Goal: Transaction & Acquisition: Subscribe to service/newsletter

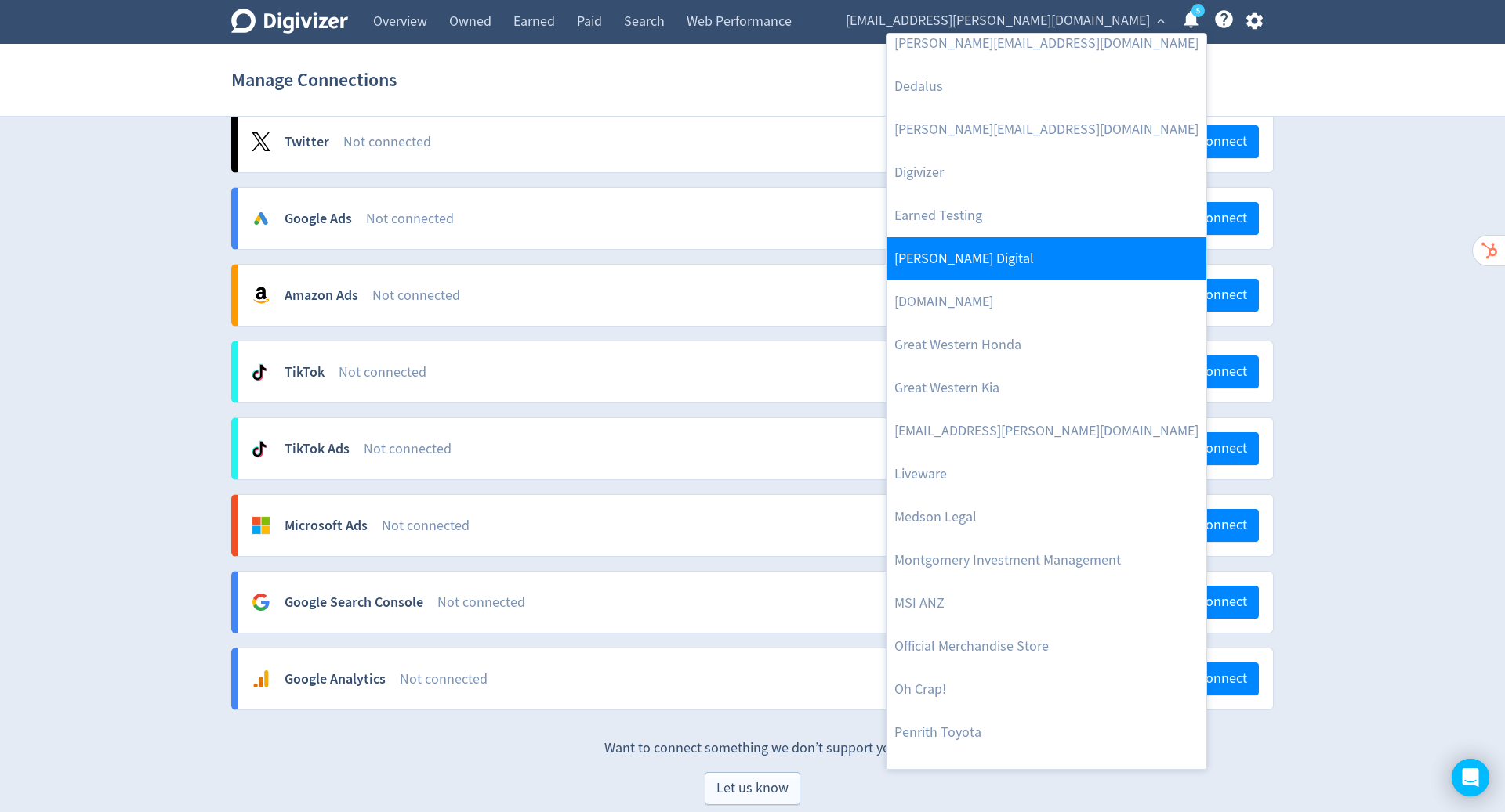
scroll to position [202, 0]
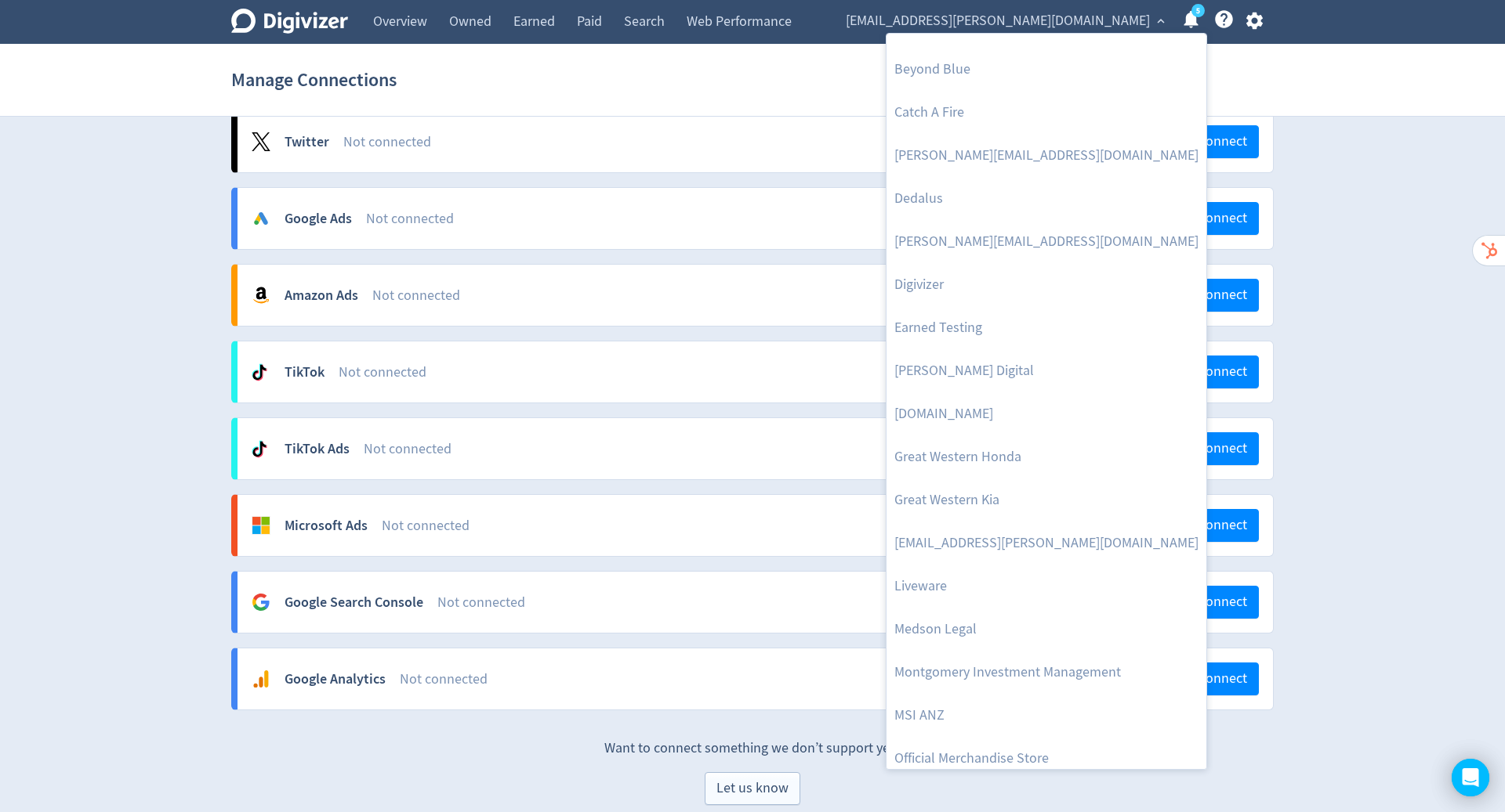
click at [1252, 24] on div at bounding box center [752, 406] width 1505 height 812
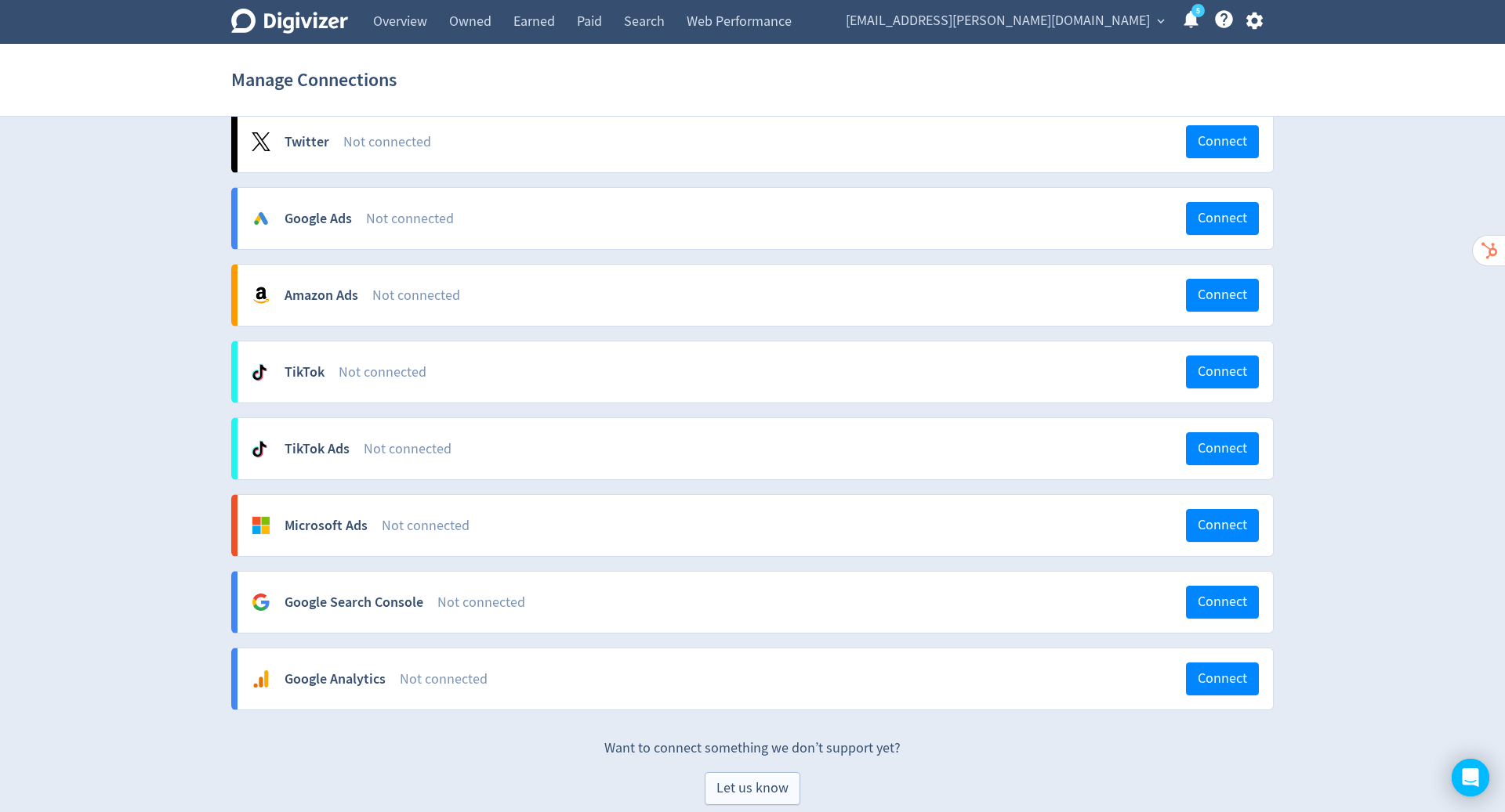
click at [1252, 24] on icon "button" at bounding box center [1254, 20] width 16 height 17
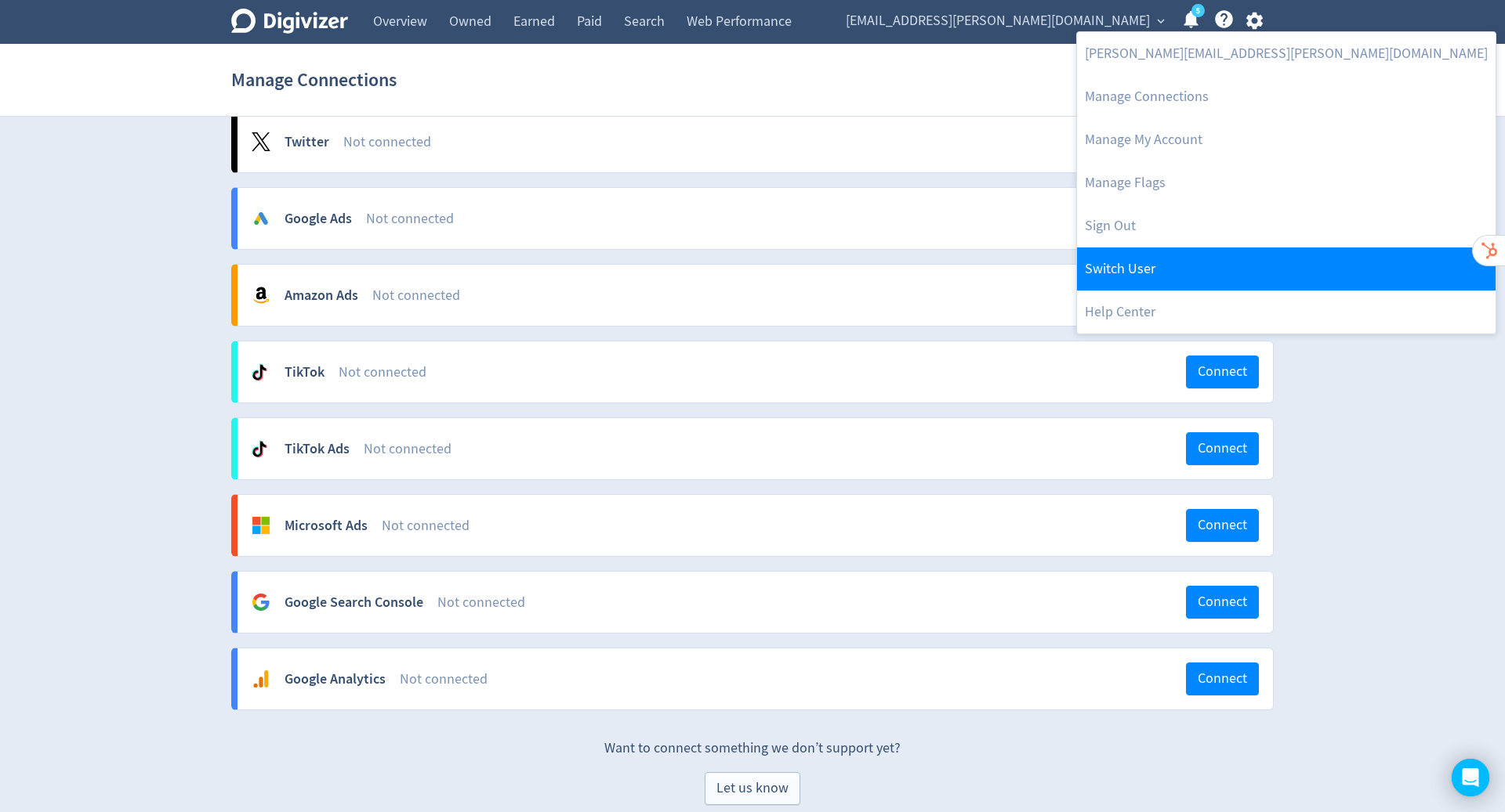
click at [1176, 270] on link "Switch User" at bounding box center [1286, 269] width 418 height 43
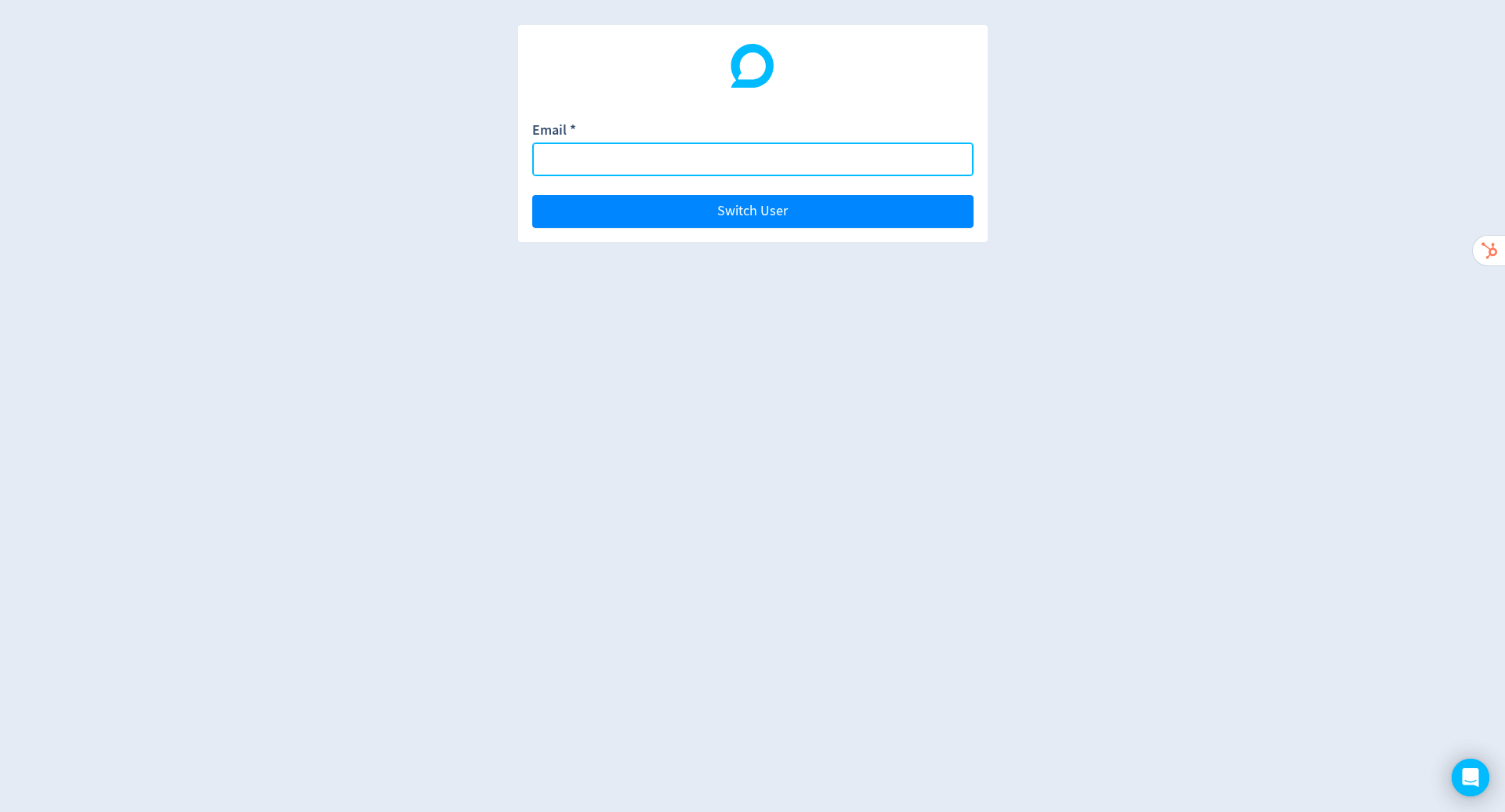
click at [814, 164] on input "Email *" at bounding box center [752, 159] width 441 height 33
type input "H"
type input "[PERSON_NAME][EMAIL_ADDRESS][PERSON_NAME][DOMAIN_NAME]"
click at [532, 195] on button "Switch User" at bounding box center [752, 211] width 441 height 33
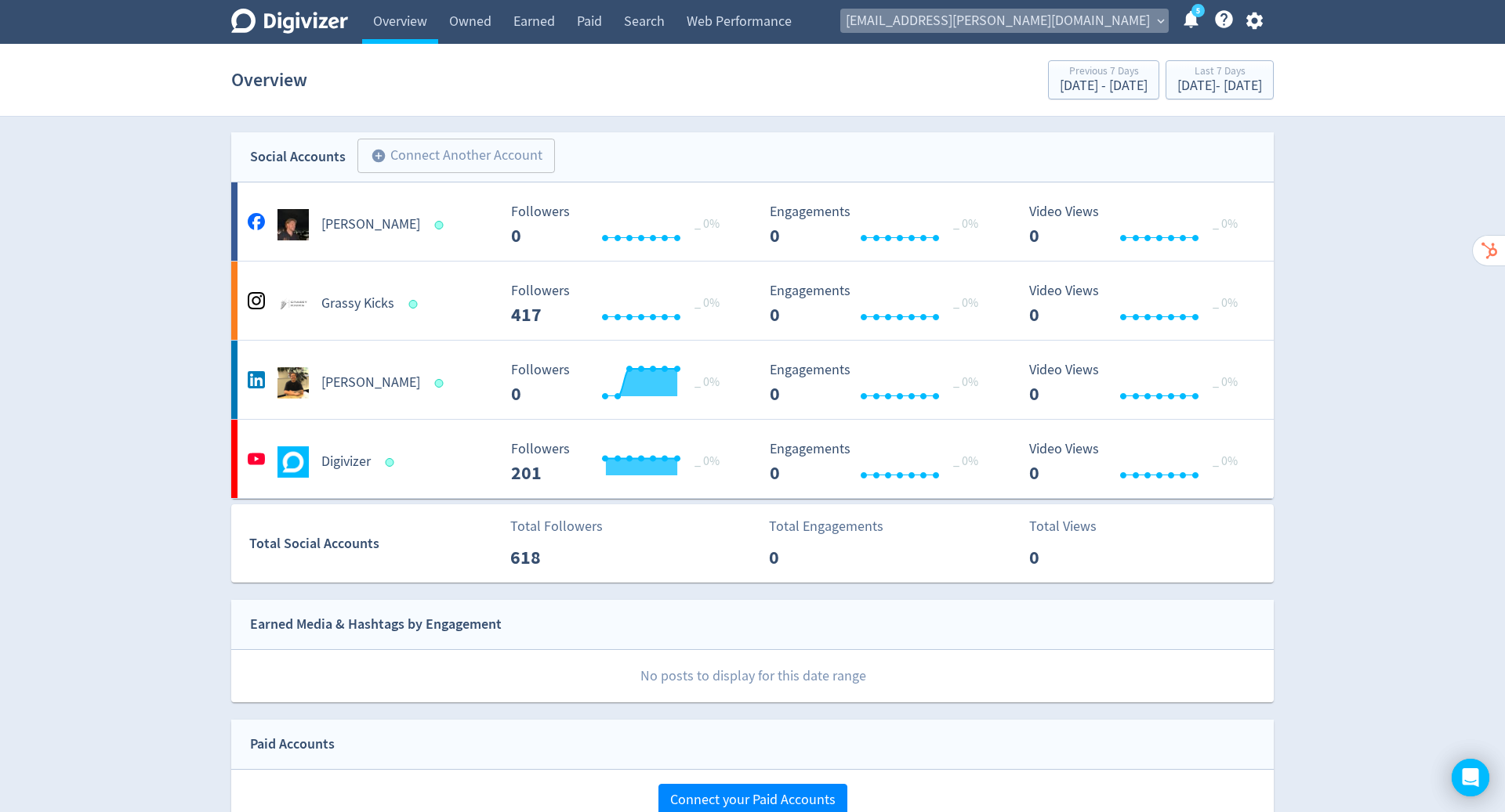
click at [1122, 18] on span "hugo.mcmanus+test20052025@digivizer.com" at bounding box center [998, 21] width 304 height 25
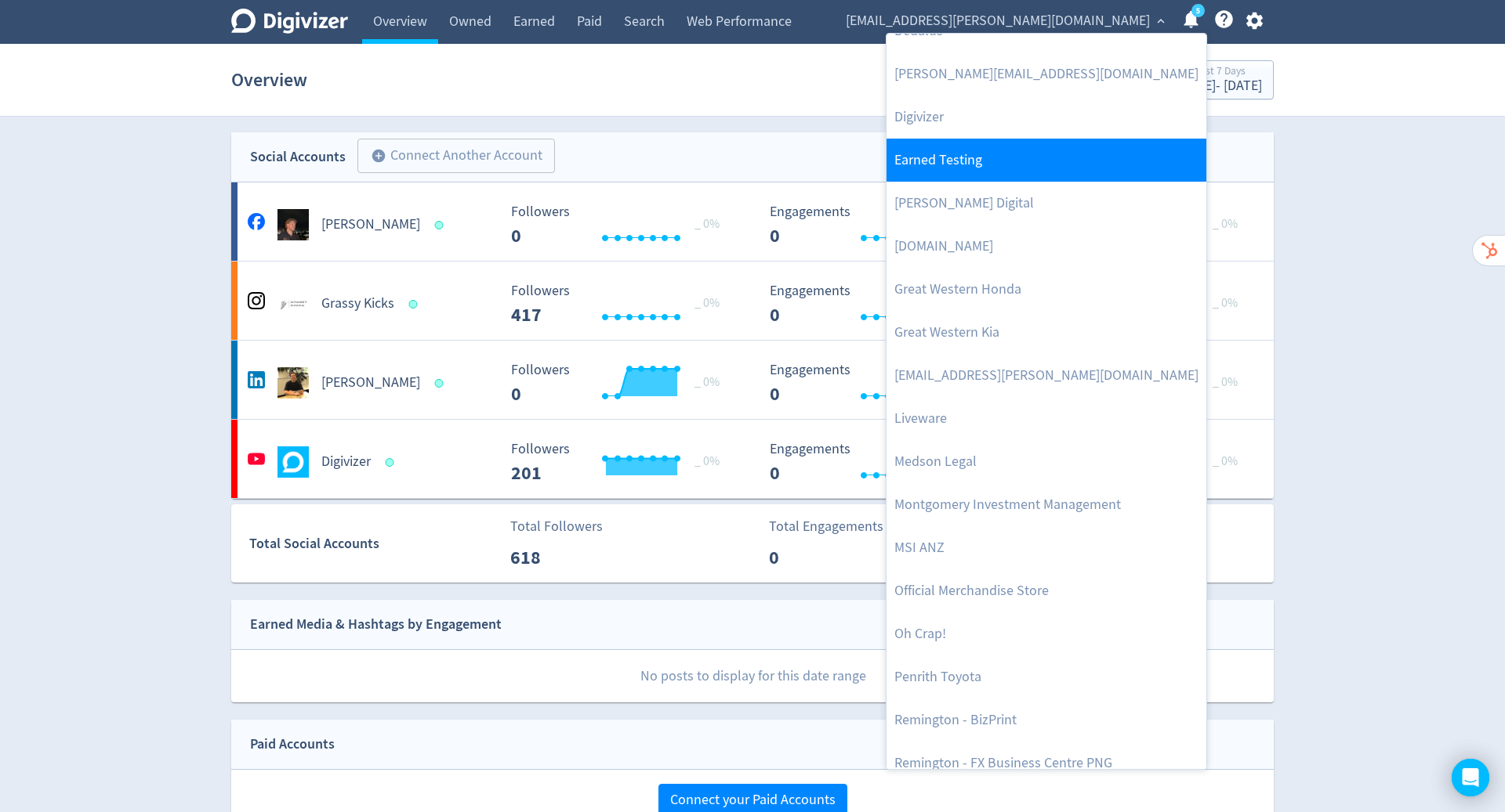
scroll to position [379, 0]
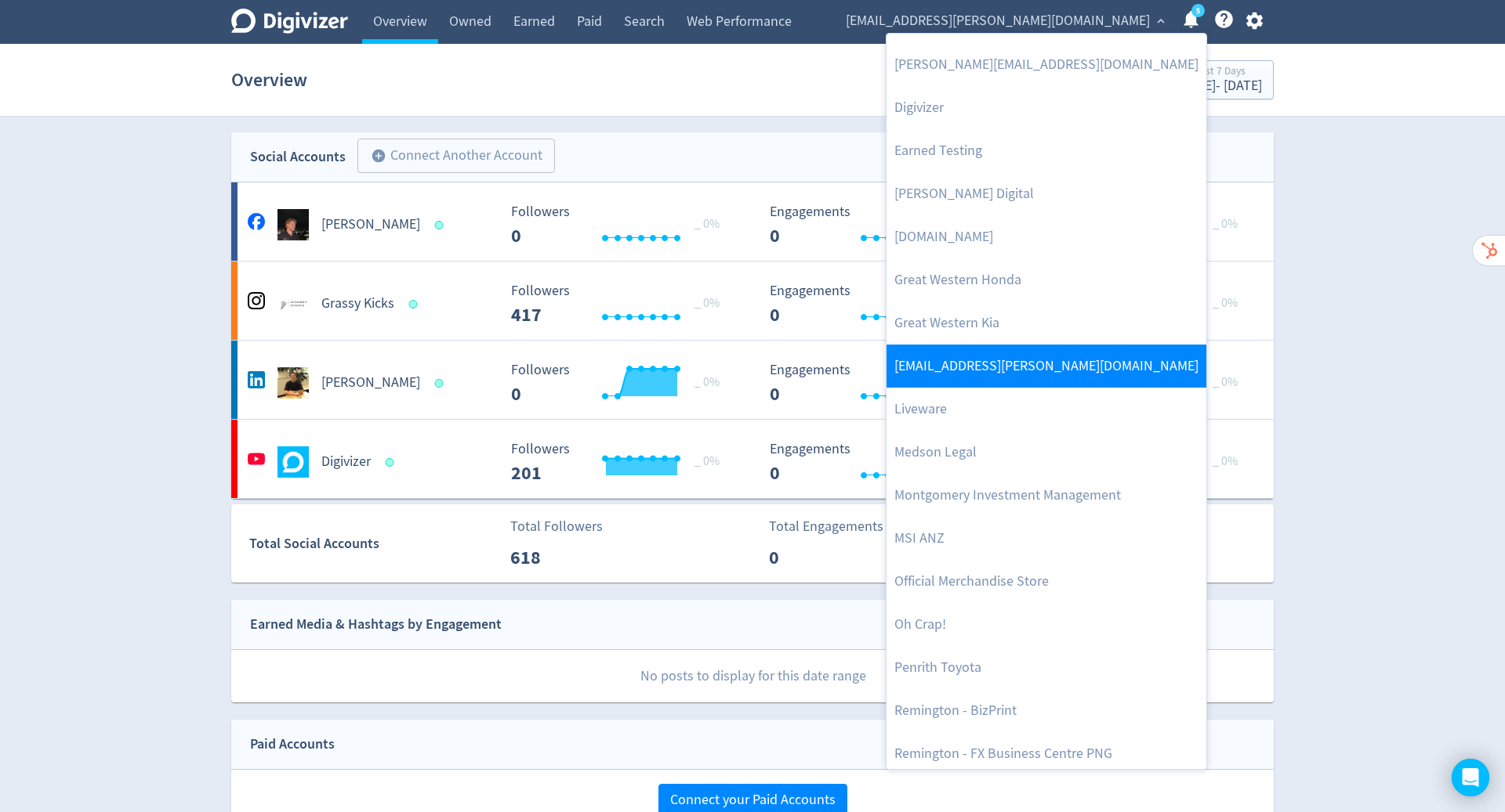
click at [1061, 370] on link "hugo.mcmanus+test20052025@digivizer.com" at bounding box center [1047, 366] width 320 height 43
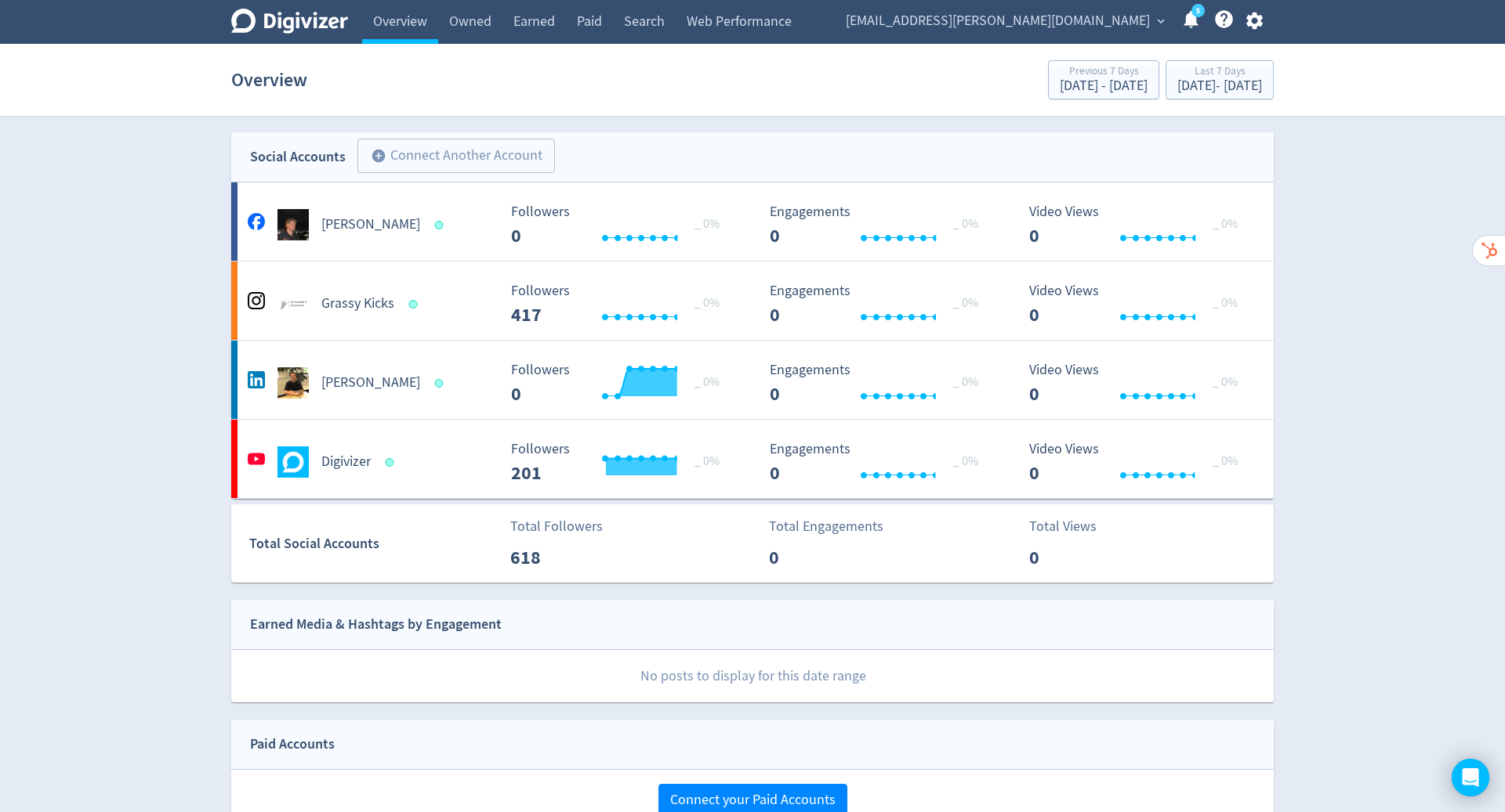
click at [1140, 13] on span "hugo.mcmanus+test20052025@digivizer.com" at bounding box center [998, 21] width 304 height 25
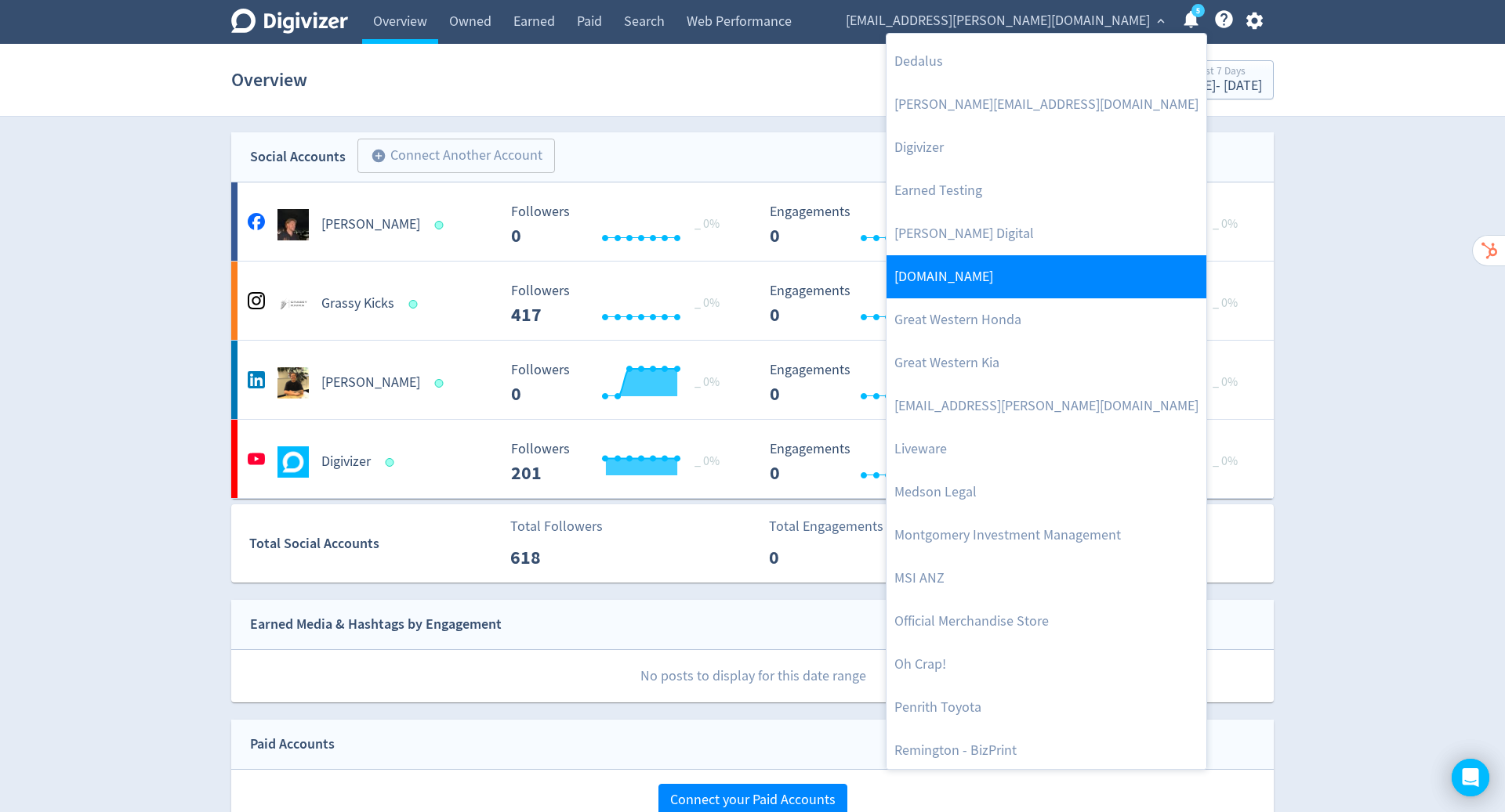
scroll to position [0, 0]
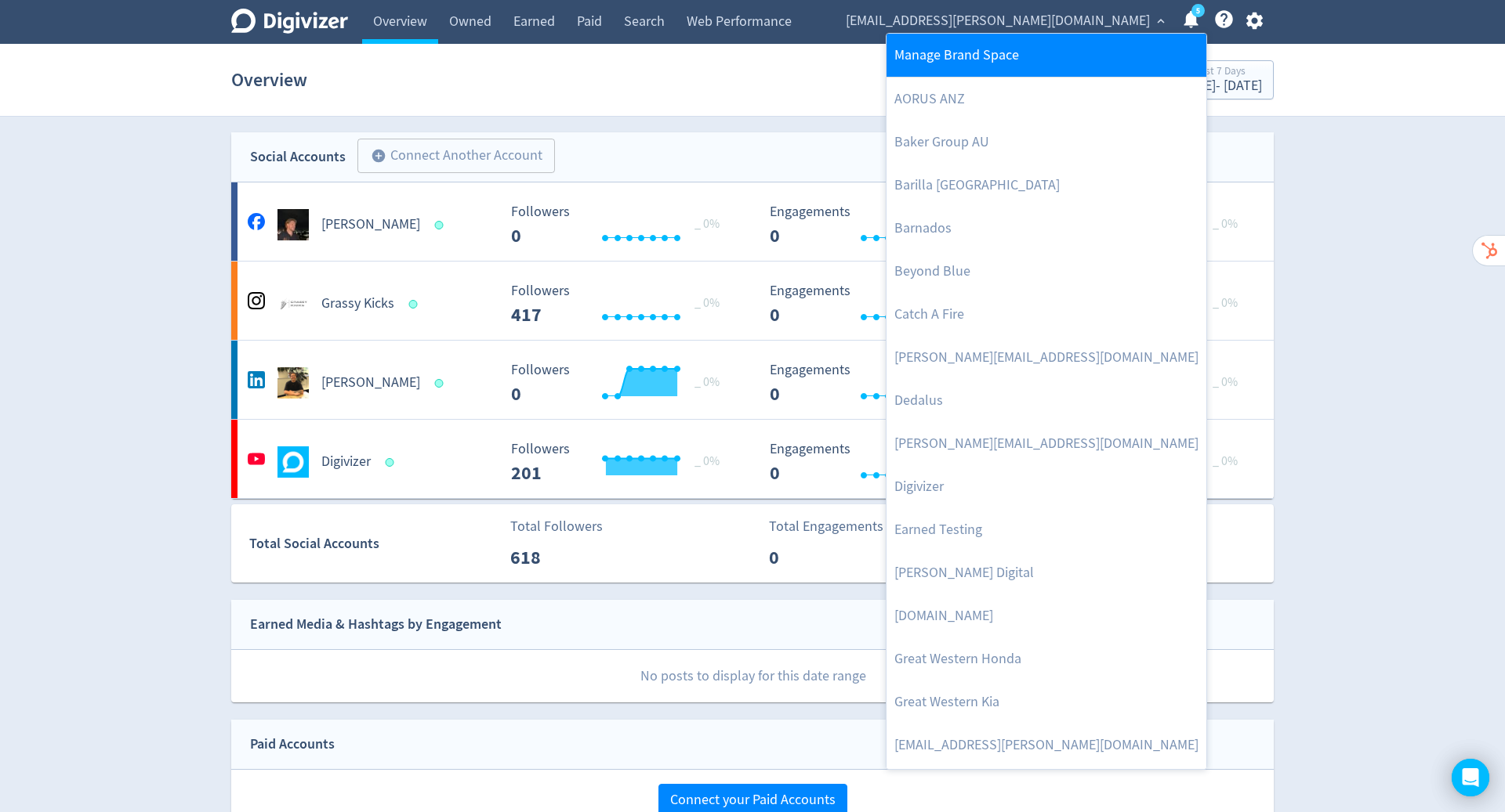
click at [1011, 41] on link "Manage Brand Space" at bounding box center [1047, 55] width 320 height 43
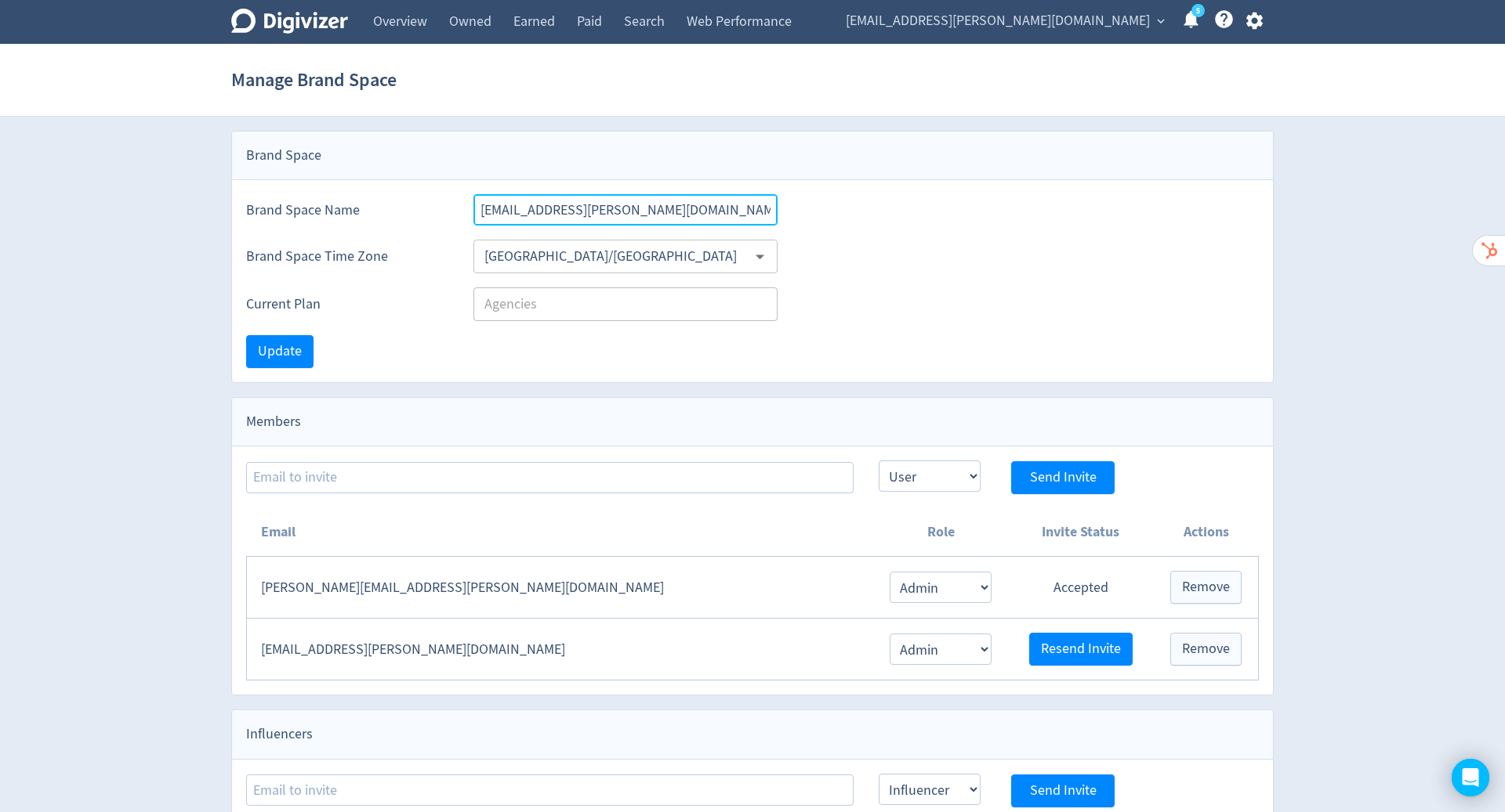
drag, startPoint x: 750, startPoint y: 210, endPoint x: 422, endPoint y: 187, distance: 328.8
click at [422, 187] on div "Brand Space Name hugo.mcmanus+test20052025@digivizer.com" at bounding box center [752, 203] width 1041 height 46
click at [1200, 645] on span "Remove" at bounding box center [1206, 649] width 48 height 14
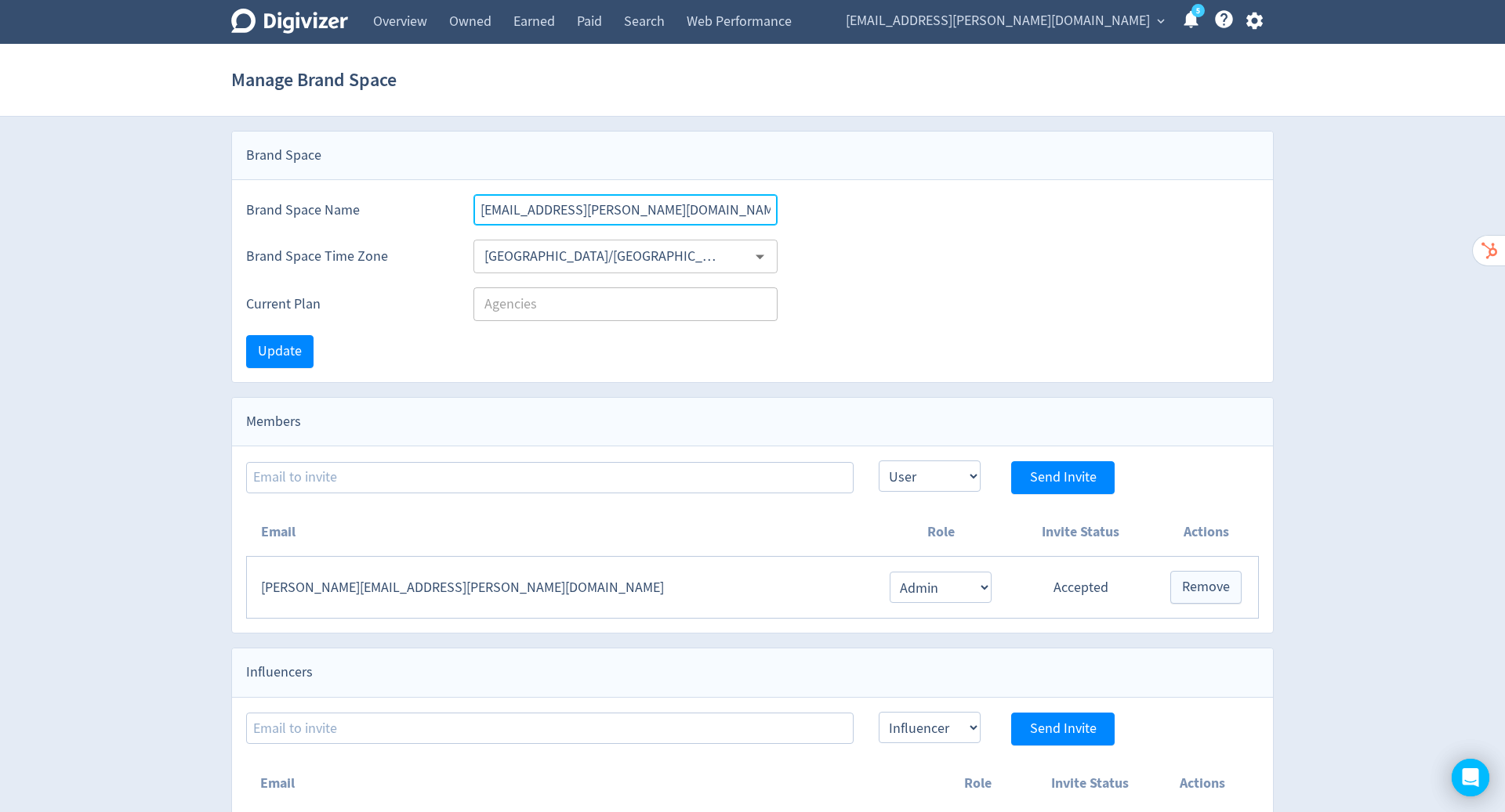
drag, startPoint x: 759, startPoint y: 212, endPoint x: 570, endPoint y: 214, distance: 189.0
click at [570, 214] on input "[EMAIL_ADDRESS][PERSON_NAME][DOMAIN_NAME]" at bounding box center [625, 210] width 304 height 31
type input "hugo.mcmanus Brandspace"
drag, startPoint x: 750, startPoint y: 210, endPoint x: 571, endPoint y: 210, distance: 179.0
click at [571, 210] on input "[EMAIL_ADDRESS][PERSON_NAME][DOMAIN_NAME]" at bounding box center [625, 210] width 304 height 31
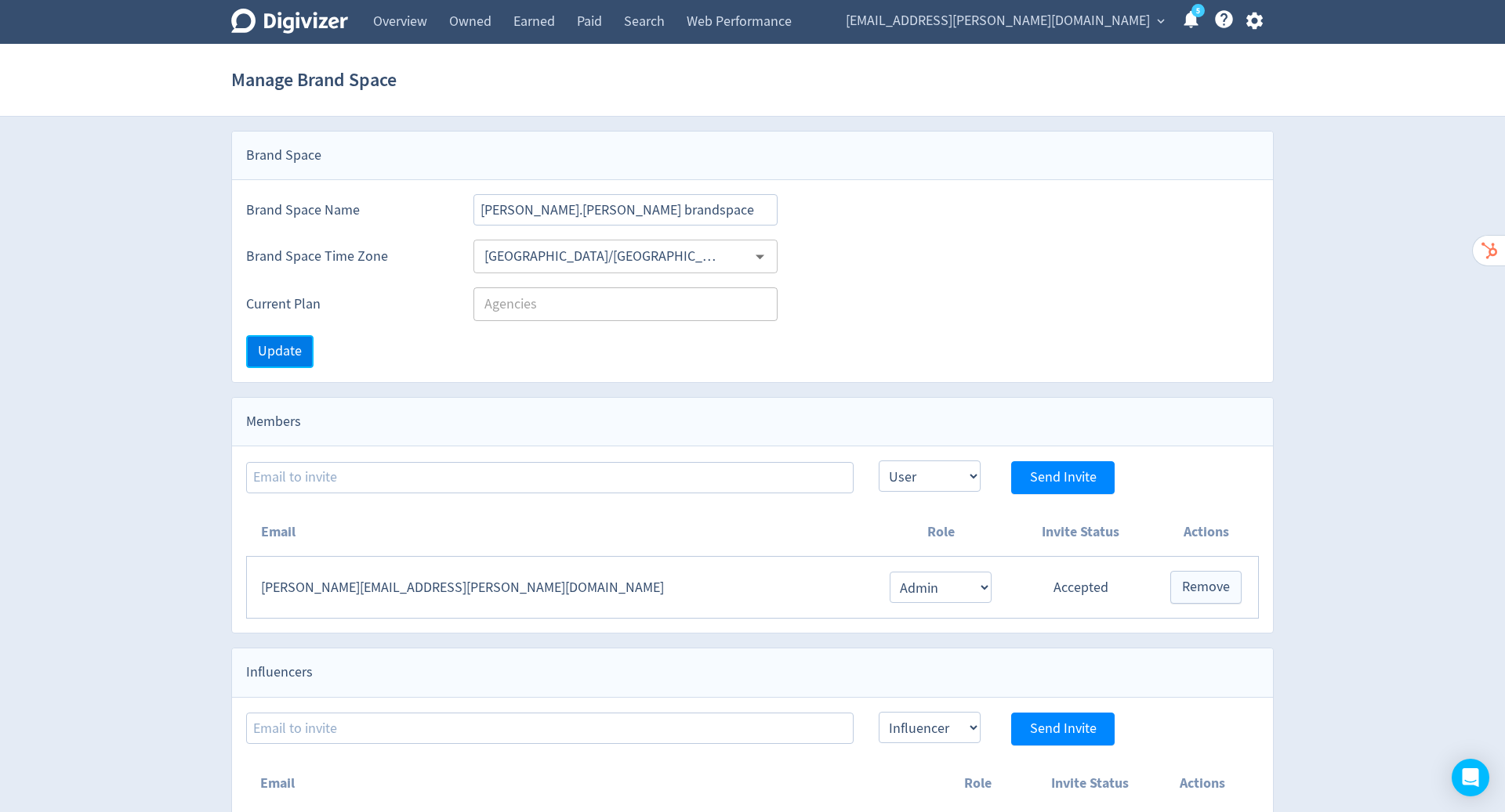
click at [292, 345] on span "Update" at bounding box center [280, 351] width 44 height 14
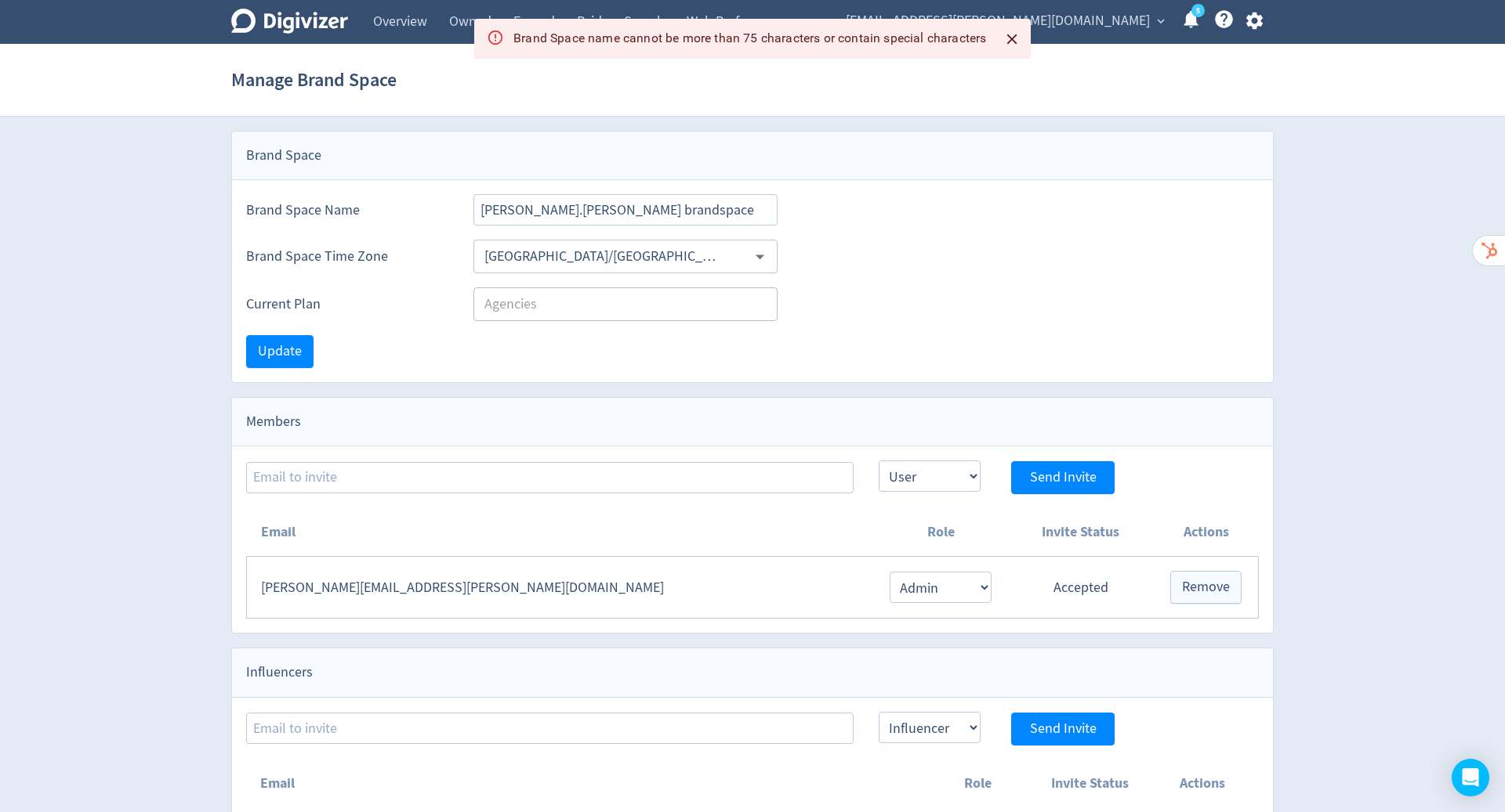
click at [967, 247] on div "Brand Space Time Zone Australia/Sydney ​" at bounding box center [752, 256] width 1012 height 33
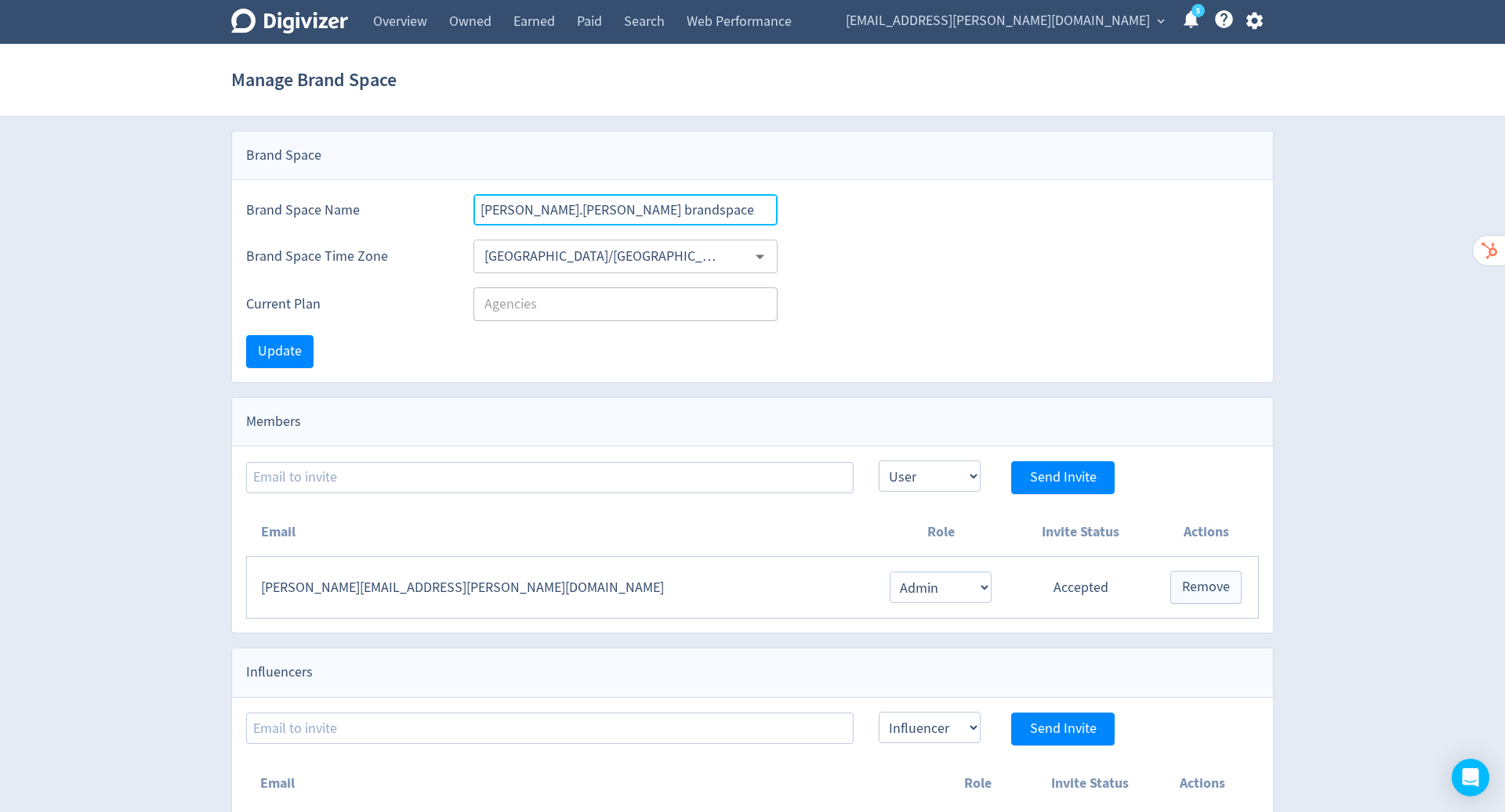
click at [648, 208] on input "hugo.mcmanus brandspace" at bounding box center [625, 210] width 304 height 31
click at [511, 210] on input "hugo.mcmanus brandspace" at bounding box center [625, 210] width 304 height 31
click at [566, 212] on input "hug.mcmanus brandspace" at bounding box center [625, 210] width 304 height 31
type input "[PERSON_NAME]'s brandspace"
click at [285, 348] on span "Update" at bounding box center [280, 351] width 44 height 14
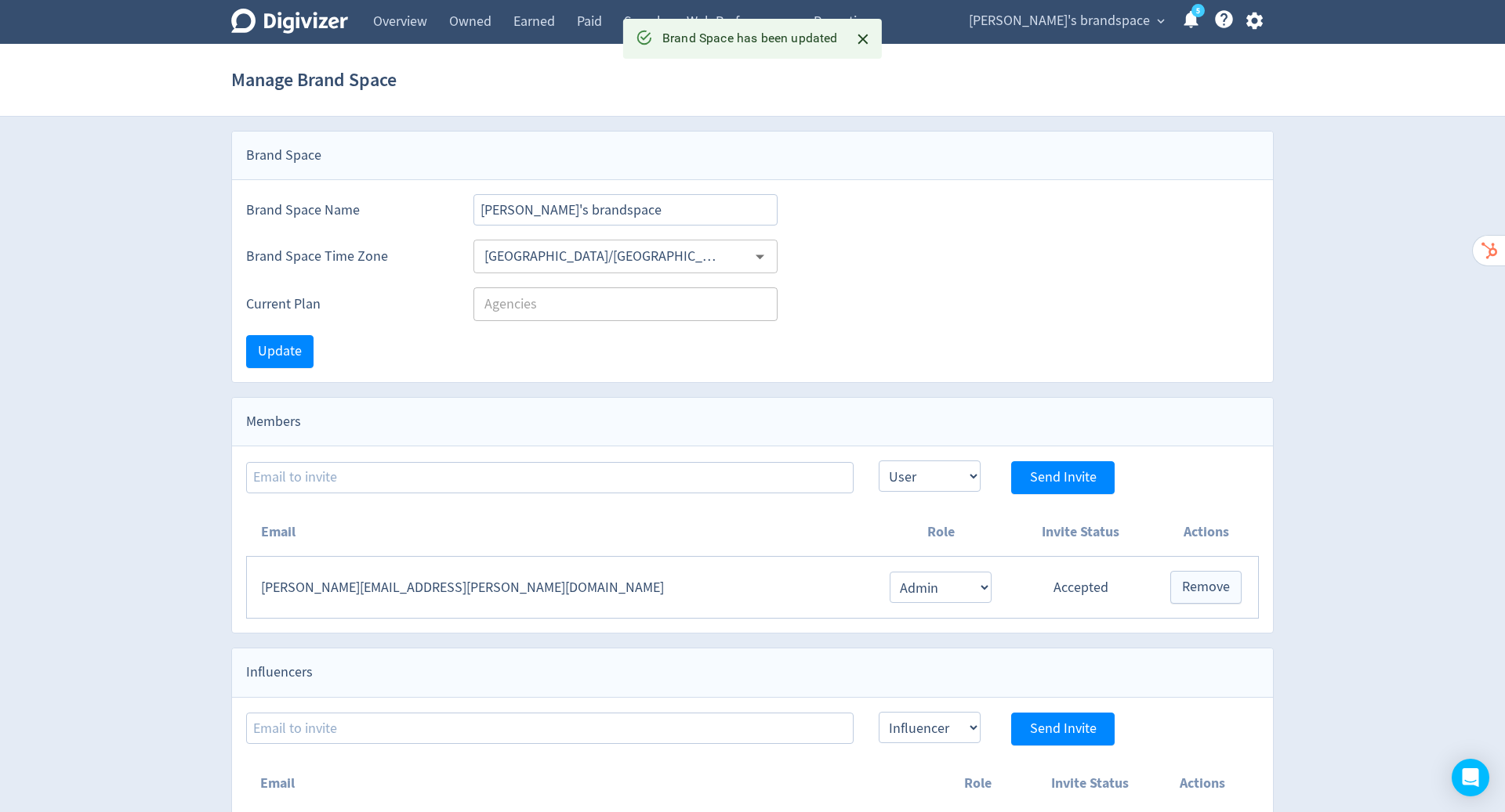
click at [1259, 1] on div "Hugo's brandspace expand_more 5 Help Center - Searchable support on using Digiv…" at bounding box center [1112, 22] width 322 height 44
click at [1255, 31] on div "Hugo's brandspace expand_more 5 Help Center - Searchable support on using Digiv…" at bounding box center [1112, 22] width 322 height 44
click at [1258, 20] on icon "button" at bounding box center [1254, 20] width 16 height 17
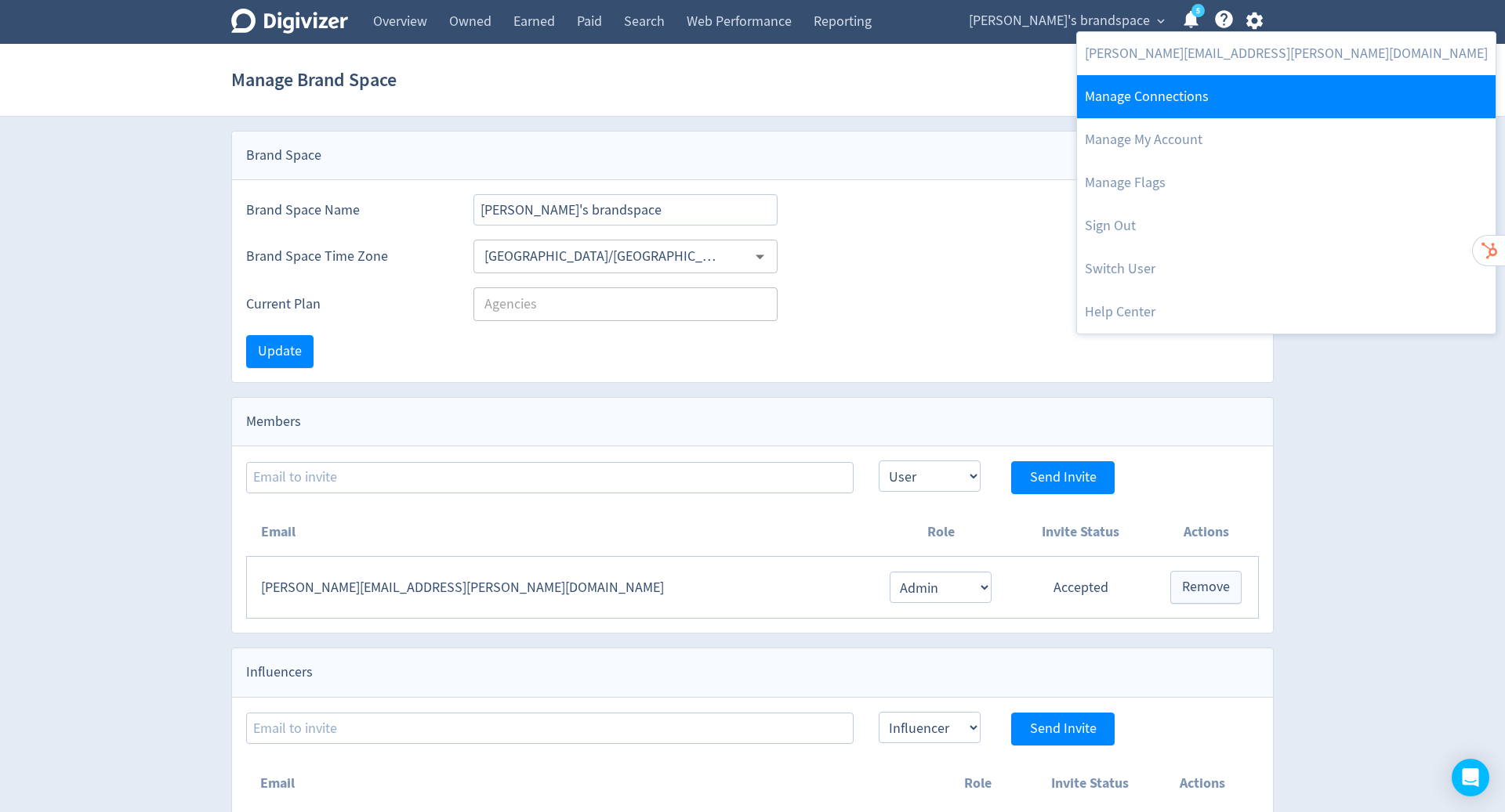
click at [1181, 94] on link "Manage Connections" at bounding box center [1286, 96] width 418 height 43
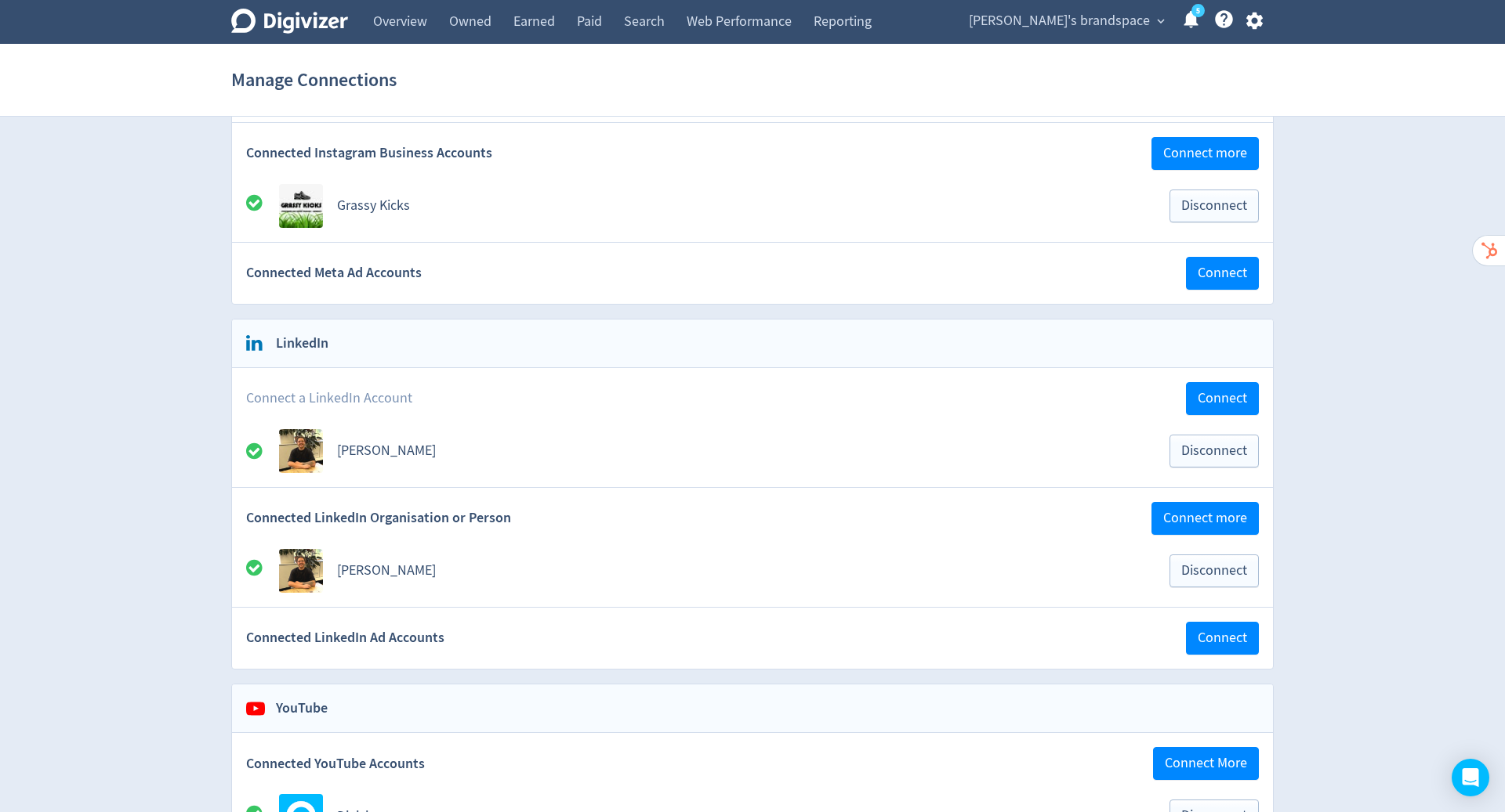
scroll to position [399, 0]
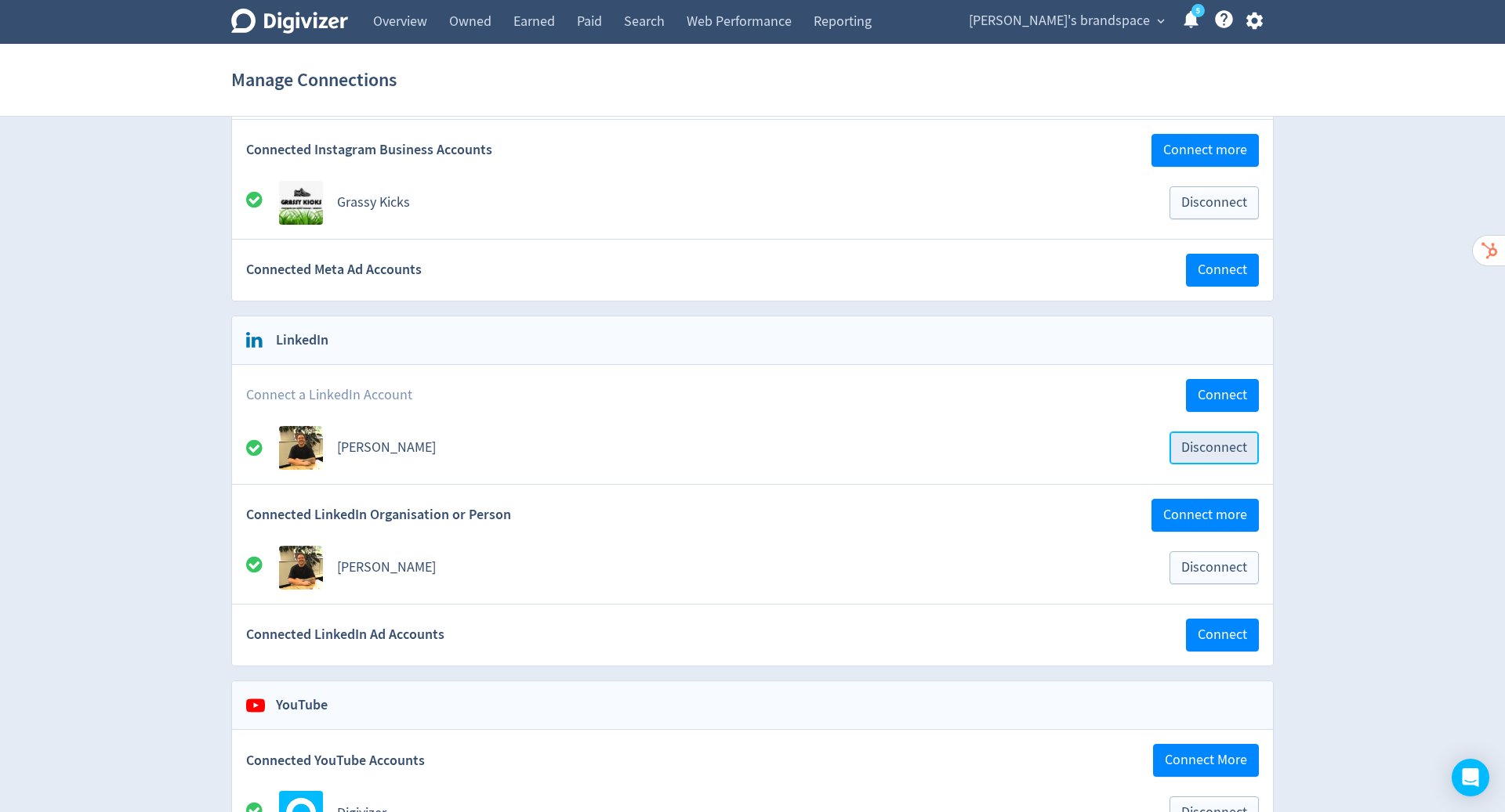
click at [1224, 451] on button "Disconnect" at bounding box center [1214, 448] width 90 height 33
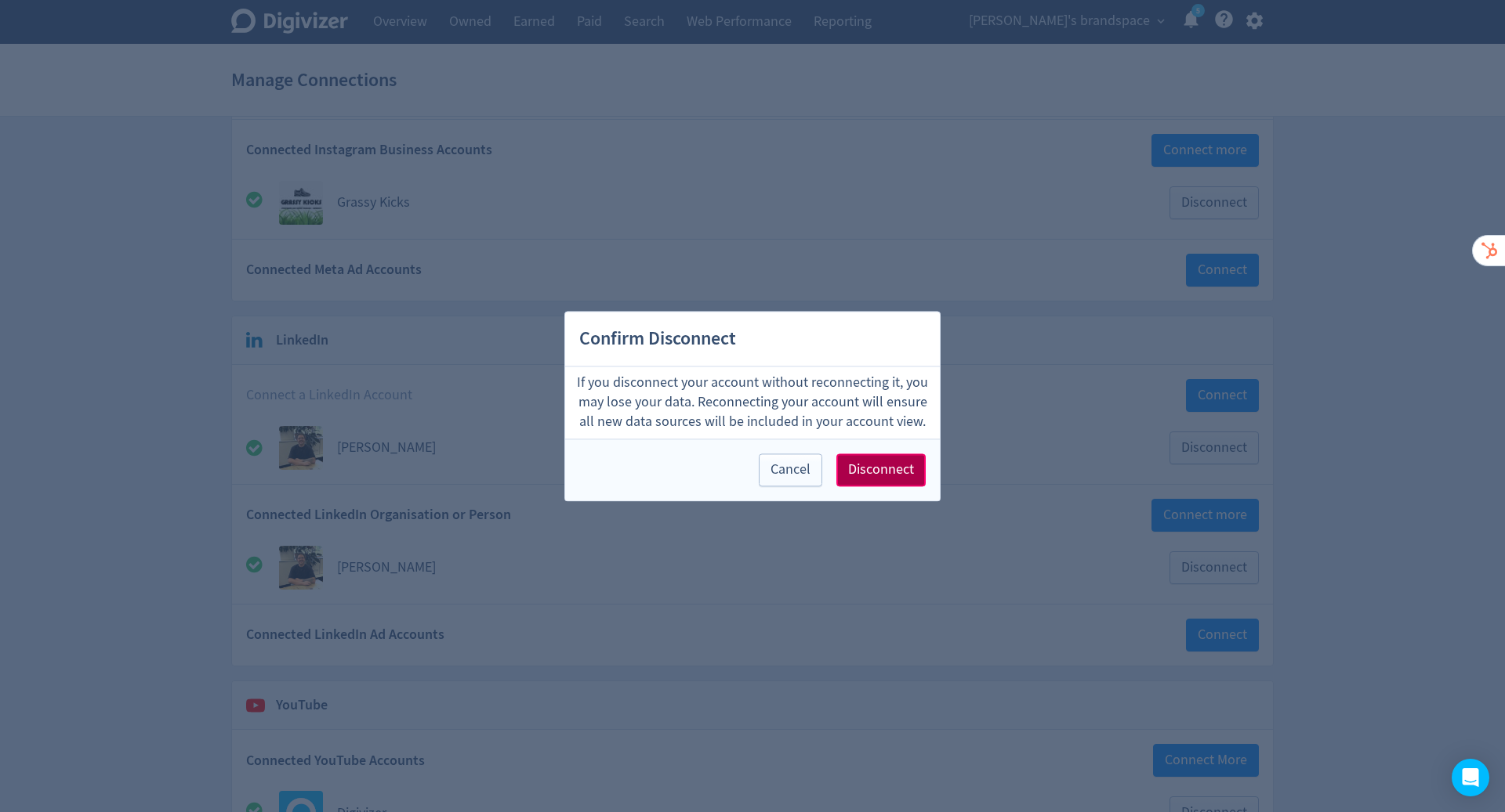
click at [874, 469] on span "Disconnect" at bounding box center [880, 470] width 66 height 14
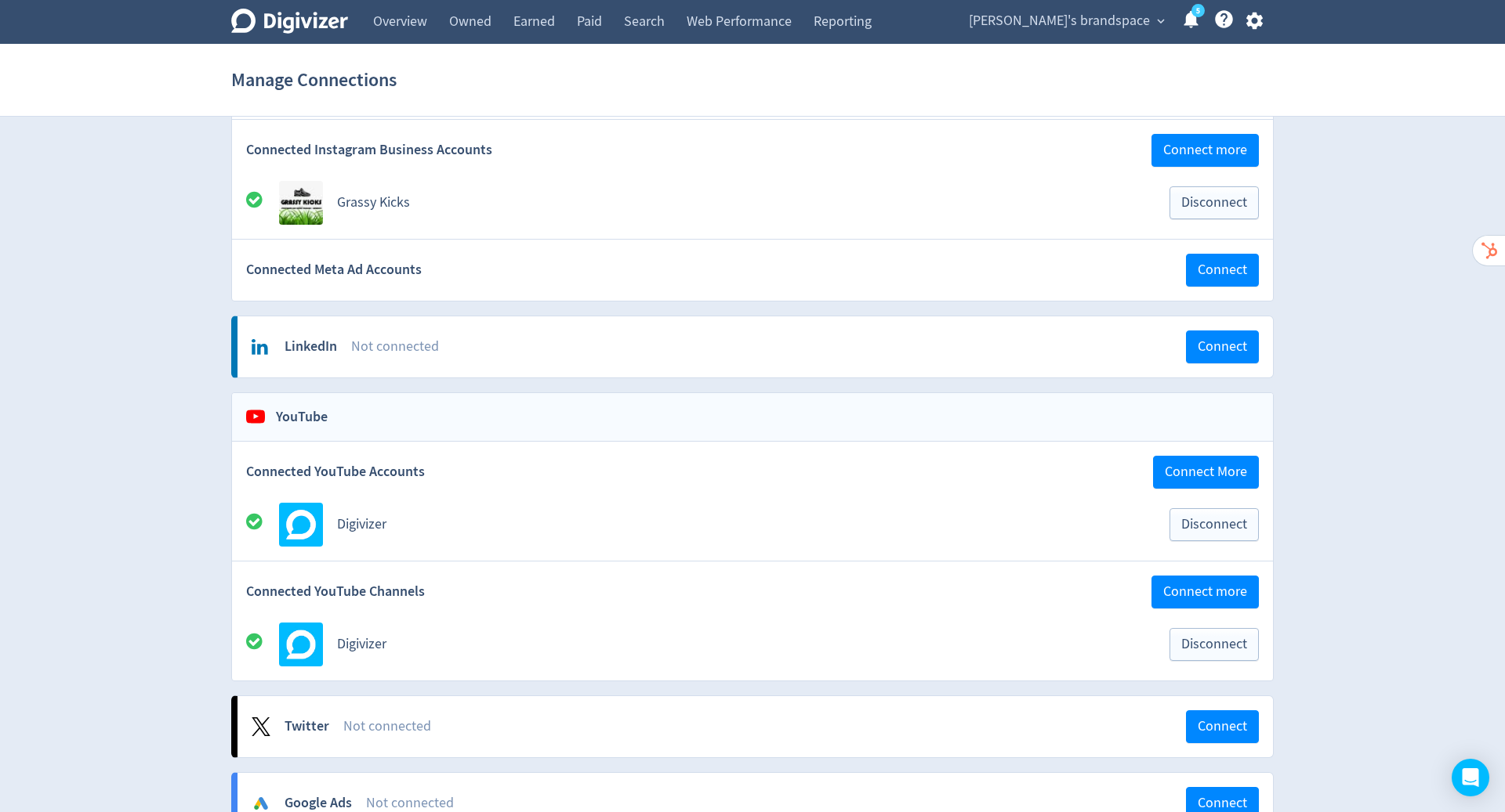
click at [1254, 26] on icon "button" at bounding box center [1254, 20] width 16 height 17
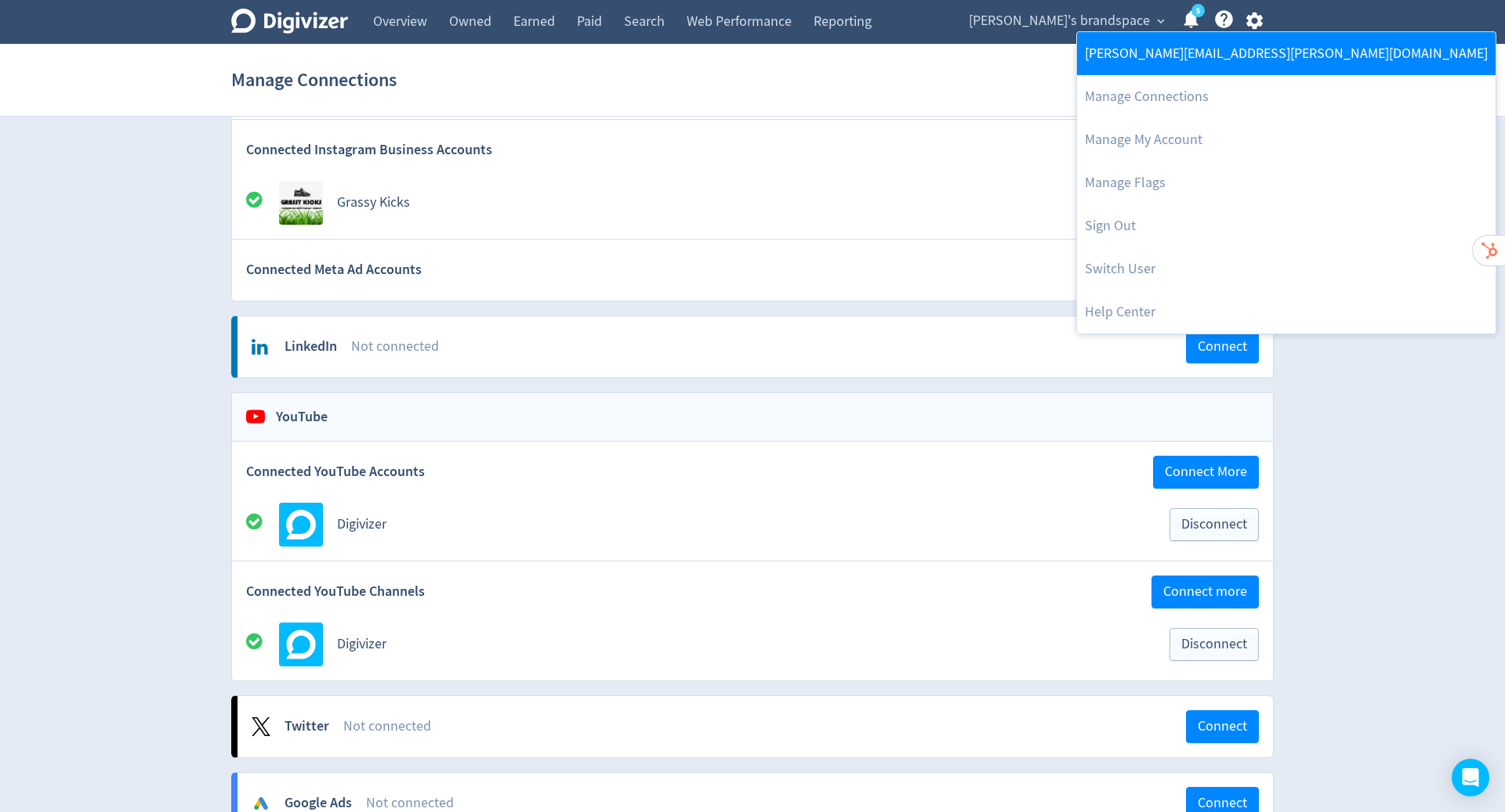
click at [1205, 58] on link "[PERSON_NAME][EMAIL_ADDRESS][PERSON_NAME][DOMAIN_NAME]" at bounding box center [1286, 53] width 418 height 43
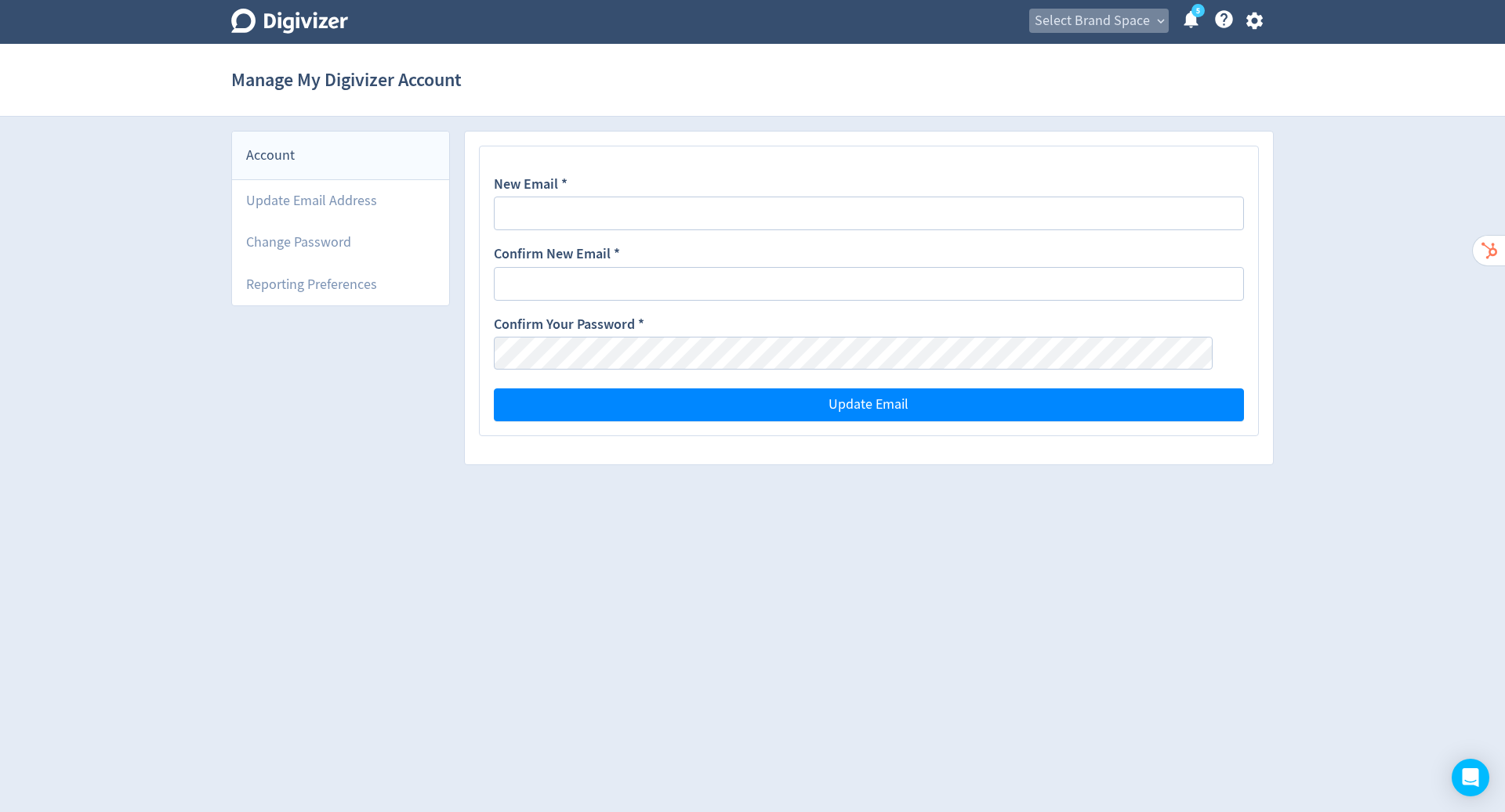
click at [1127, 16] on span "Select Brand Space" at bounding box center [1091, 21] width 115 height 25
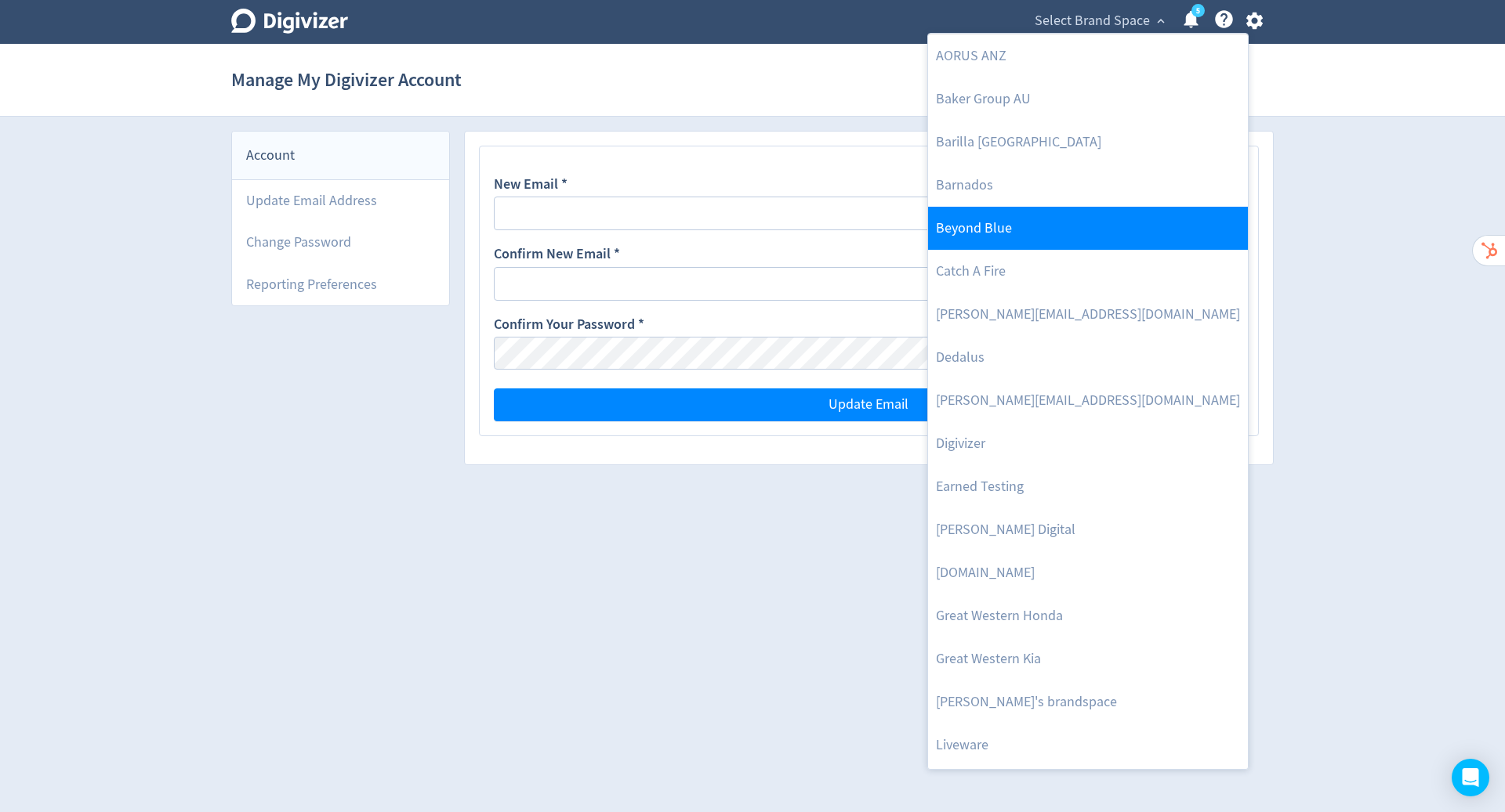
scroll to position [98, 0]
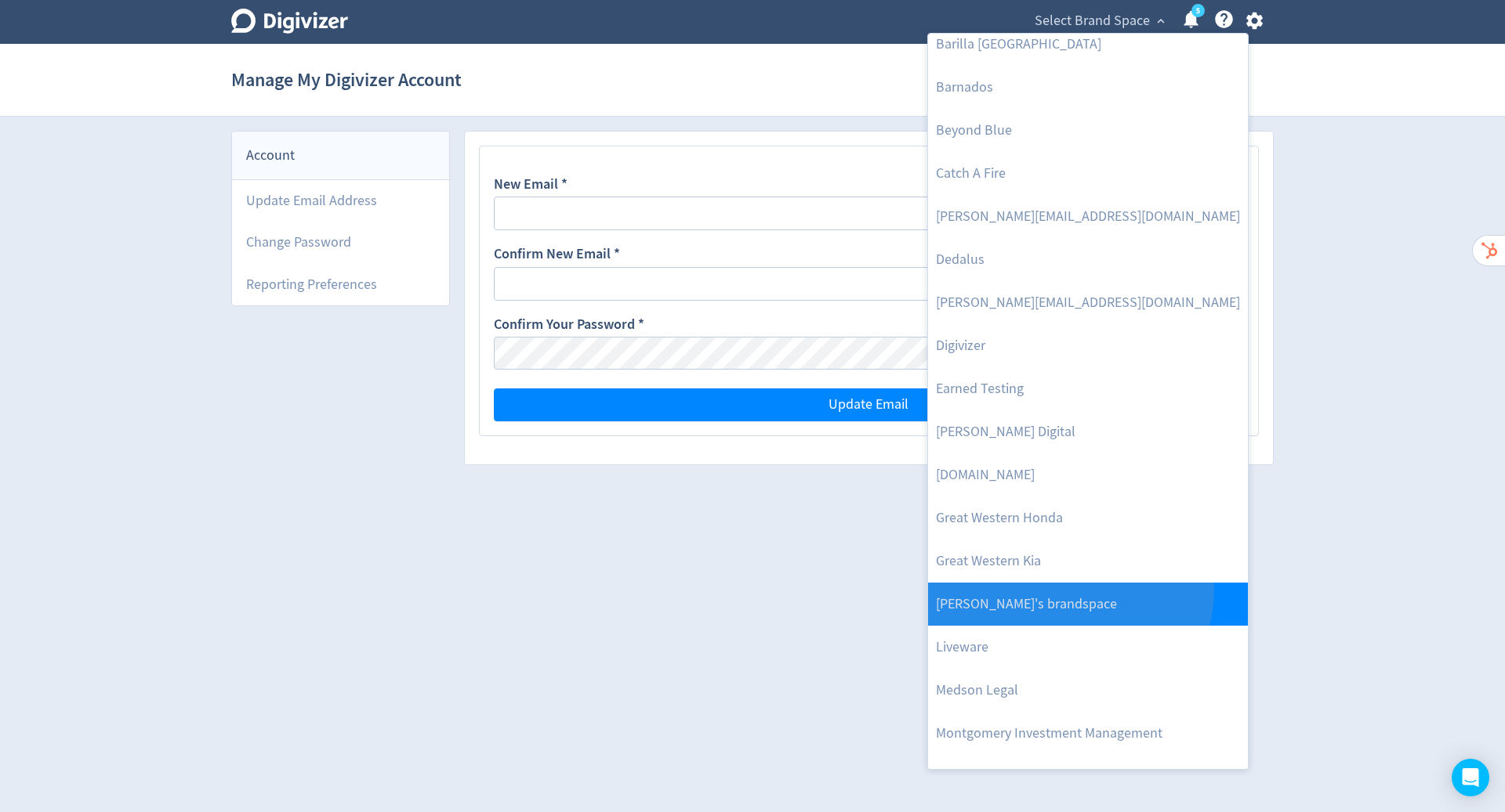
click at [1068, 589] on link "[PERSON_NAME]'s brandspace" at bounding box center [1087, 604] width 320 height 43
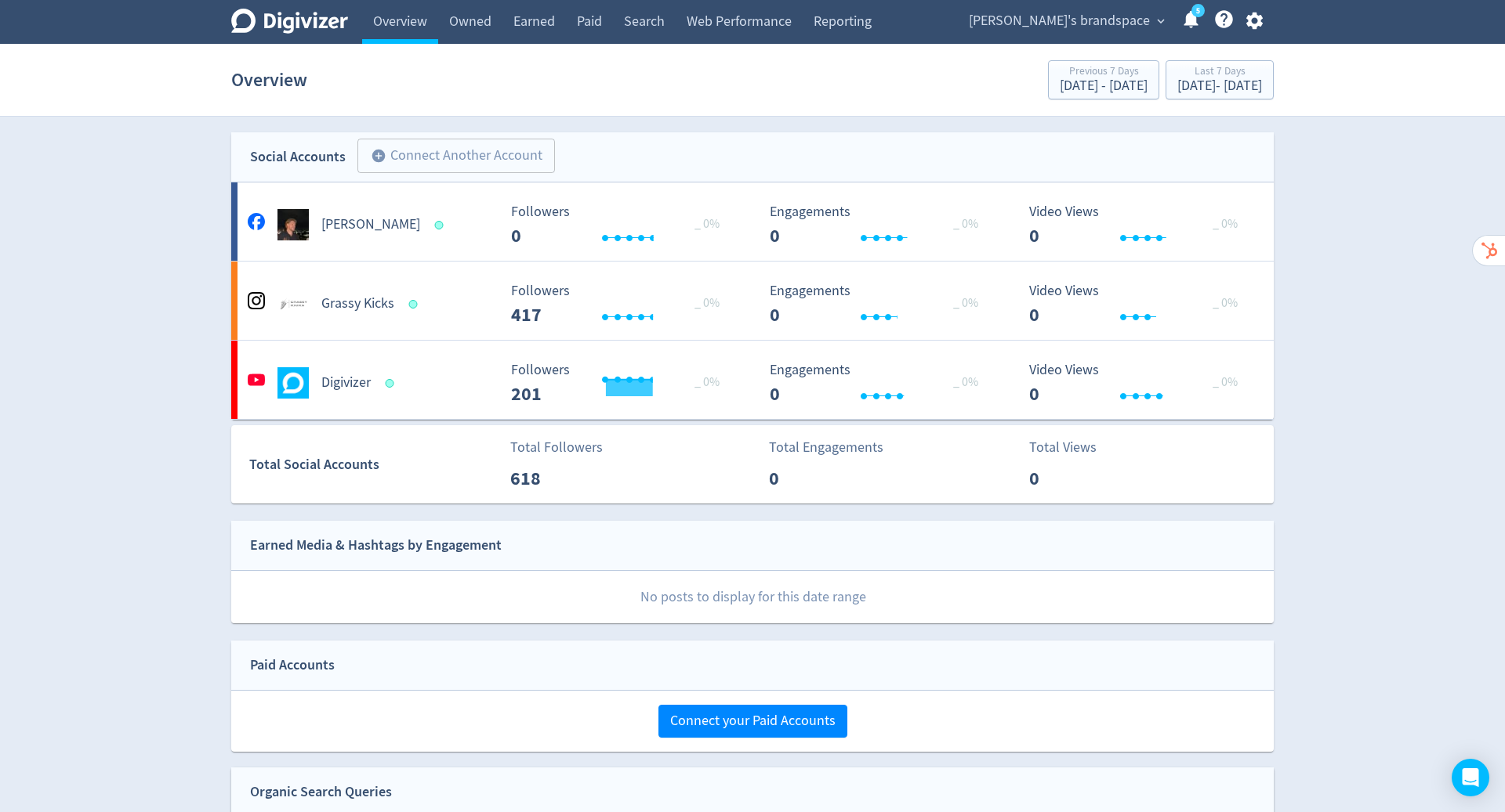
click at [1259, 21] on icon "button" at bounding box center [1254, 20] width 16 height 17
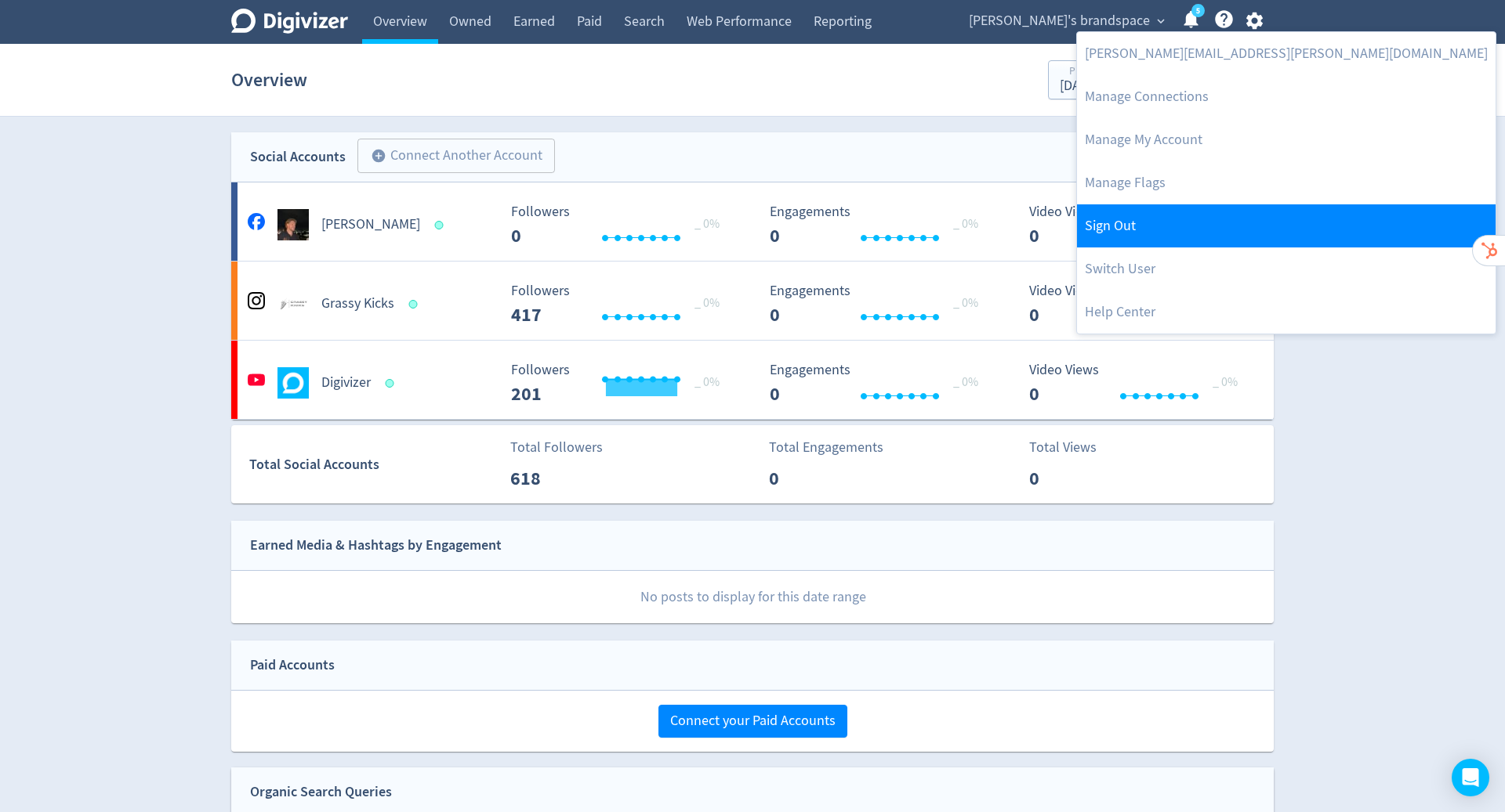
click at [1171, 236] on link "Sign Out" at bounding box center [1286, 226] width 418 height 43
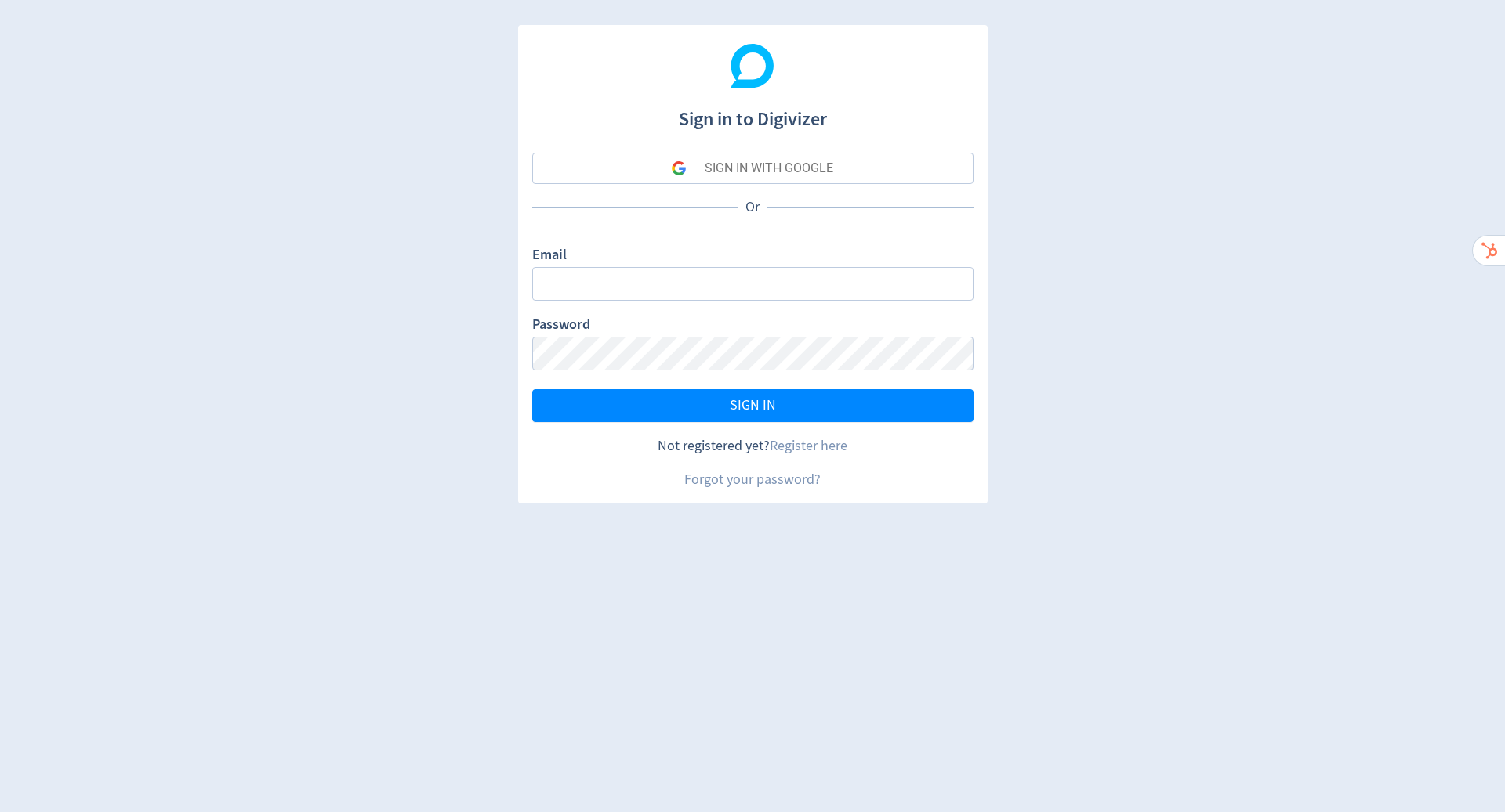
click at [823, 167] on div "SIGN IN WITH GOOGLE" at bounding box center [769, 168] width 129 height 31
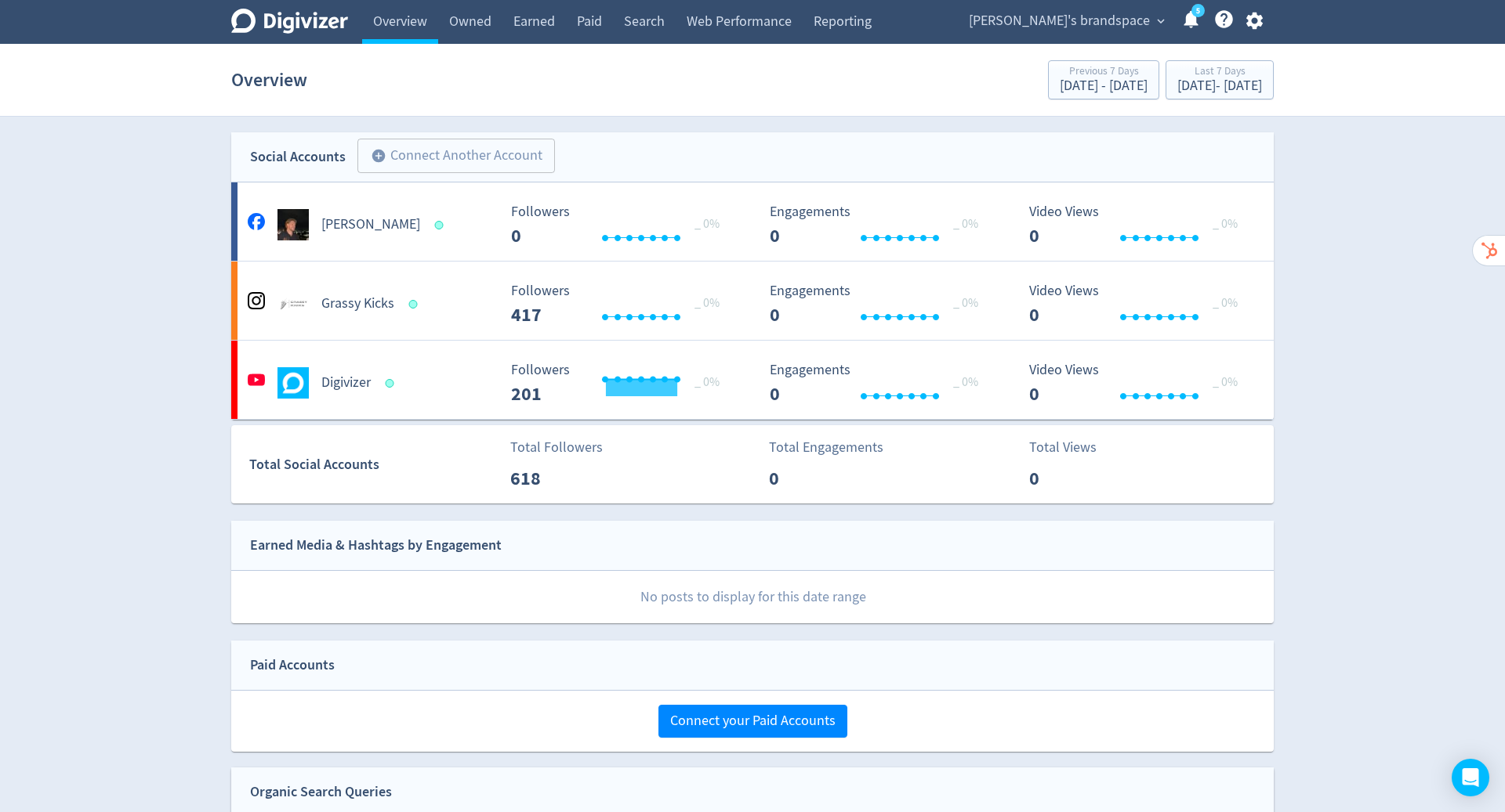
click at [1244, 16] on icon "button" at bounding box center [1255, 20] width 21 height 21
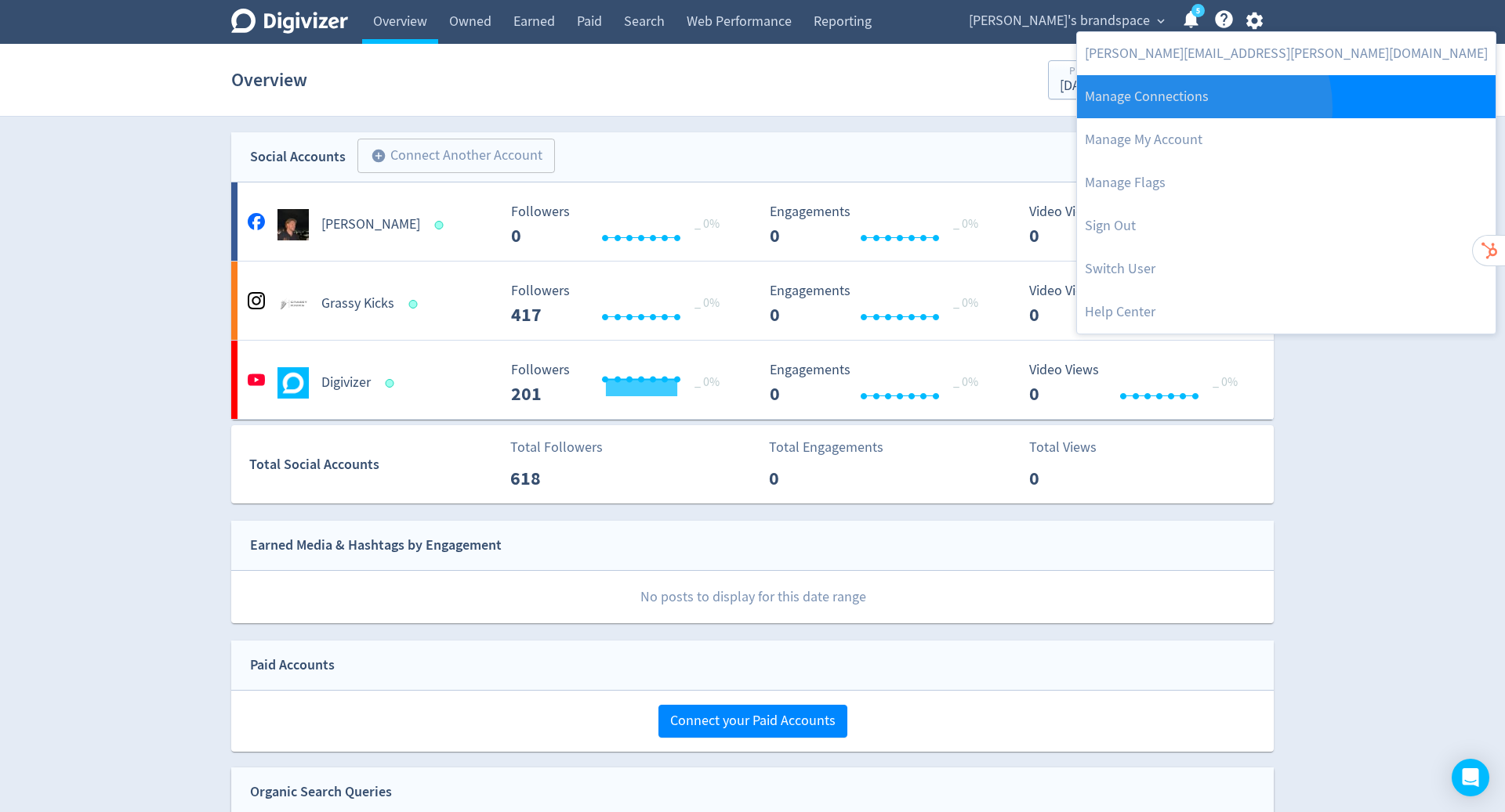
click at [1202, 108] on link "Manage Connections" at bounding box center [1286, 96] width 418 height 43
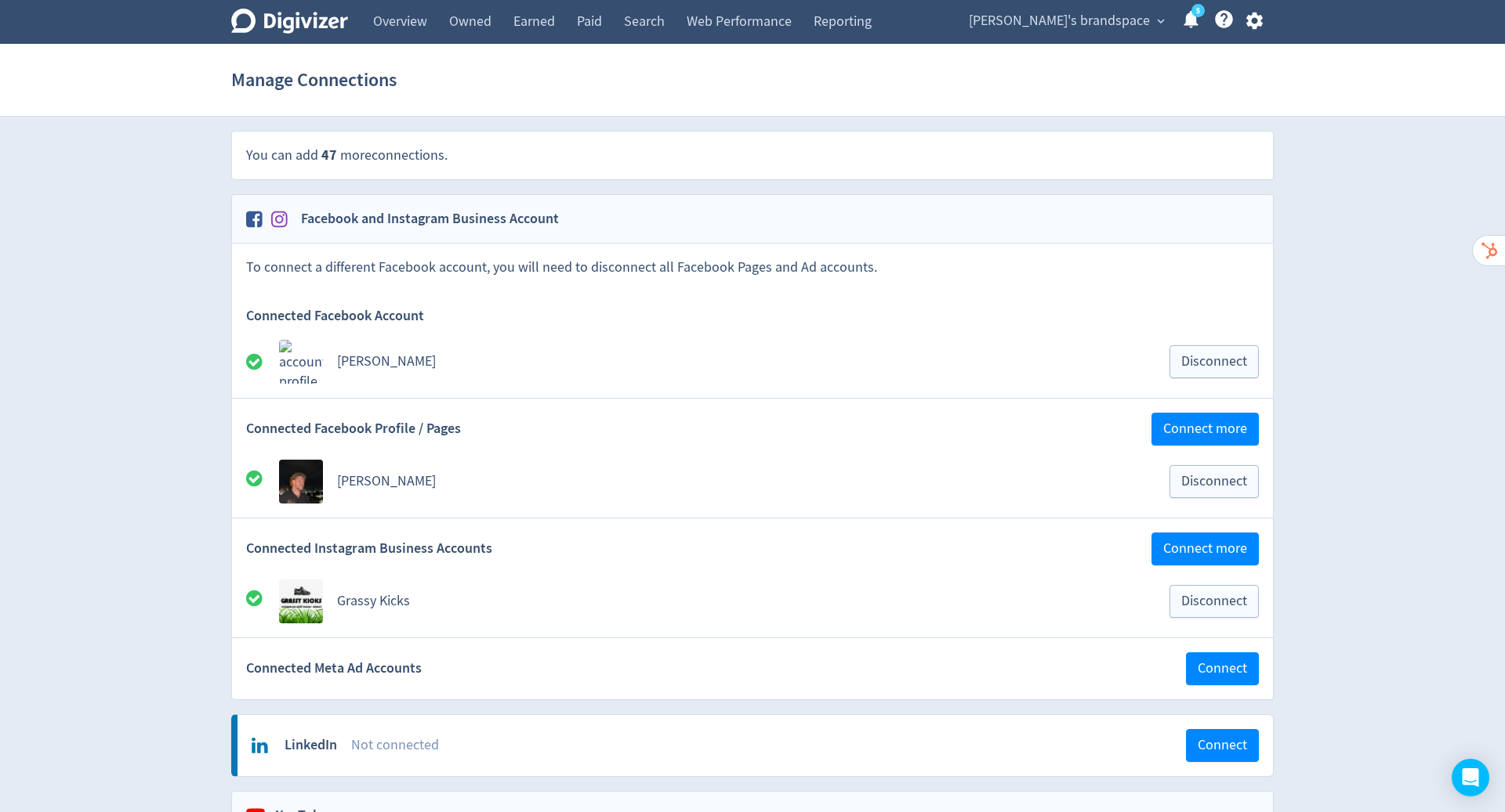
scroll to position [252, 0]
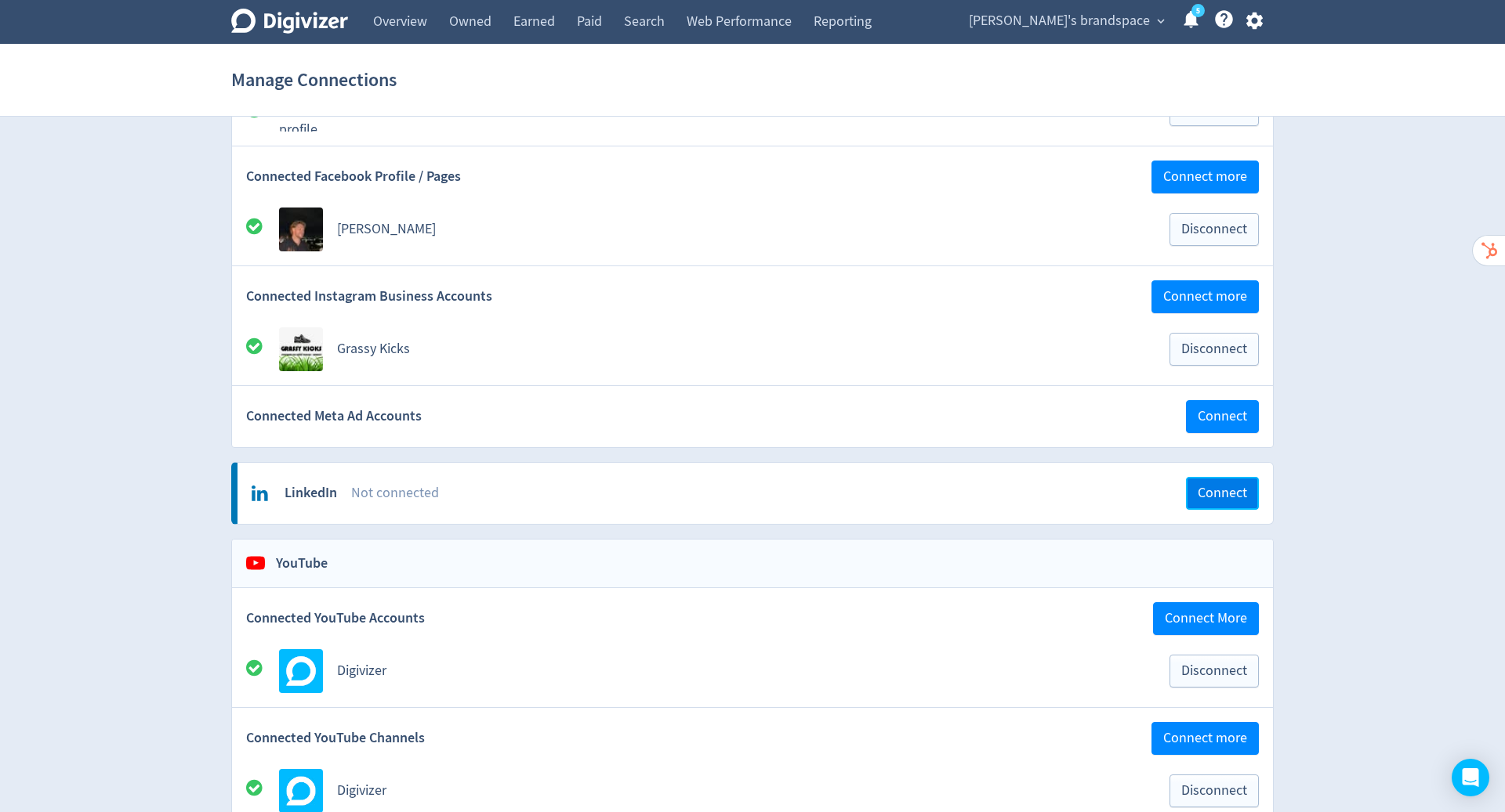
click at [1210, 492] on span "Connect" at bounding box center [1222, 493] width 50 height 14
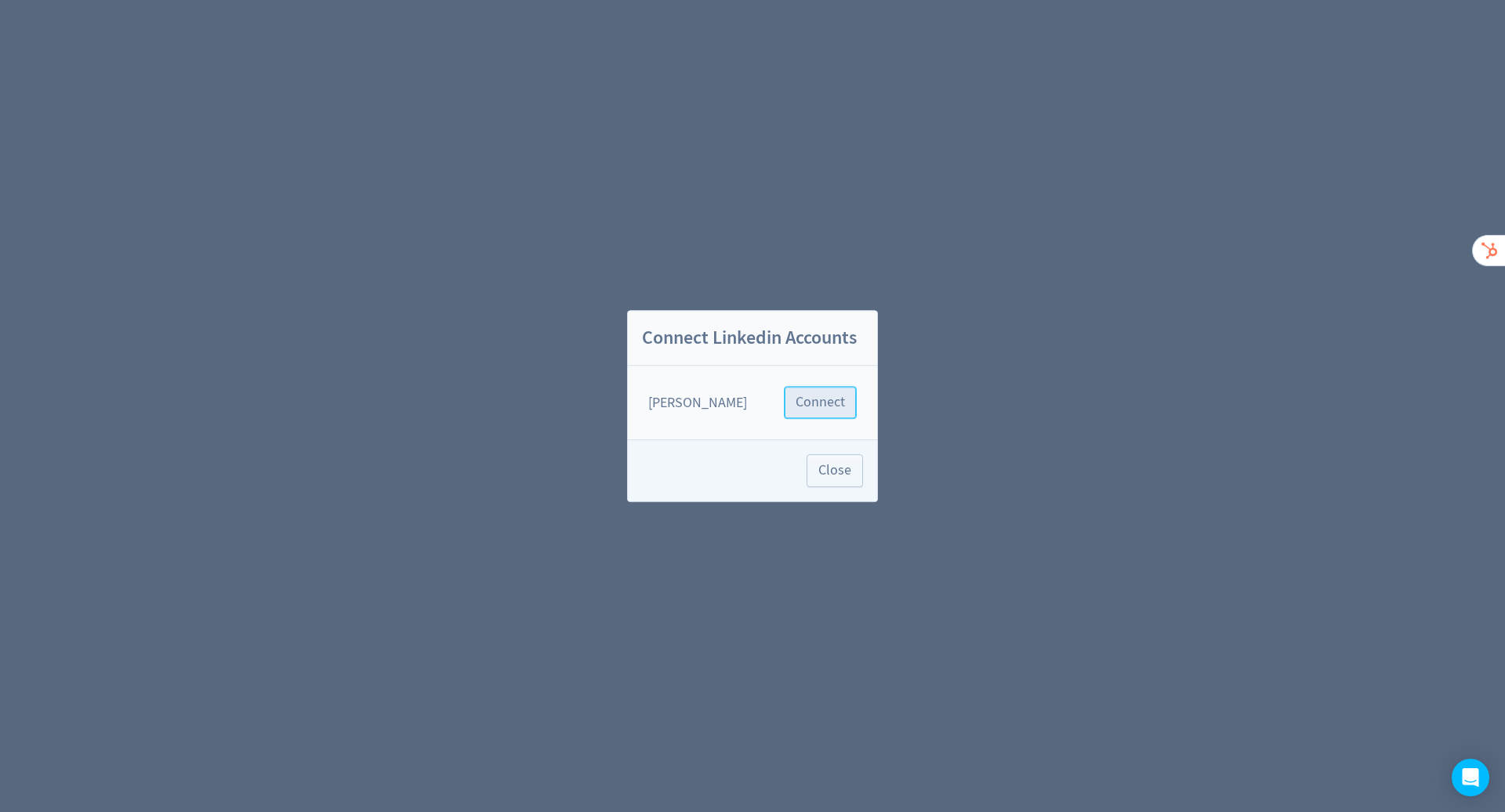
click at [808, 405] on span "Connect" at bounding box center [820, 402] width 50 height 14
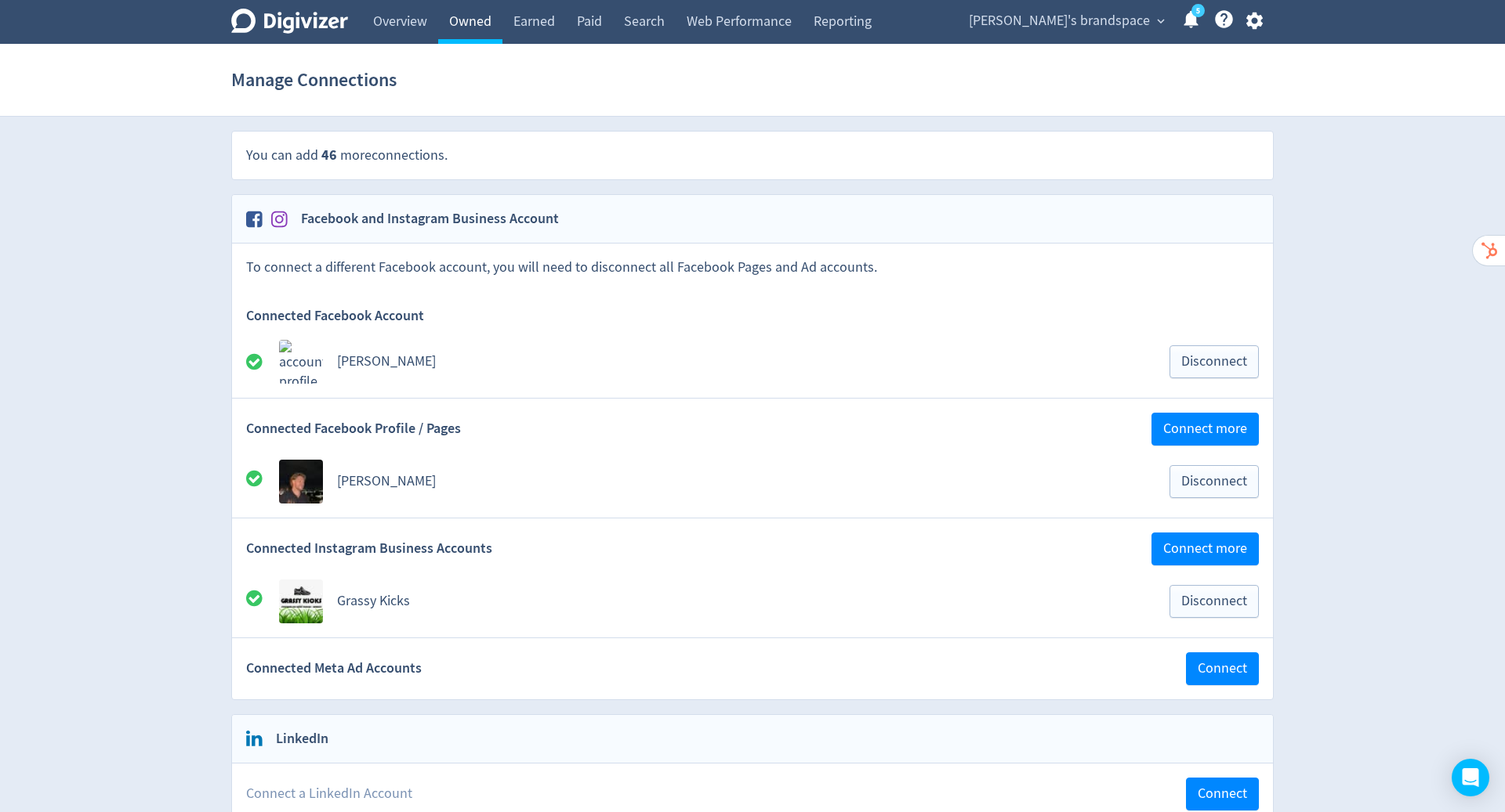
click at [458, 29] on link "Owned" at bounding box center [470, 22] width 64 height 44
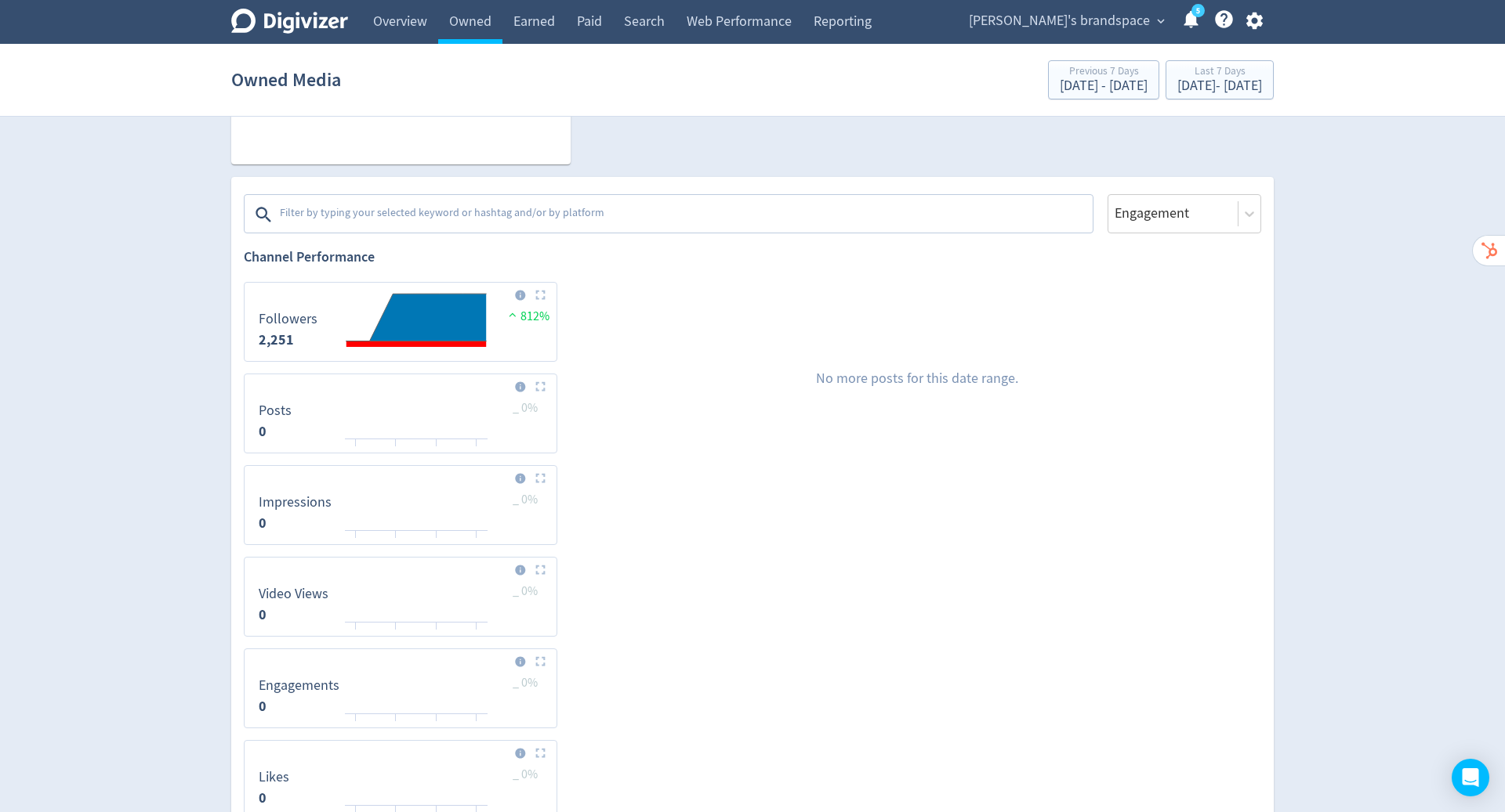
scroll to position [449, 0]
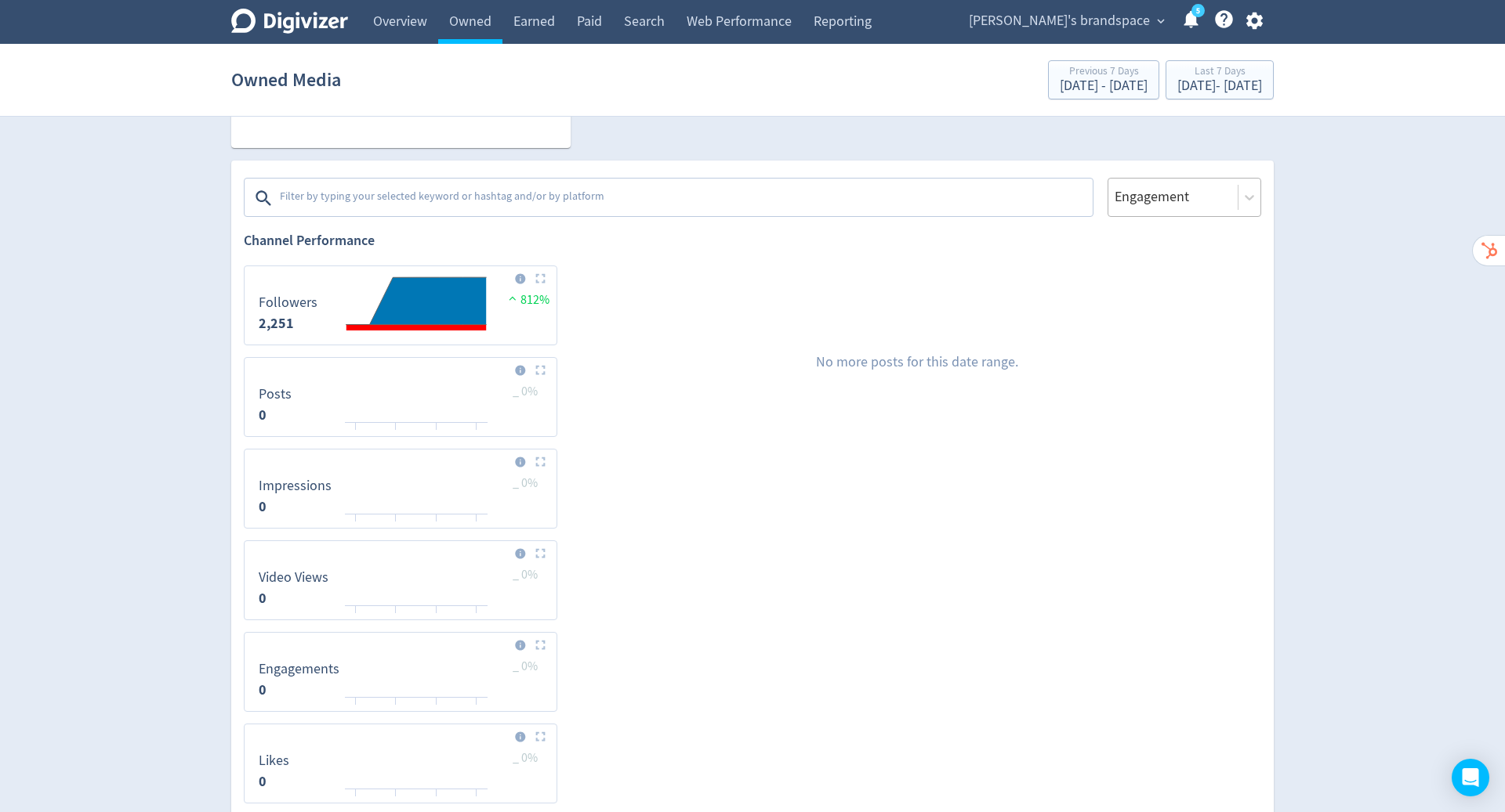
click at [1204, 210] on div "Engagement" at bounding box center [1184, 197] width 153 height 39
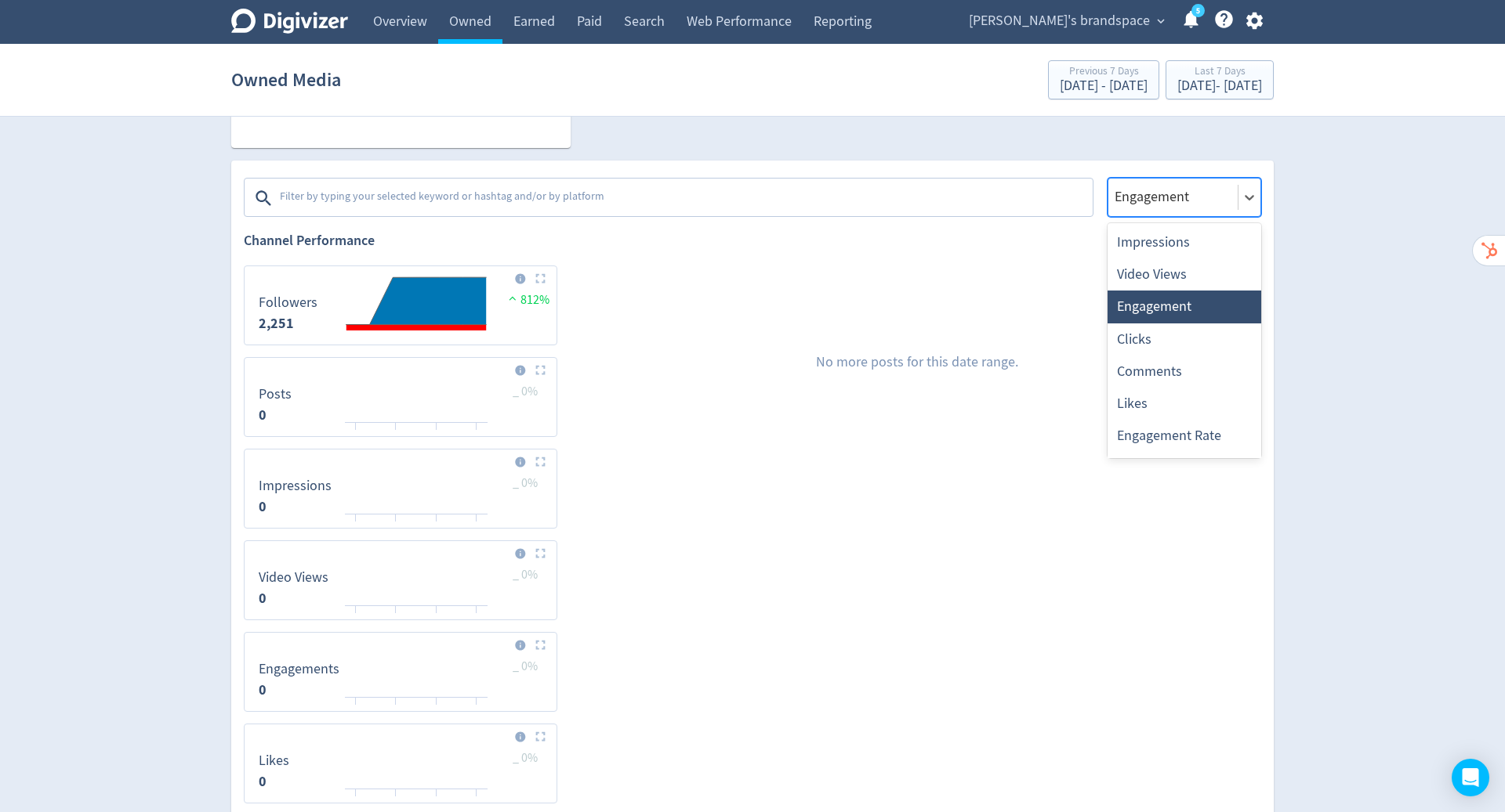
click at [1380, 208] on div "Digivizer Logo Mark Digivizer Logo Overview Owned Earned Paid Search Web Perfor…" at bounding box center [752, 328] width 1505 height 1554
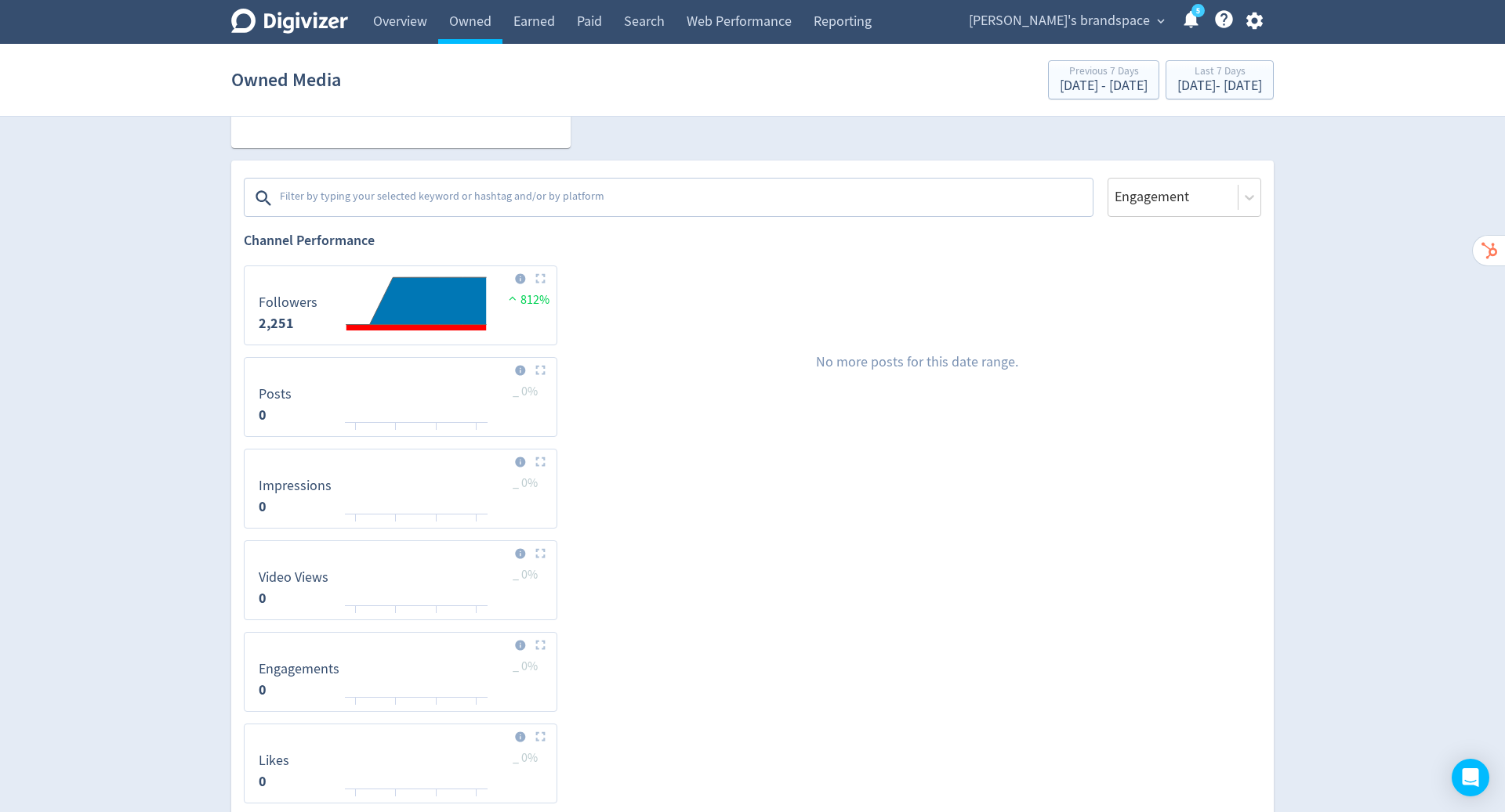
click at [1233, 55] on div "Owned Media Previous 7 Days Sep 23, 2025 - Sep 29, 2025 Last 7 Days Sep 30, 202…" at bounding box center [752, 79] width 1042 height 50
click at [1232, 86] on div "[DATE] - [DATE]" at bounding box center [1219, 86] width 85 height 14
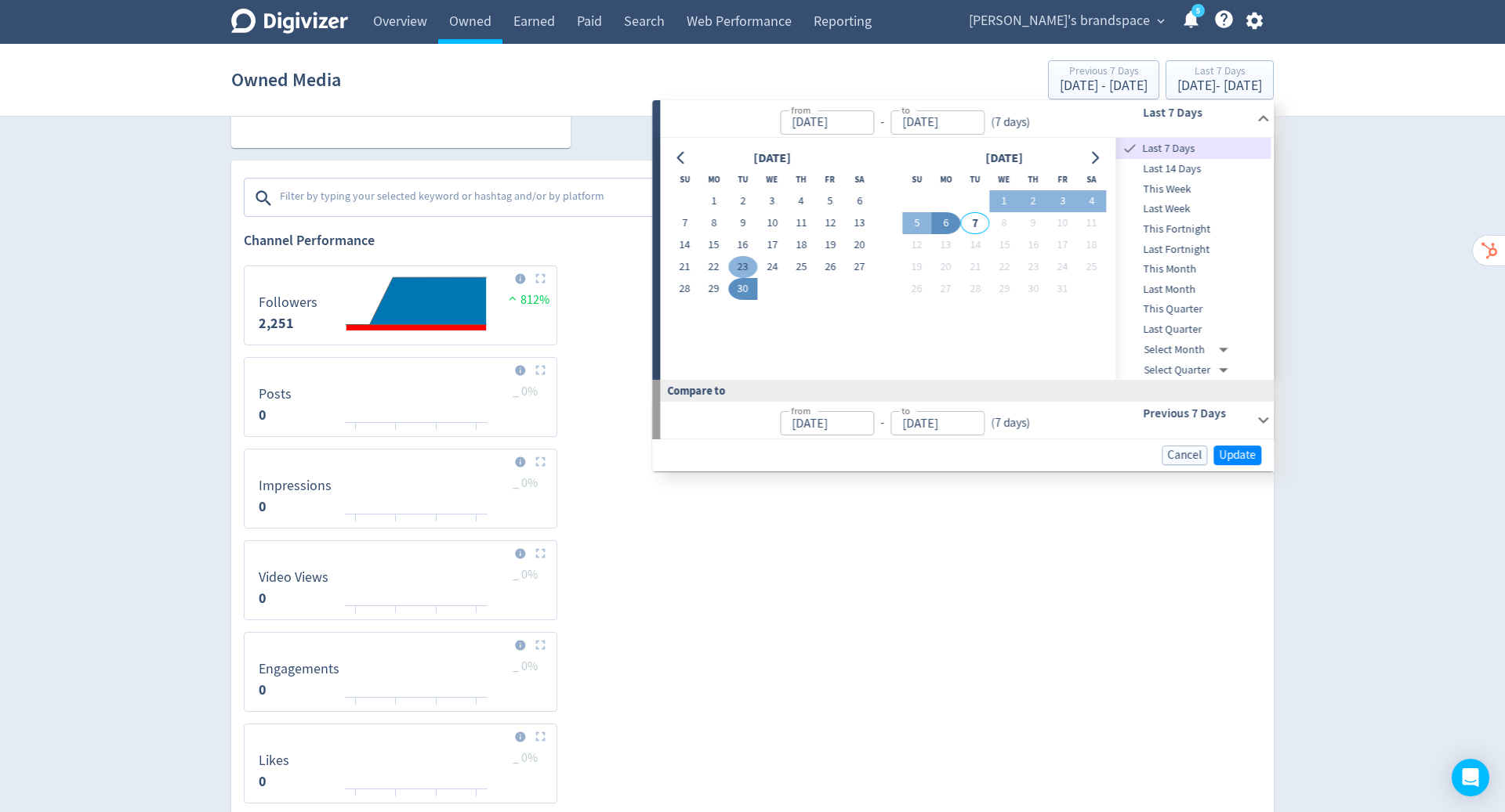
click at [734, 264] on button "23" at bounding box center [742, 267] width 29 height 22
type input "[DATE]"
click at [948, 221] on button "6" at bounding box center [945, 223] width 29 height 22
type input "[DATE]"
type input "Sep 09, 2025"
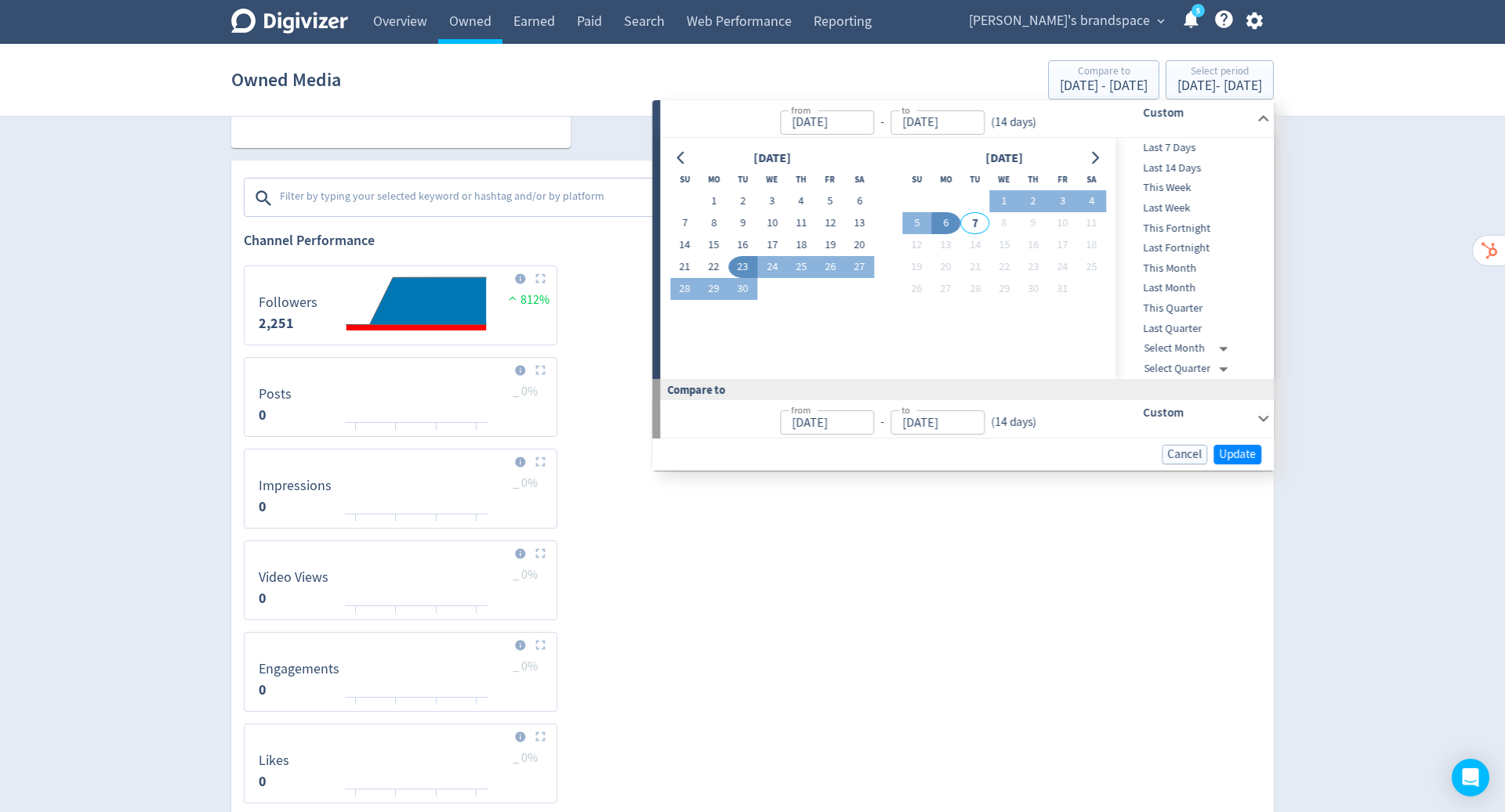
type input "Sep 22, 2025"
click at [1245, 452] on span "Update" at bounding box center [1237, 454] width 37 height 11
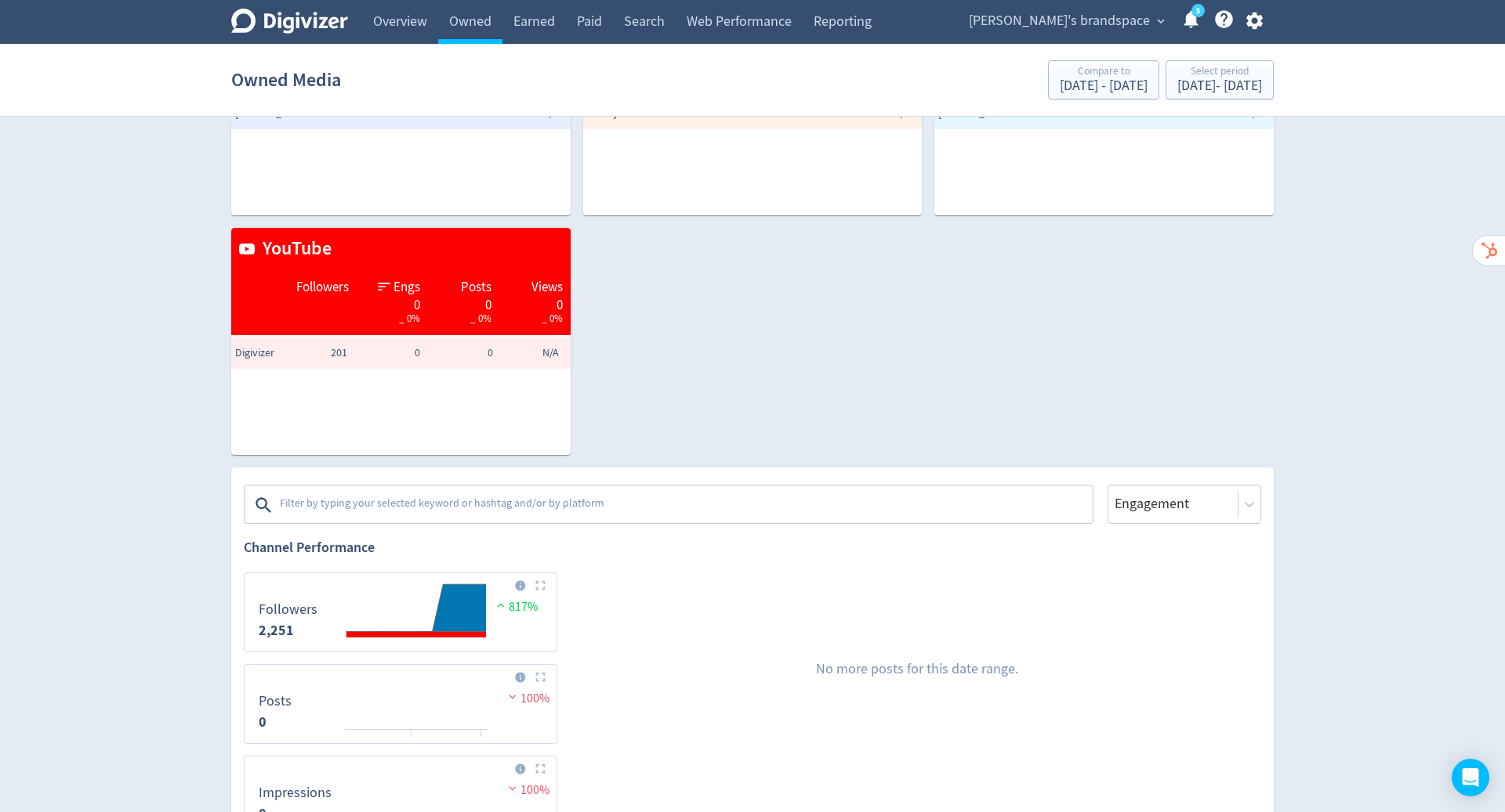
scroll to position [0, 0]
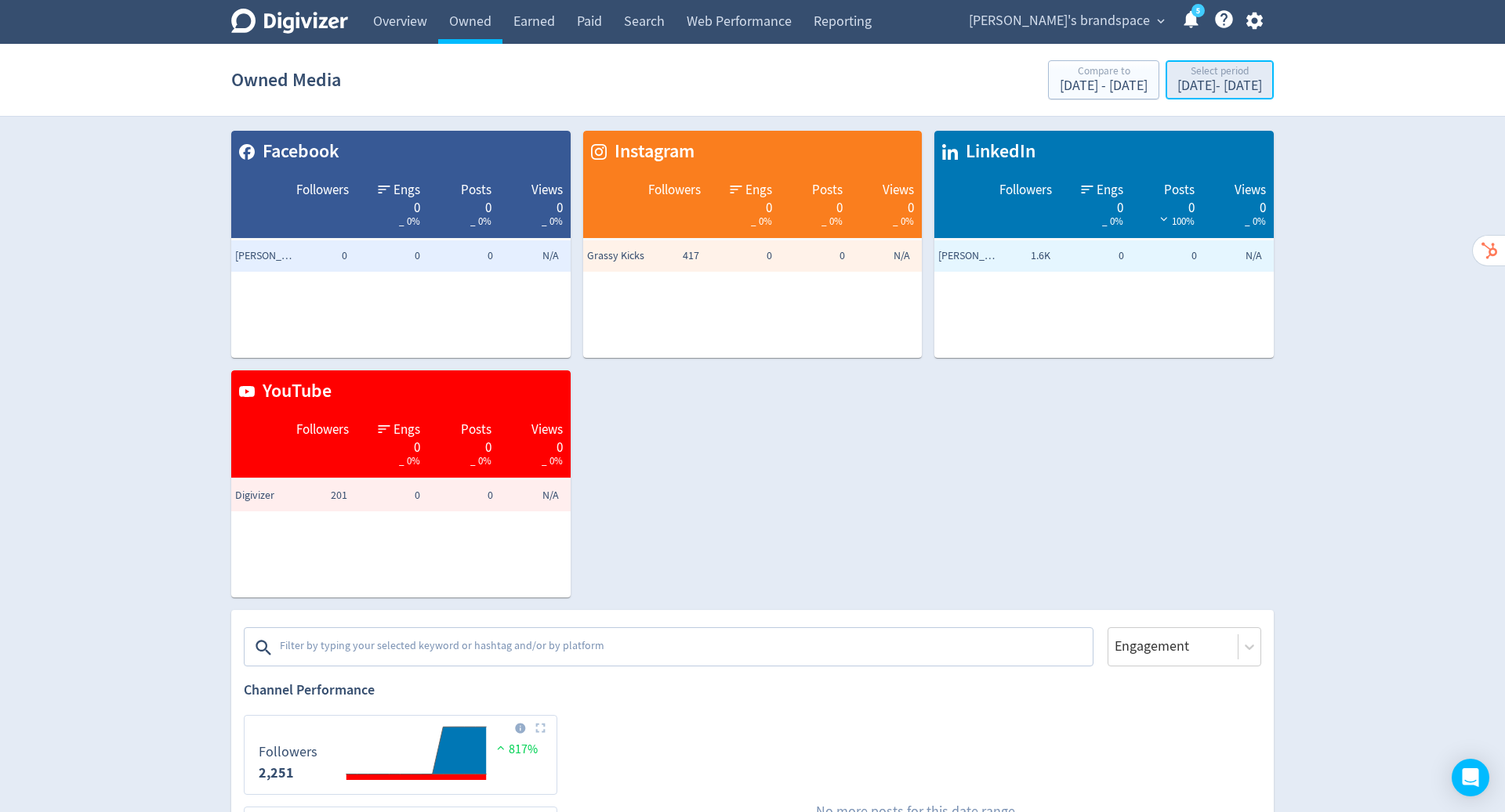
click at [1177, 72] on div "Select period" at bounding box center [1219, 73] width 85 height 13
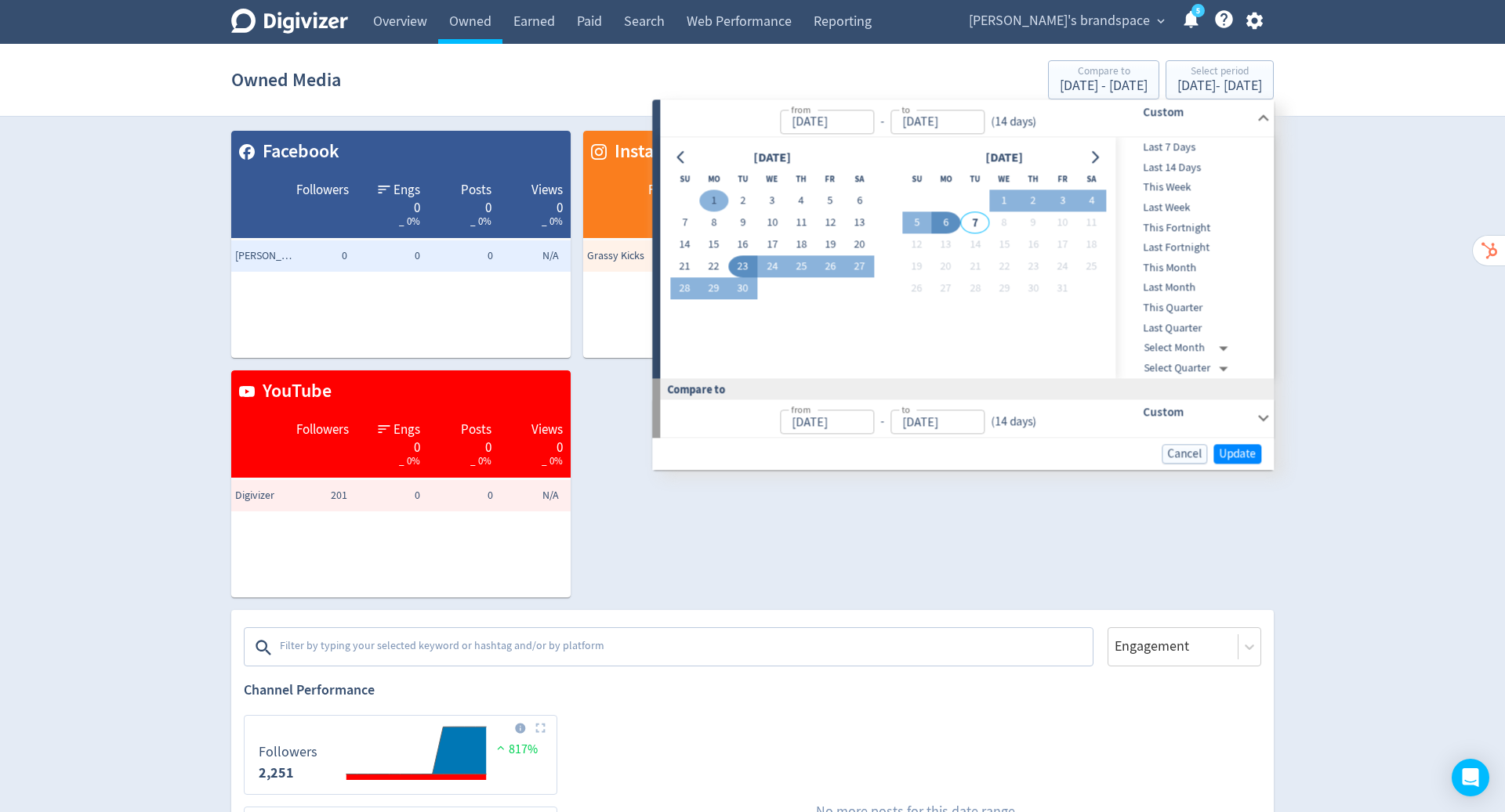
click at [710, 198] on button "1" at bounding box center [714, 201] width 29 height 22
type input "[DATE]"
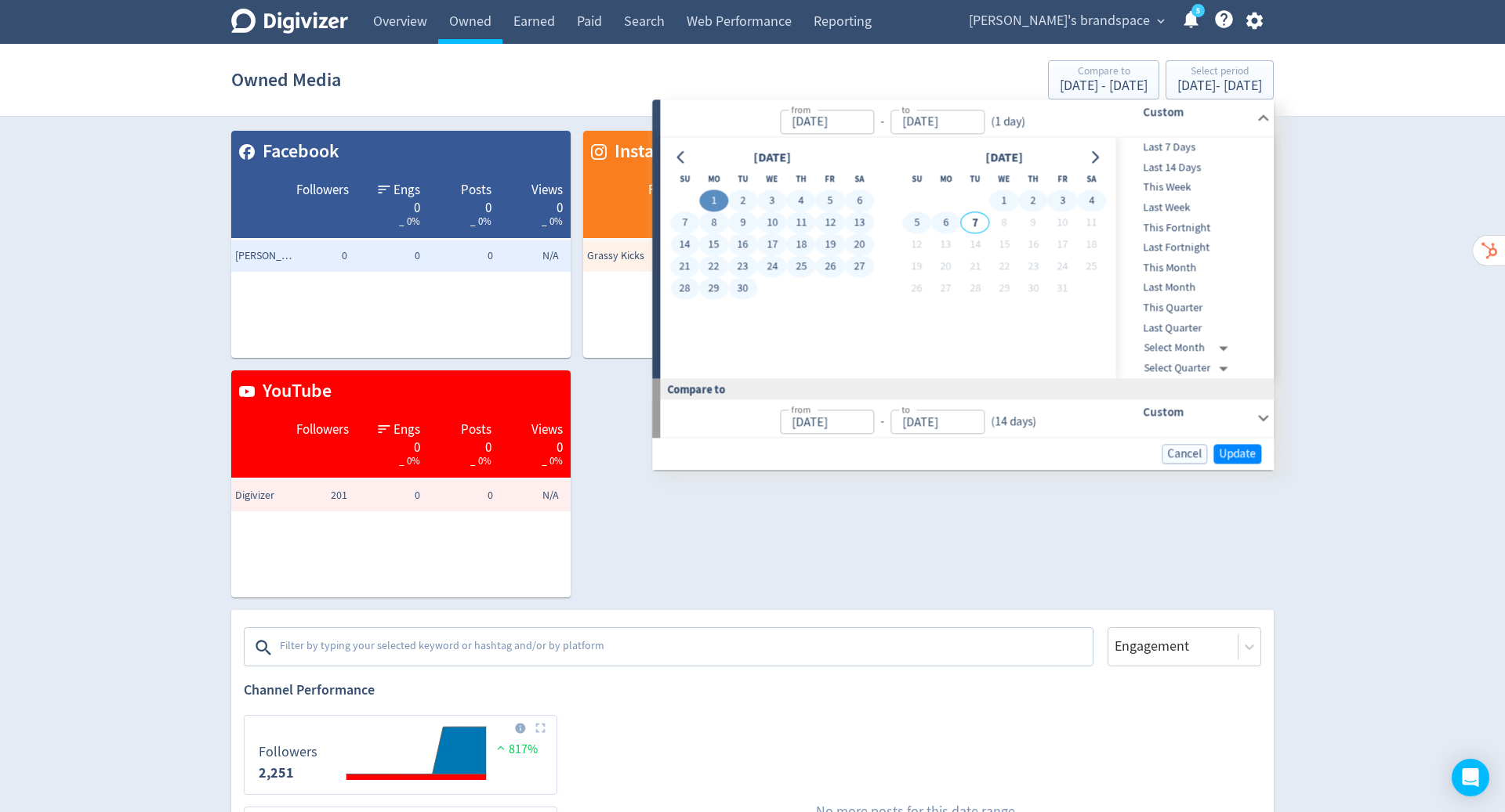
click at [952, 225] on button "6" at bounding box center [945, 223] width 29 height 22
type input "[DATE]"
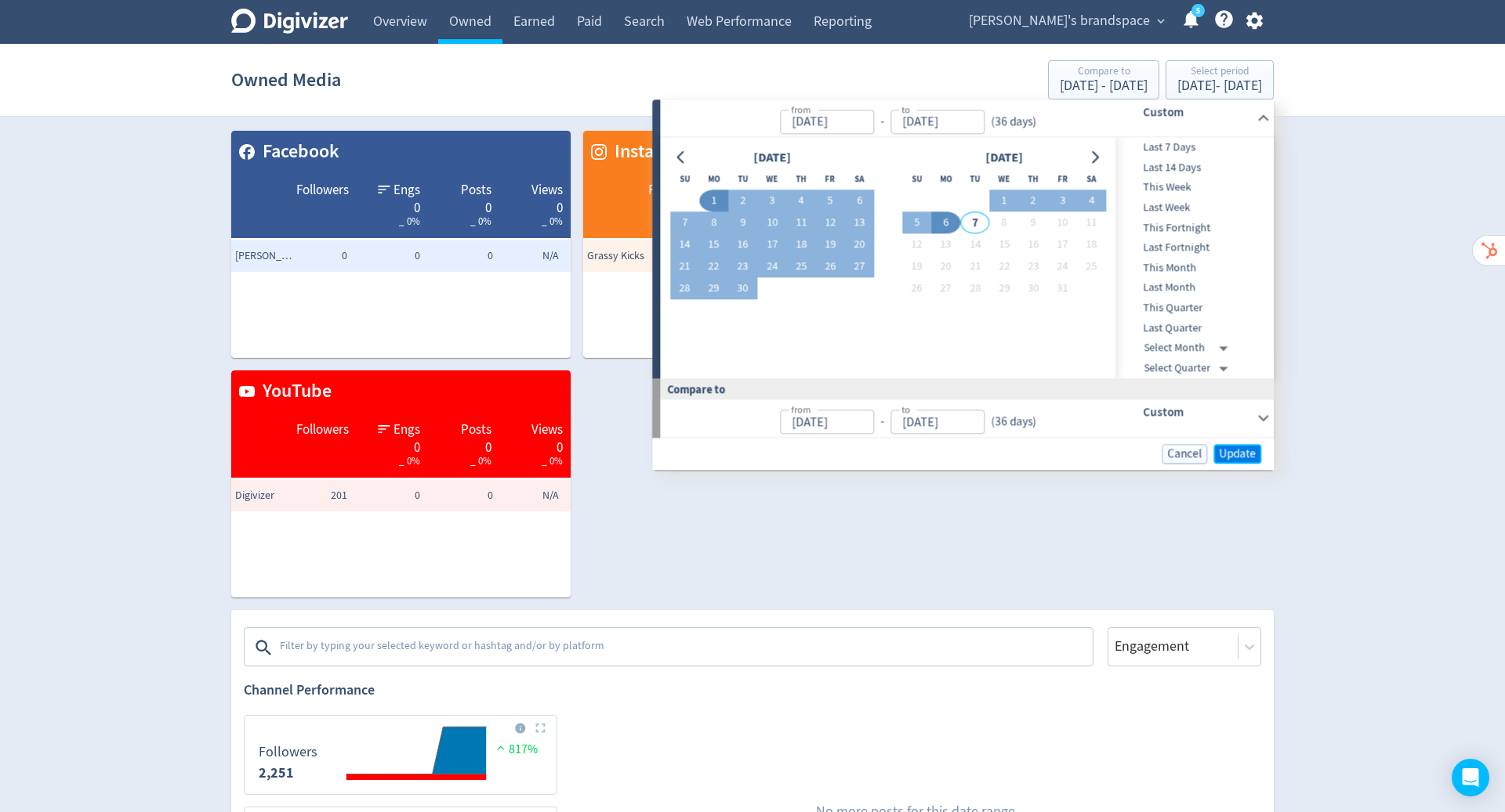
click at [1237, 451] on span "Update" at bounding box center [1237, 454] width 37 height 11
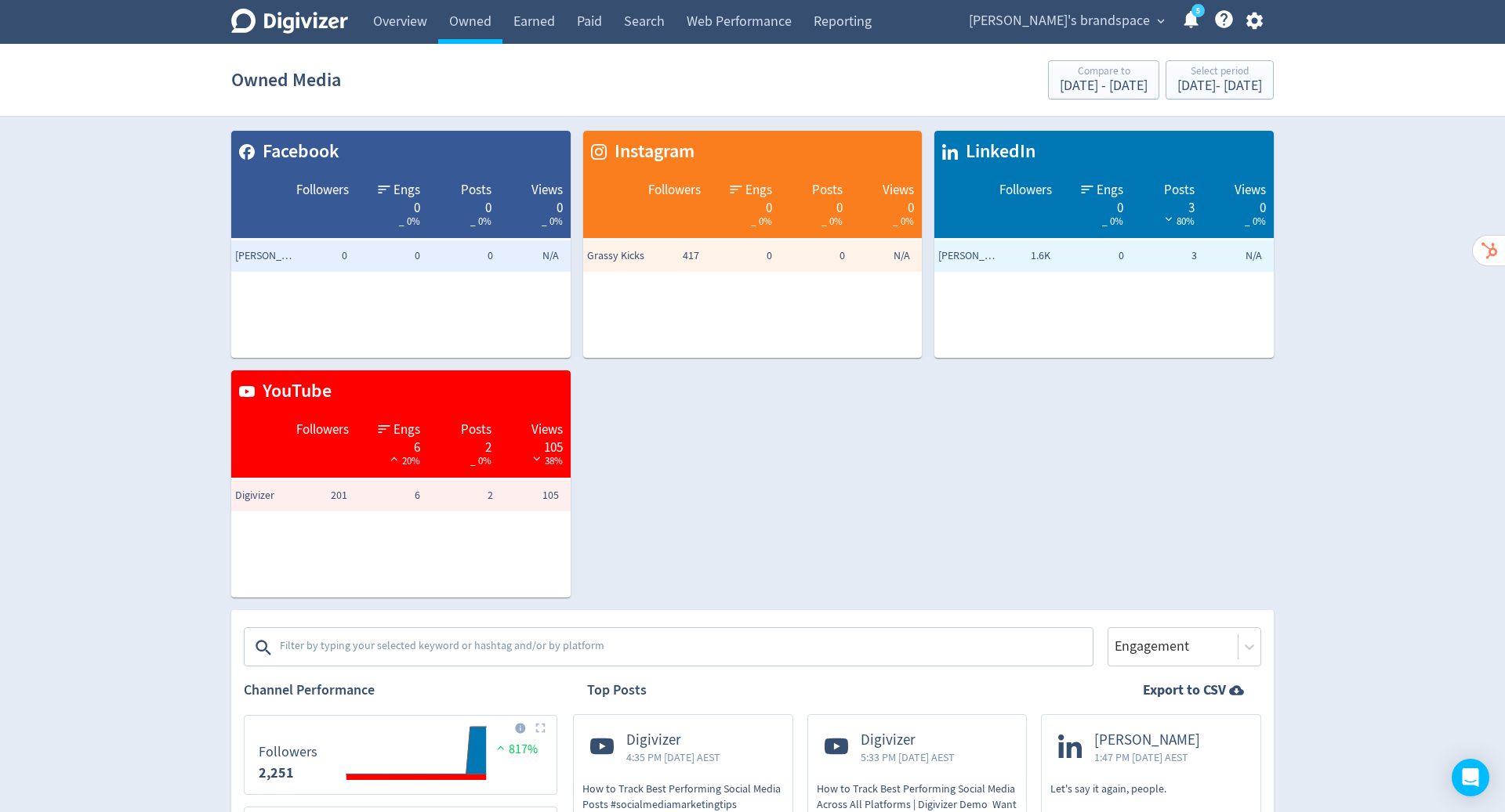
click at [1135, 26] on span "[PERSON_NAME]'s brandspace" at bounding box center [1059, 21] width 181 height 25
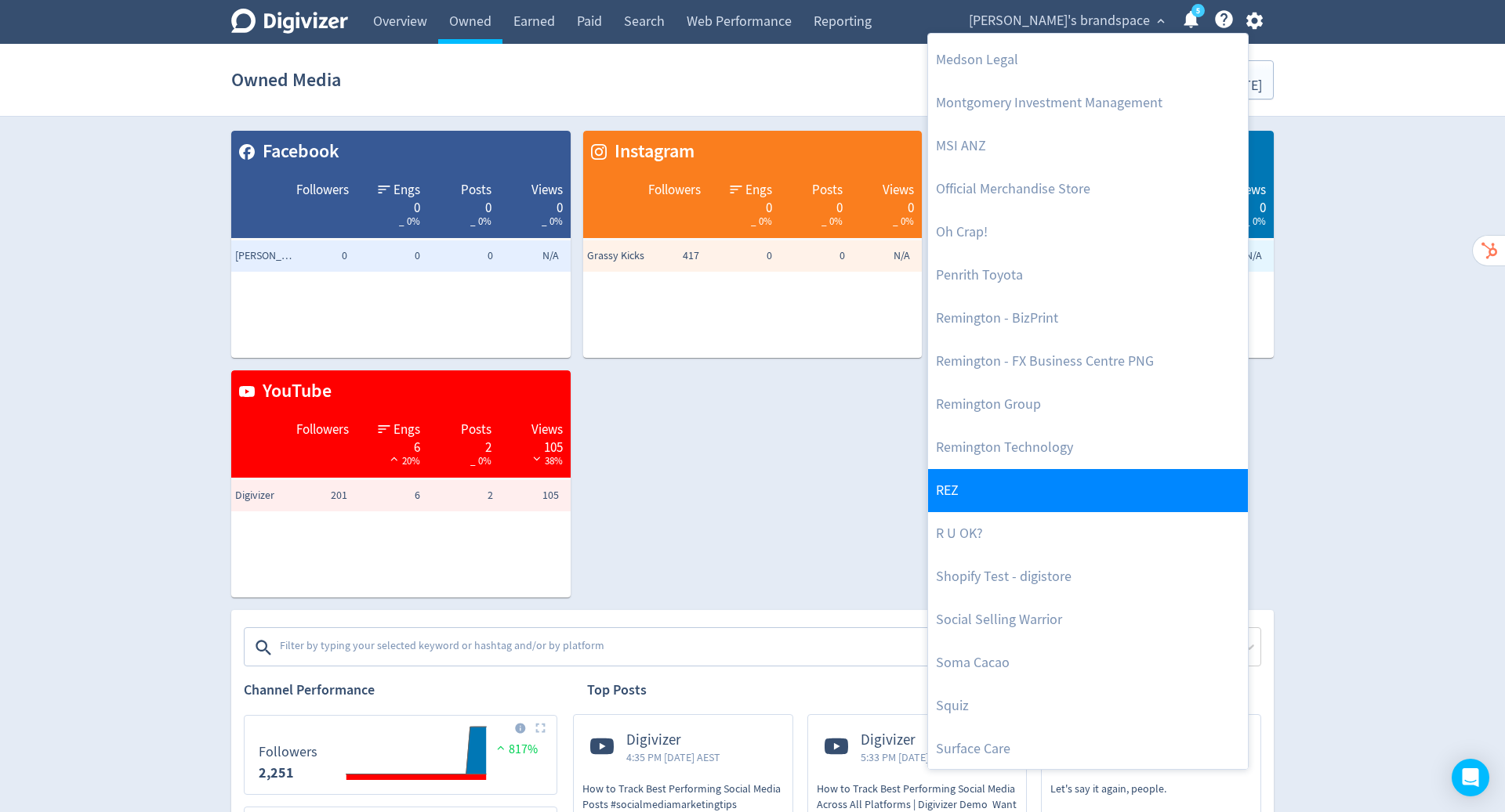
scroll to position [902, 0]
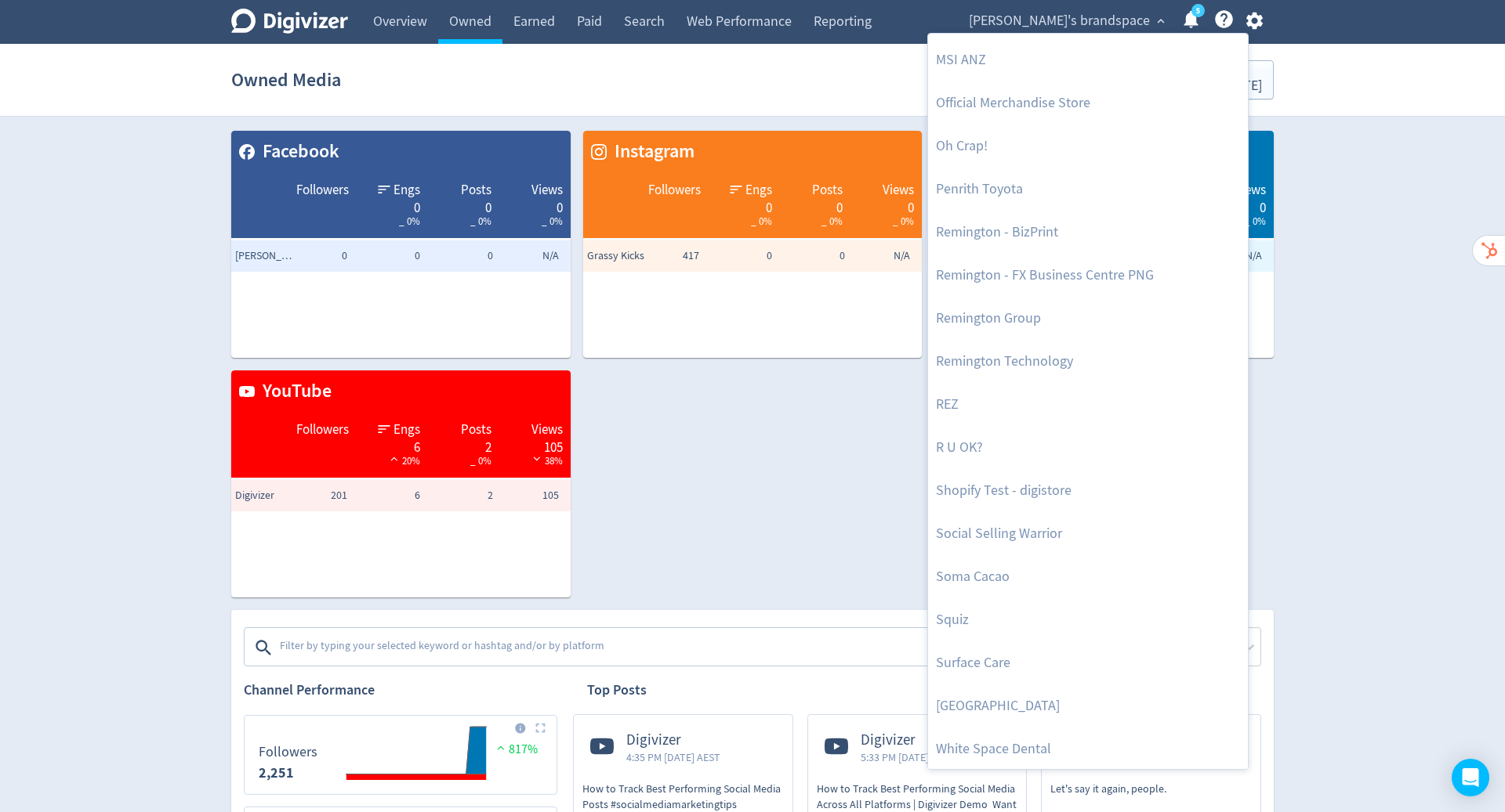
click at [1260, 26] on div at bounding box center [752, 406] width 1505 height 812
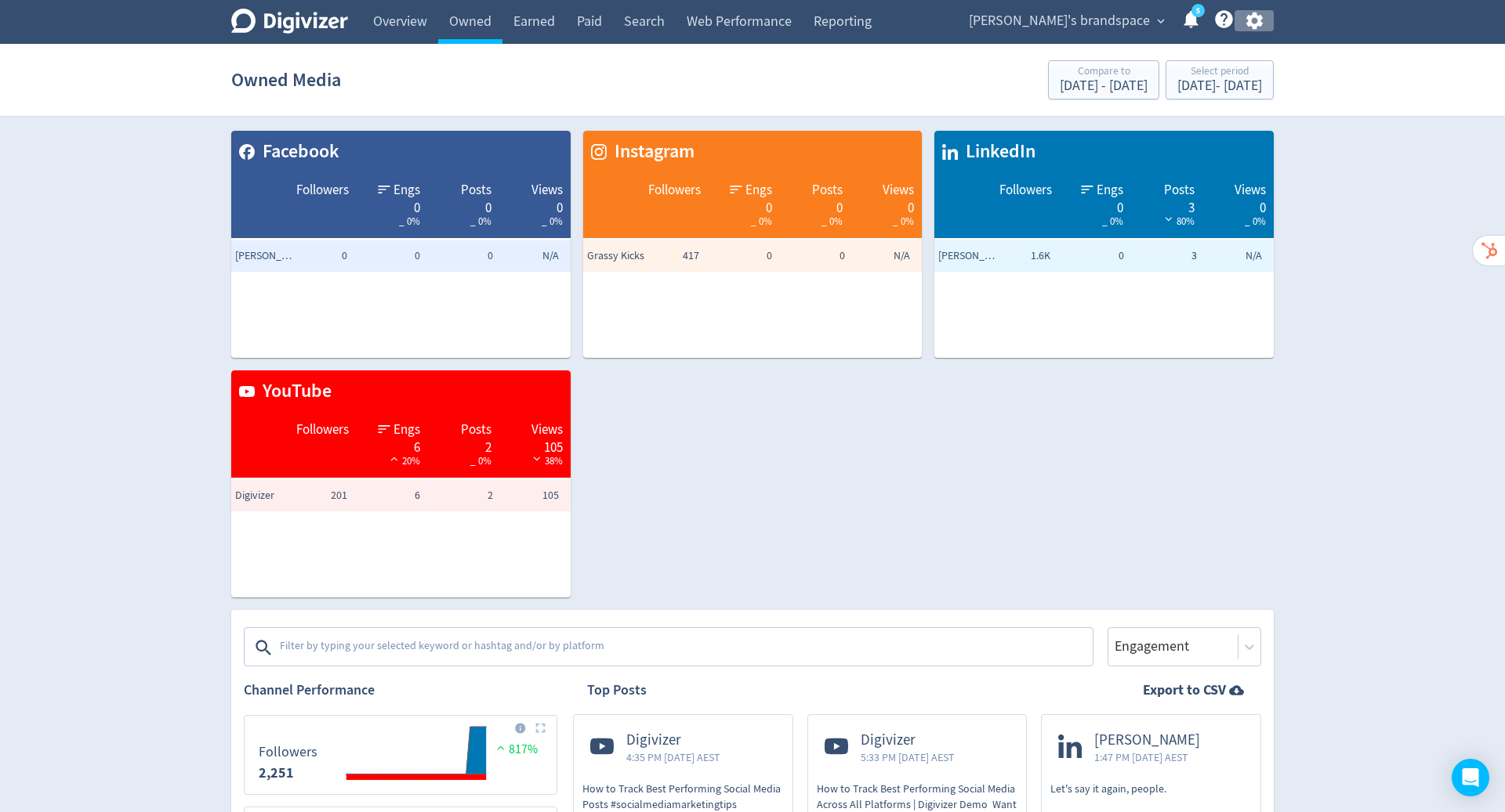
click at [1260, 26] on icon "button" at bounding box center [1255, 20] width 21 height 21
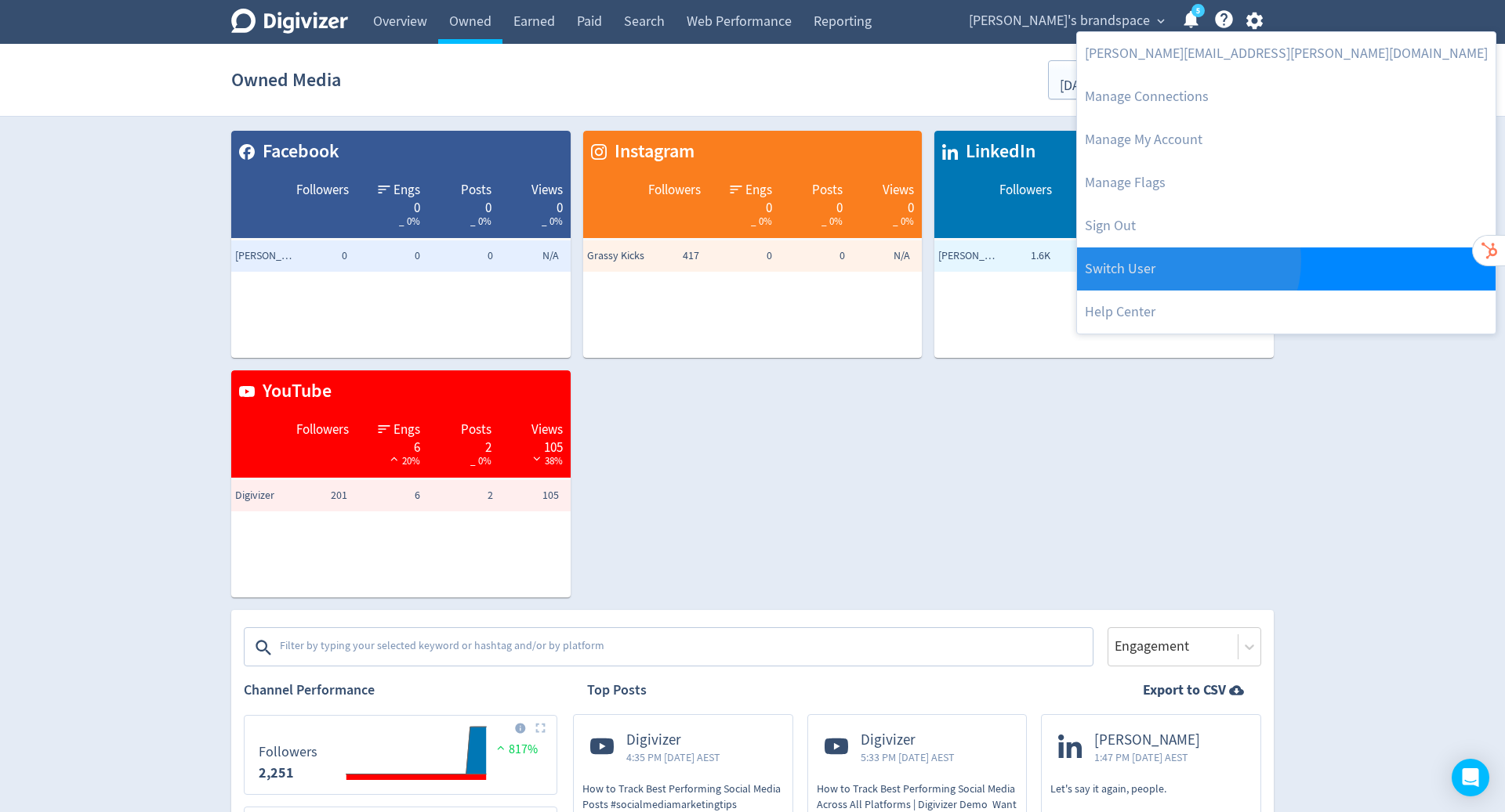
click at [1186, 261] on link "Switch User" at bounding box center [1286, 269] width 418 height 43
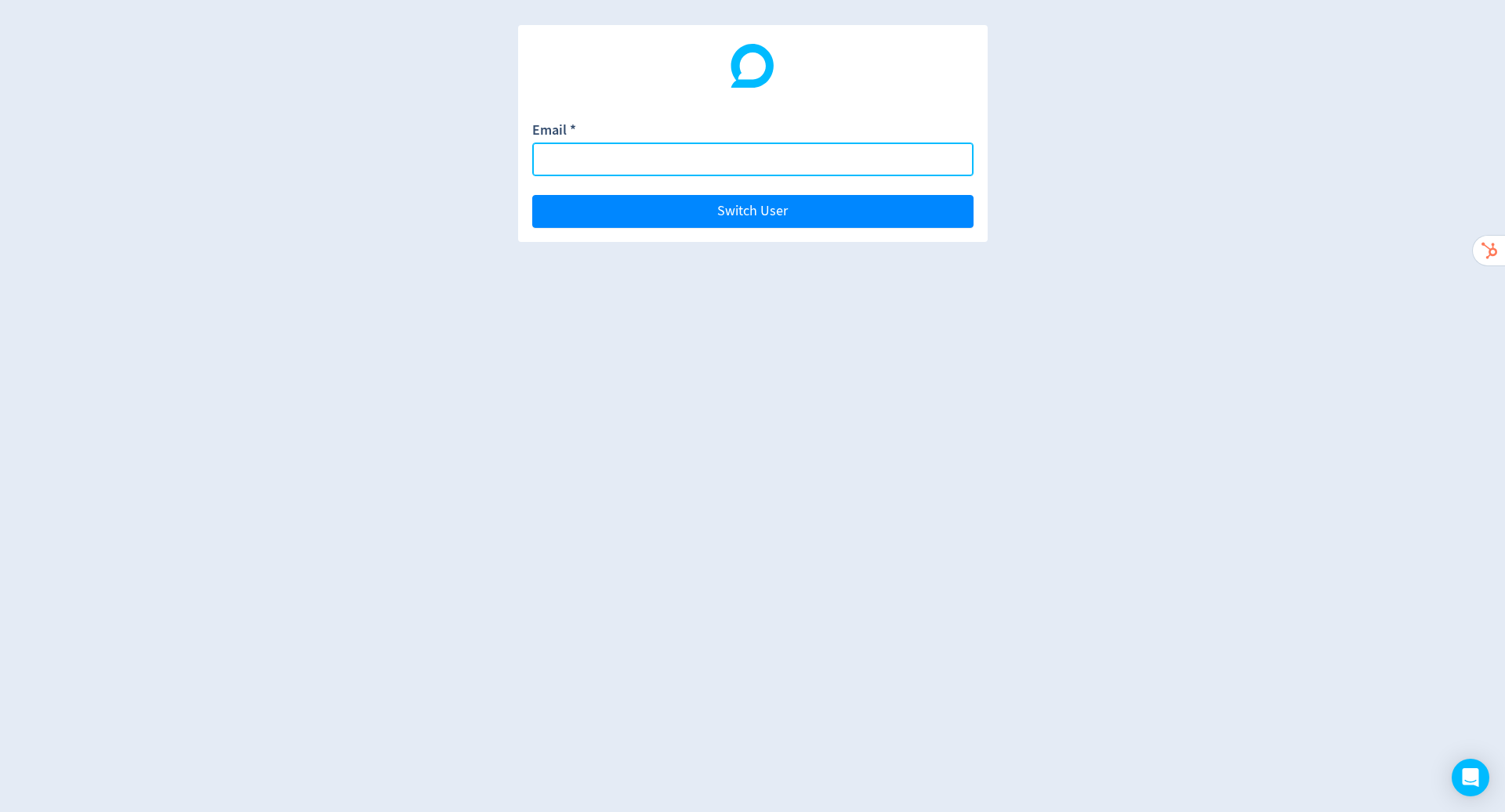
click at [758, 152] on input "Email *" at bounding box center [752, 159] width 441 height 33
paste input "hugo.mcmanus+test20052025@digivizer.com"
type input "hugo.mcmanus+test20052025@digivizer.com"
click at [532, 195] on button "Switch User" at bounding box center [752, 211] width 441 height 33
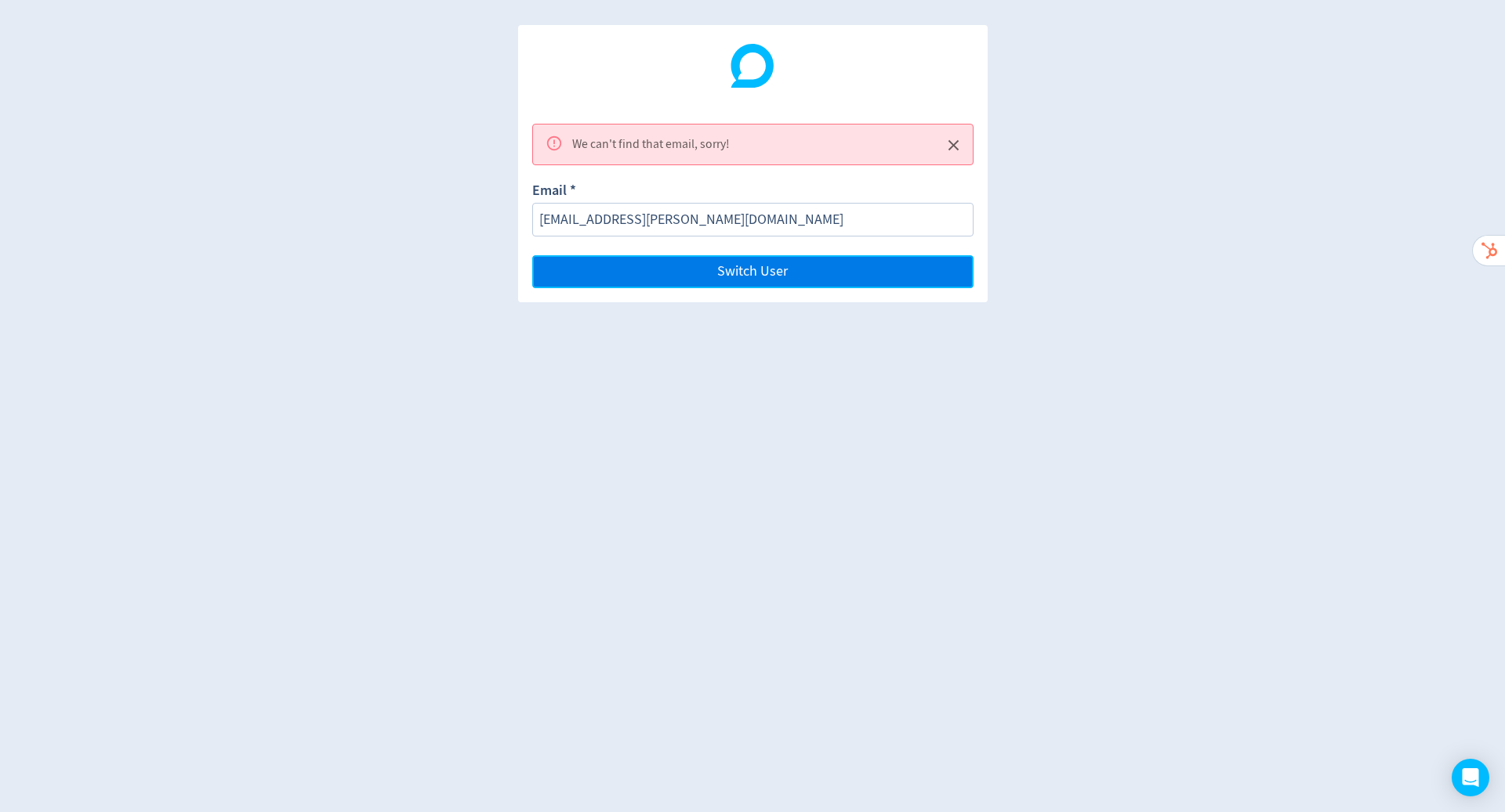
click at [766, 279] on button "Switch User" at bounding box center [752, 271] width 441 height 33
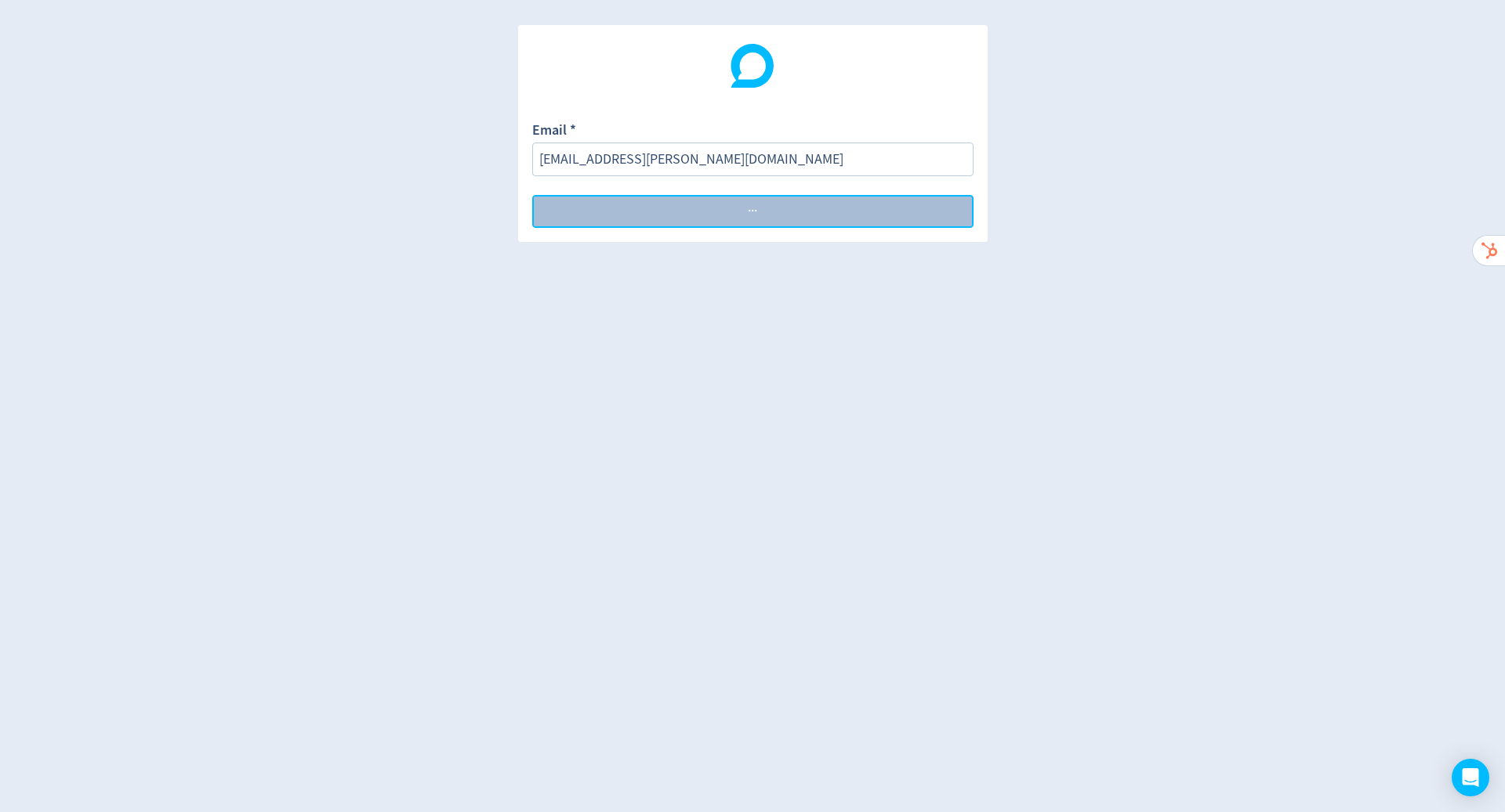
click at [766, 228] on button "Switch User · · ·" at bounding box center [752, 211] width 441 height 33
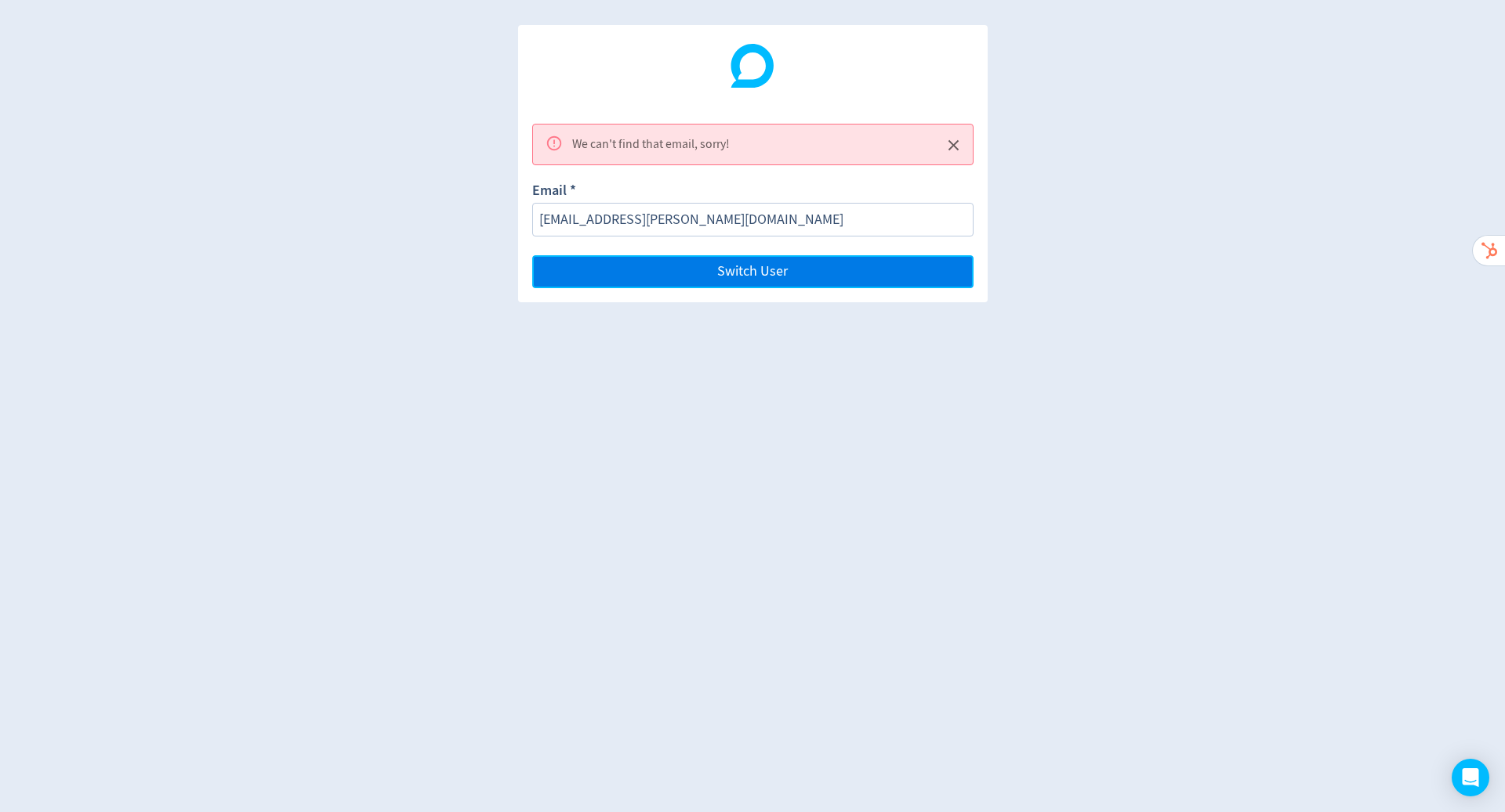
click at [766, 279] on button "Switch User" at bounding box center [752, 271] width 441 height 33
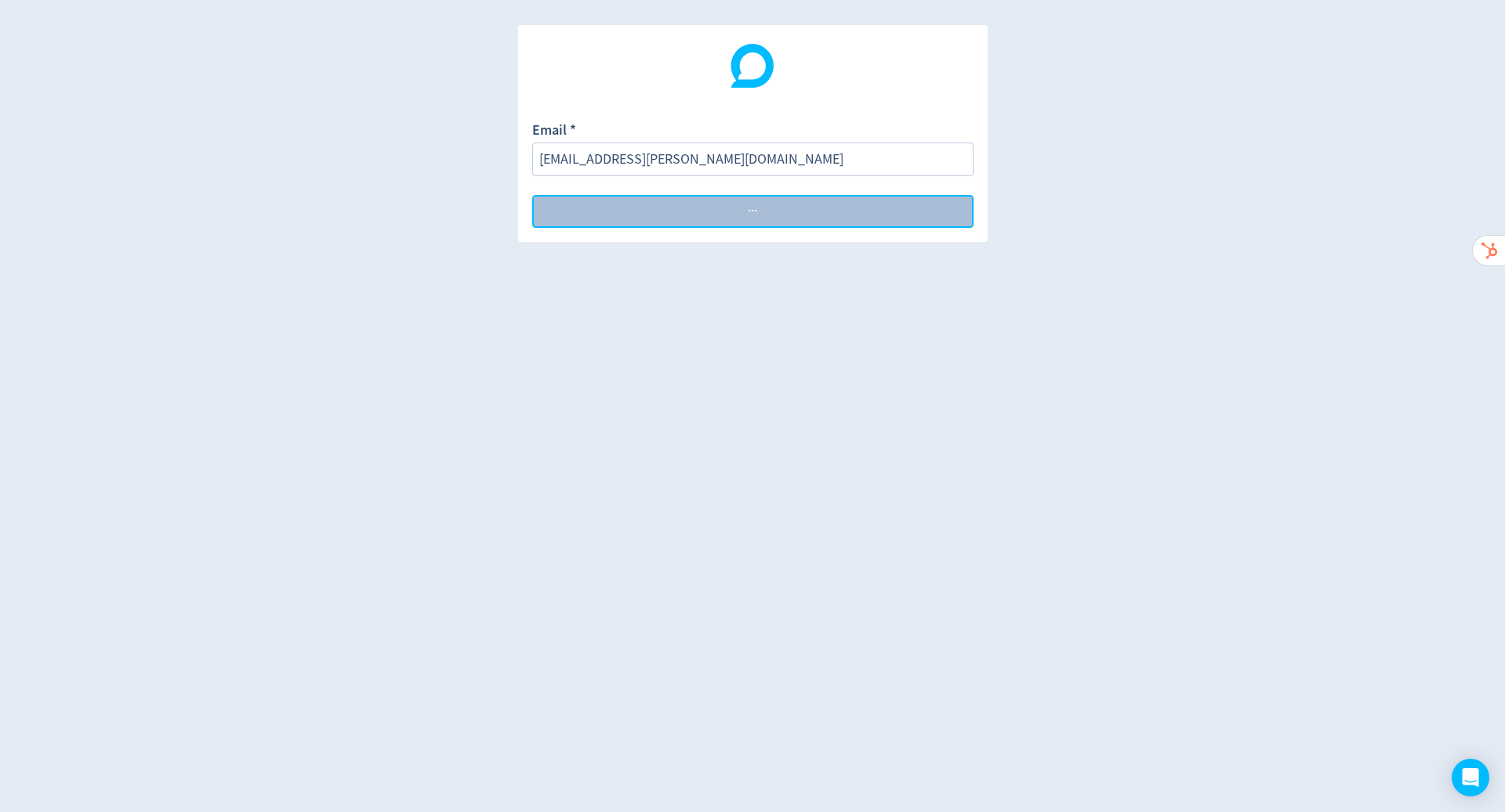
click at [766, 228] on button "Switch User · · ·" at bounding box center [752, 211] width 441 height 33
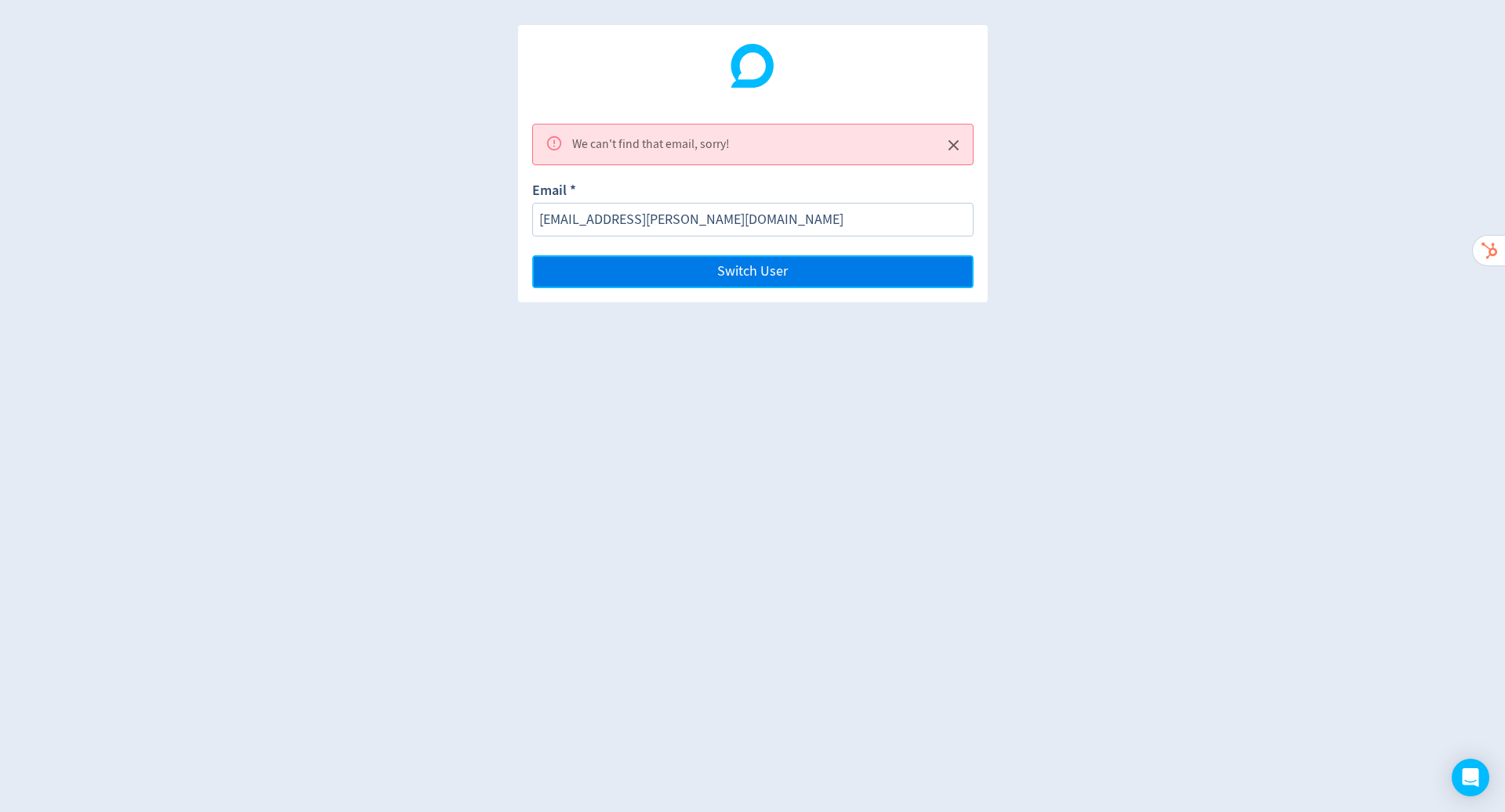
click at [766, 279] on button "Switch User" at bounding box center [752, 271] width 441 height 33
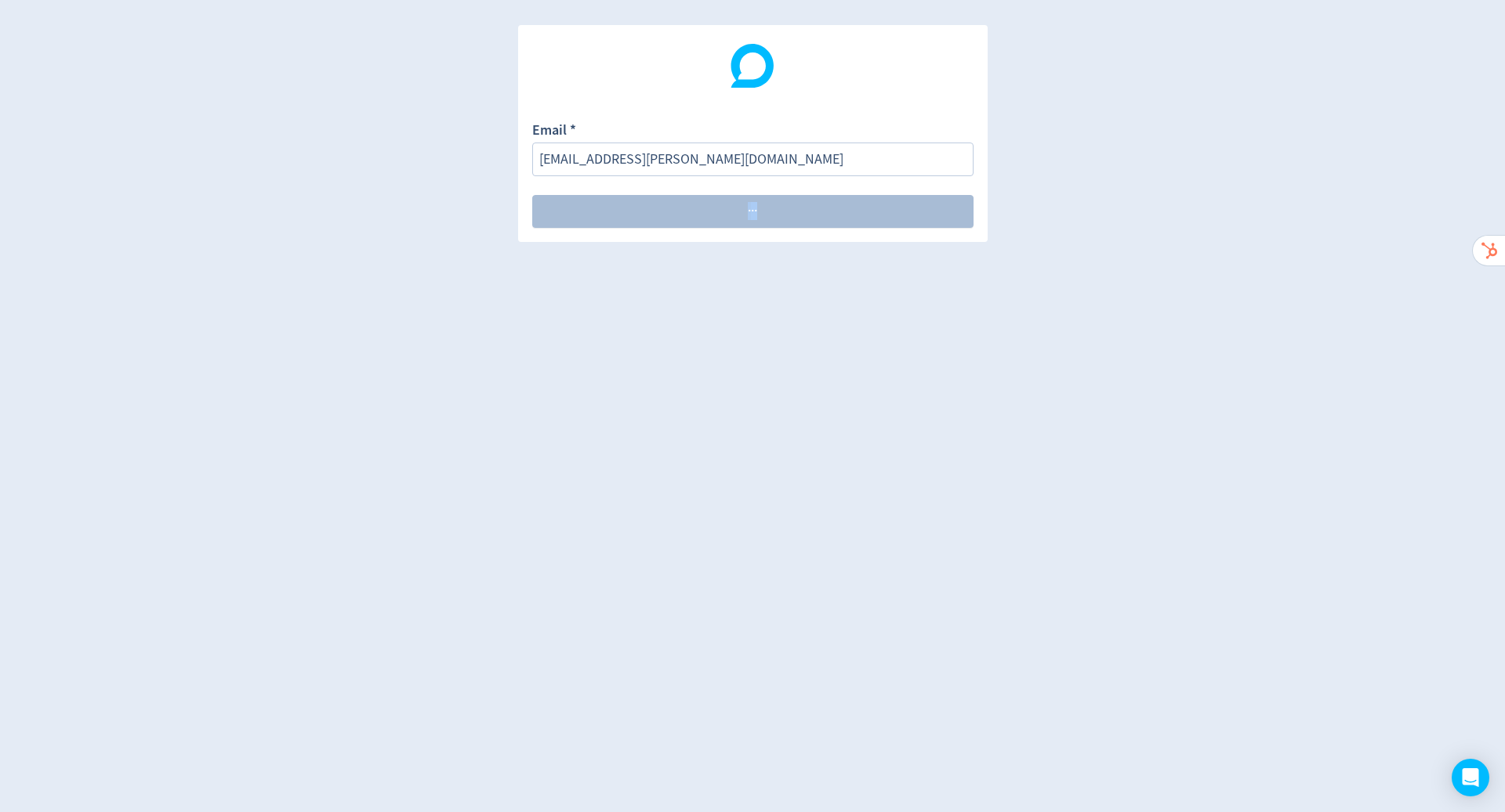
click at [766, 279] on div "Email * hugo.mcmanus+test20052025@digivizer.com Switch User · · ·" at bounding box center [752, 406] width 1505 height 812
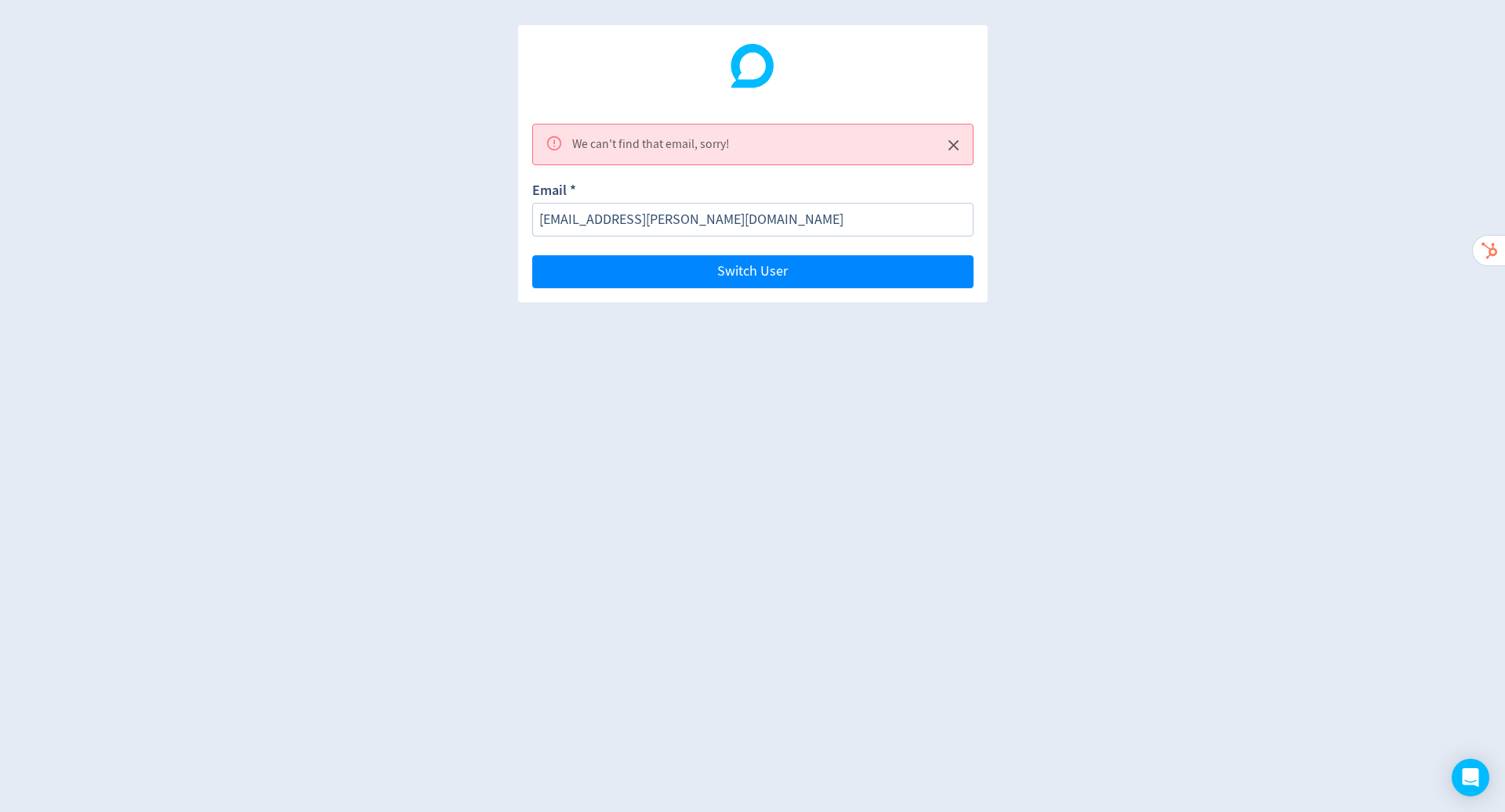
click at [949, 136] on icon "Close" at bounding box center [954, 145] width 18 height 18
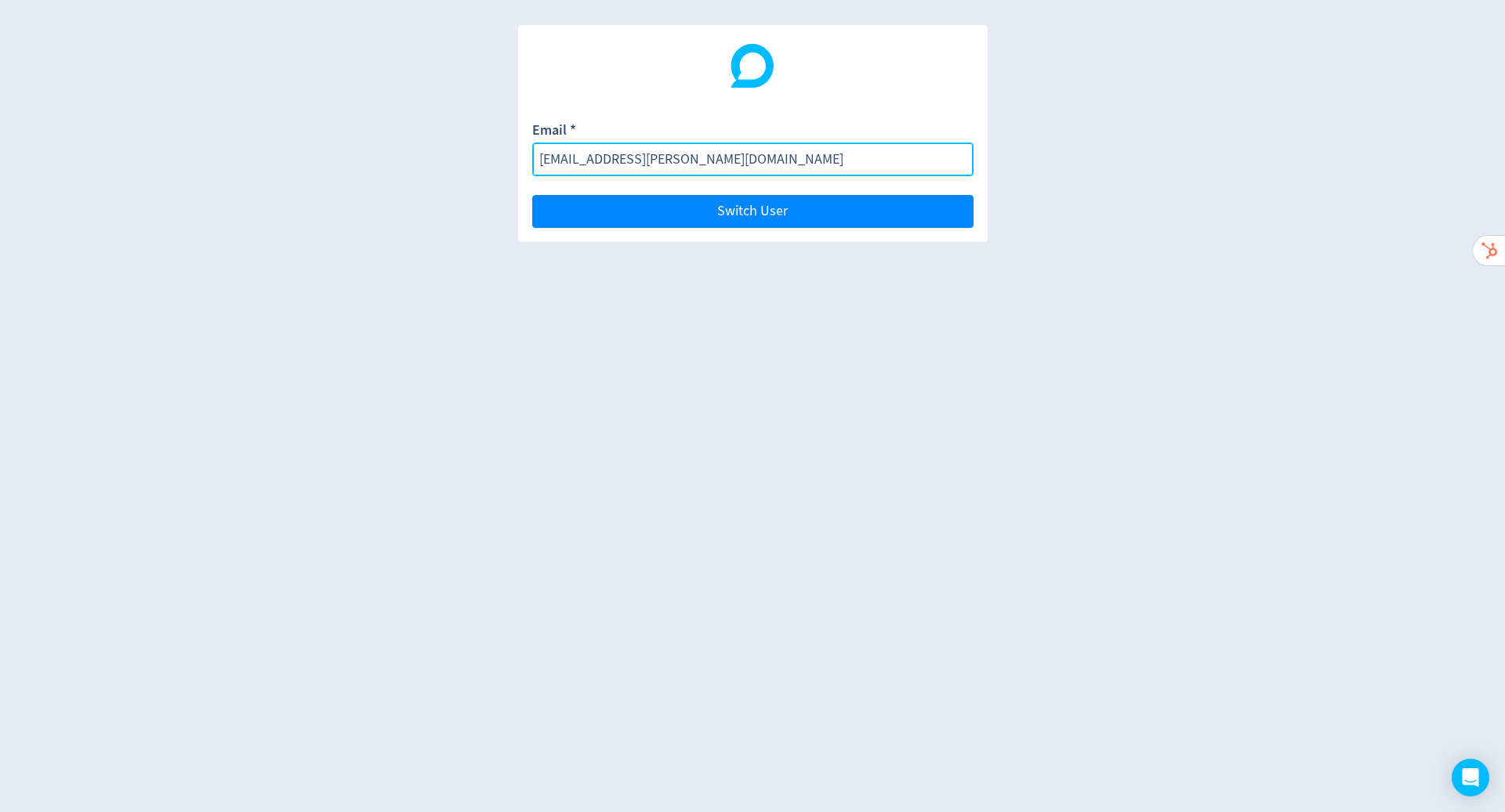
click at [856, 150] on input "hugo.mcmanus+test20052025@digivizer.com" at bounding box center [752, 159] width 441 height 33
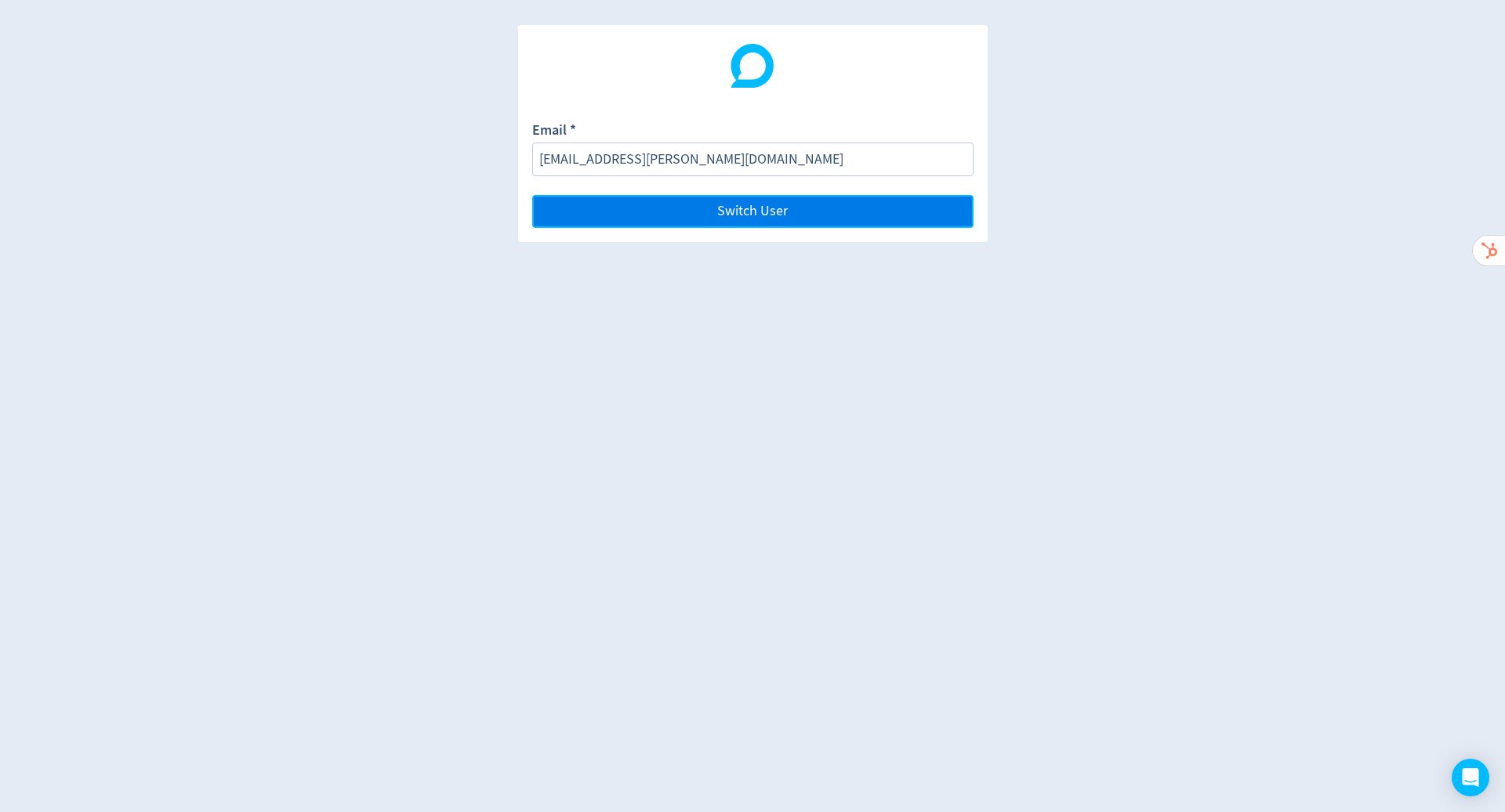
click at [843, 210] on button "Switch User" at bounding box center [752, 211] width 441 height 33
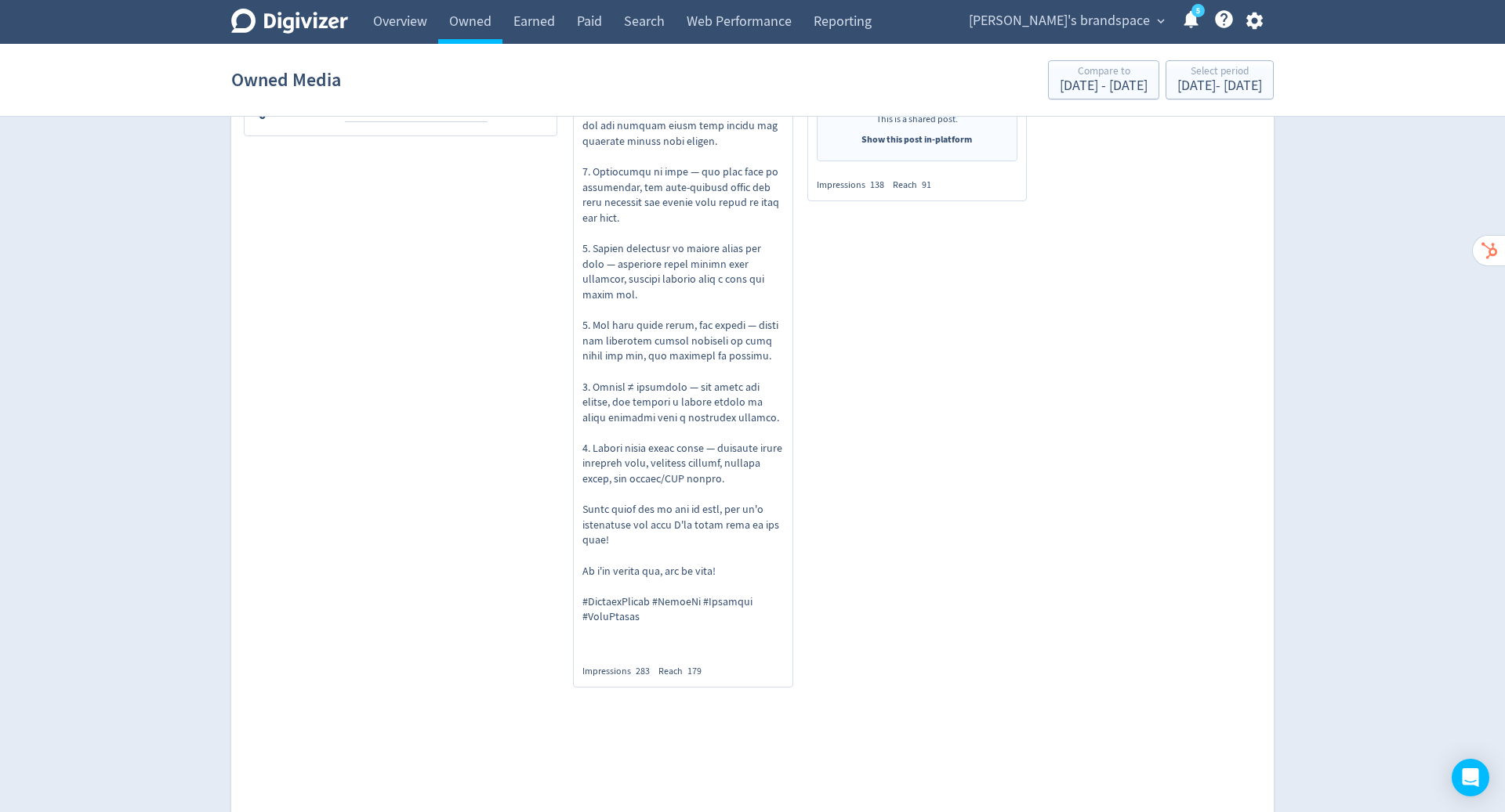
scroll to position [1467, 0]
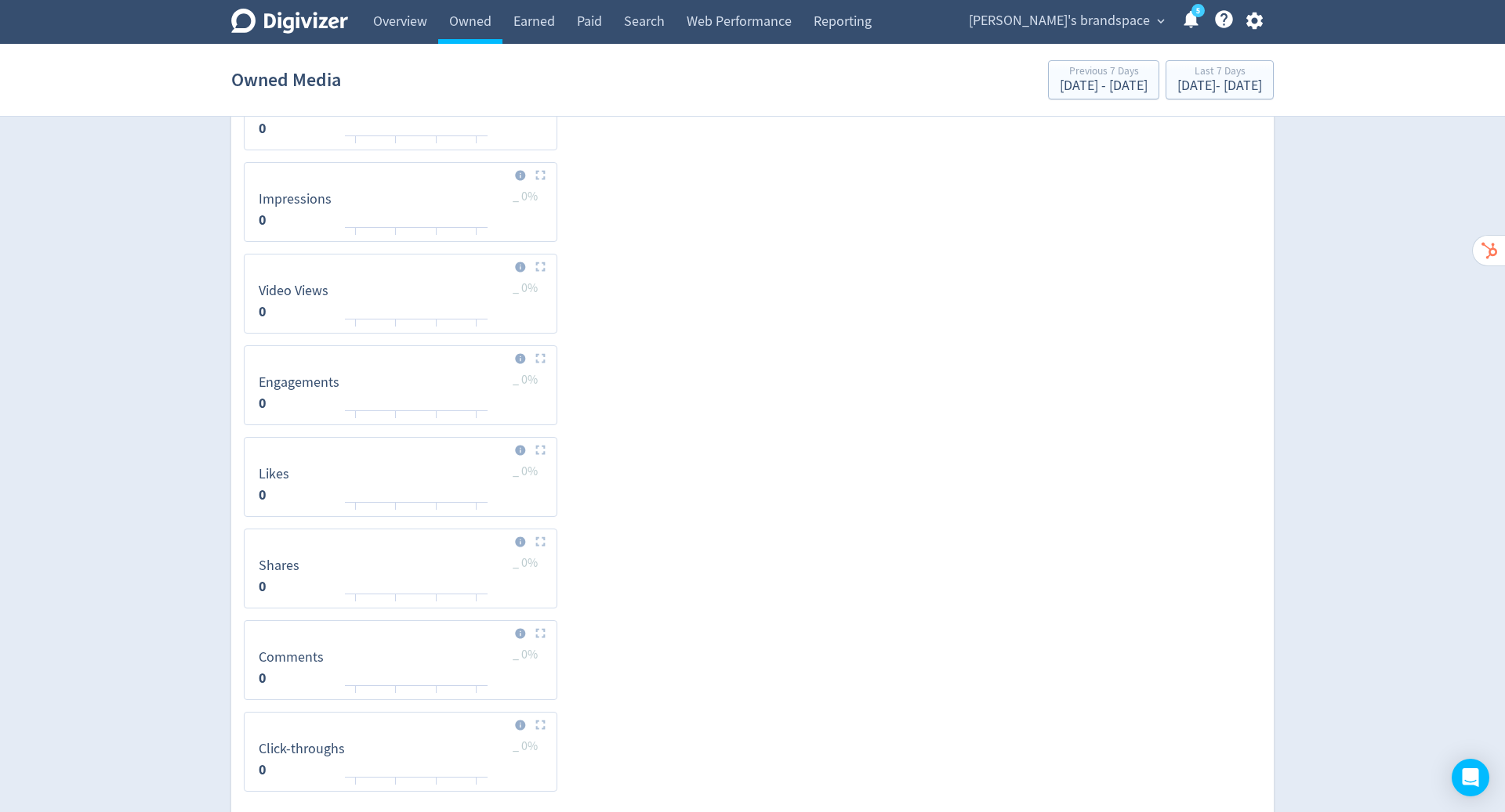
scroll to position [414, 0]
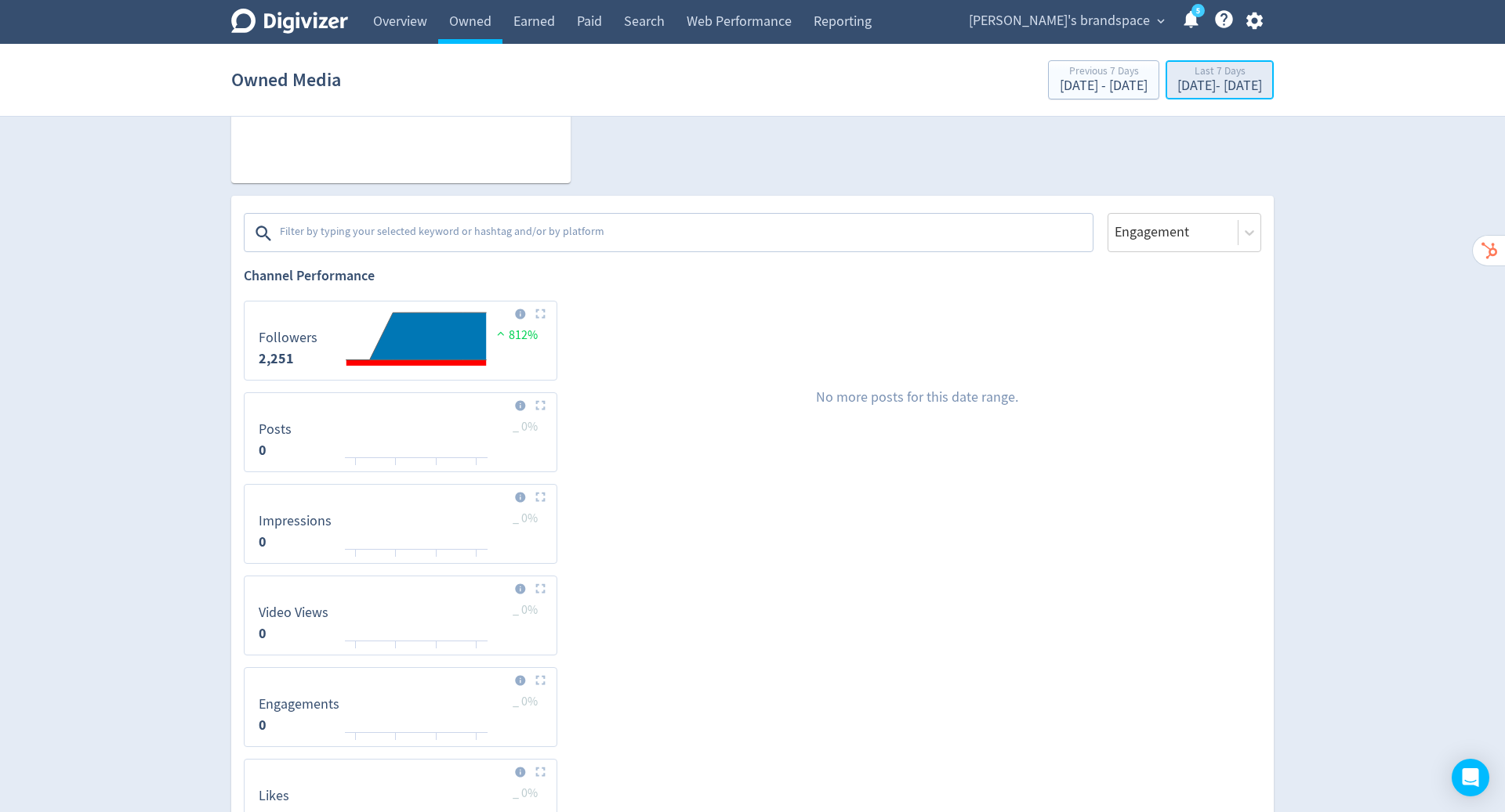
click at [1235, 77] on div "Last 7 Days" at bounding box center [1219, 73] width 85 height 13
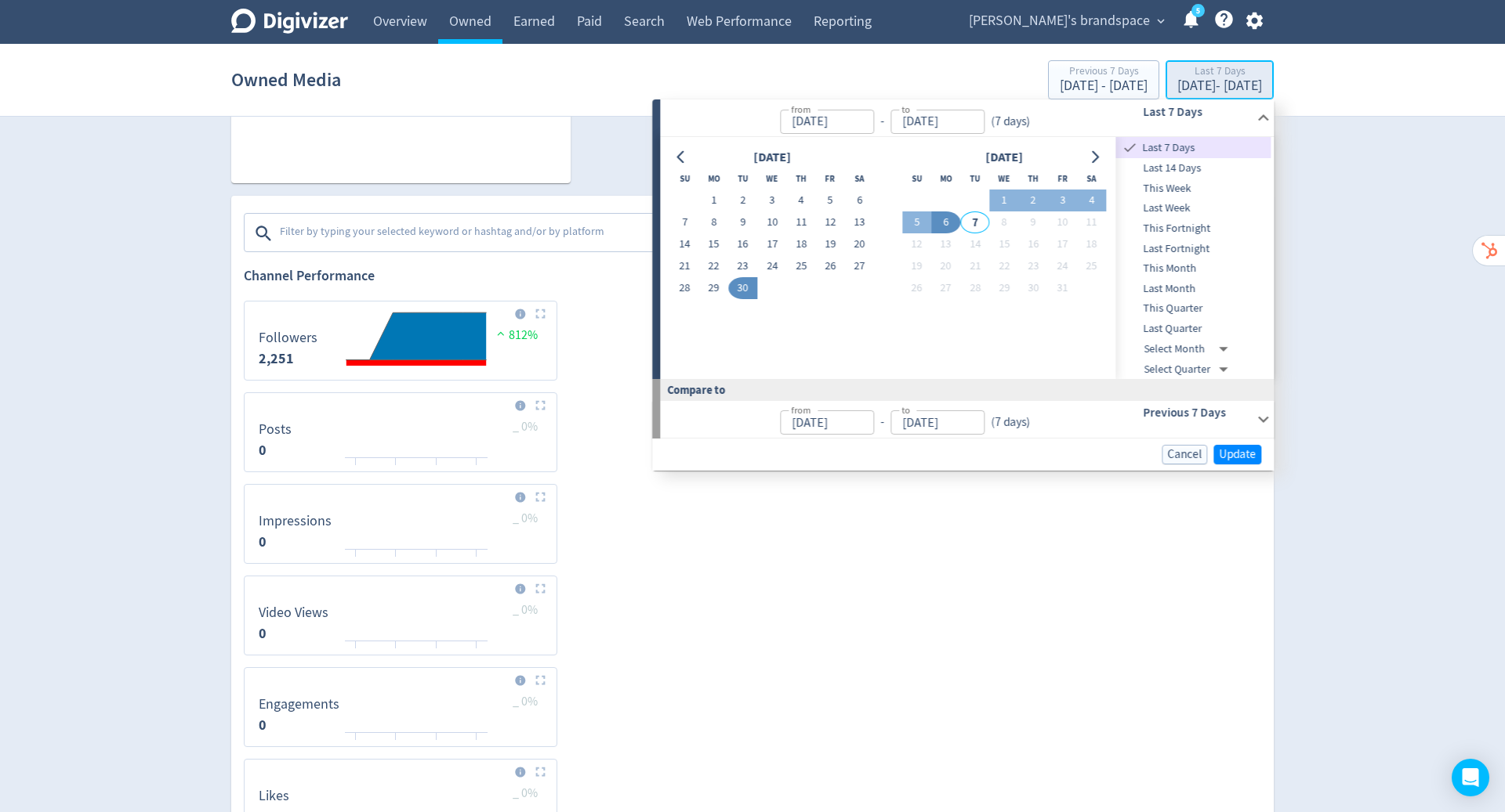
type input "[DATE]"
click at [706, 198] on button "1" at bounding box center [714, 200] width 29 height 22
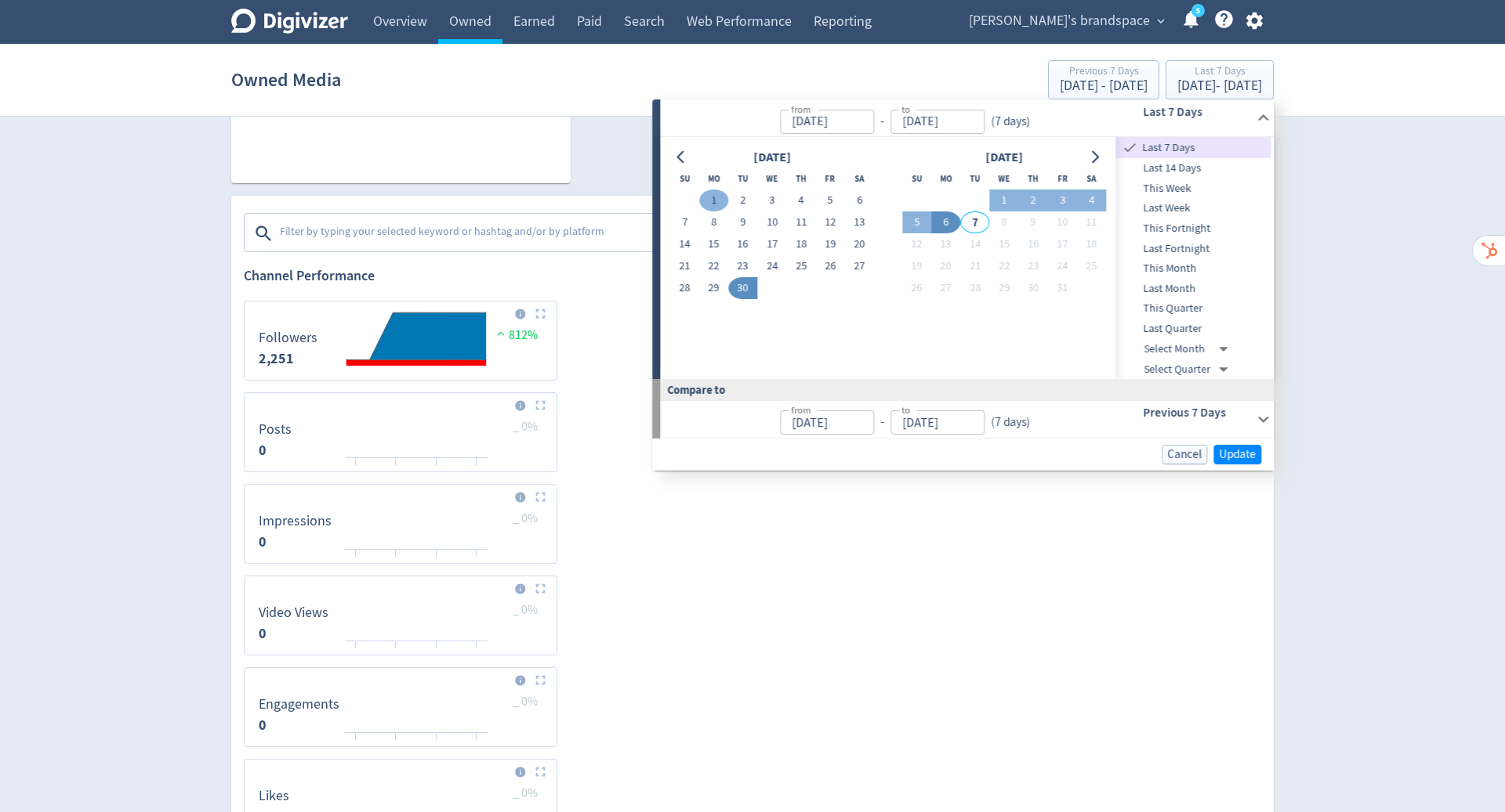
type input "[DATE]"
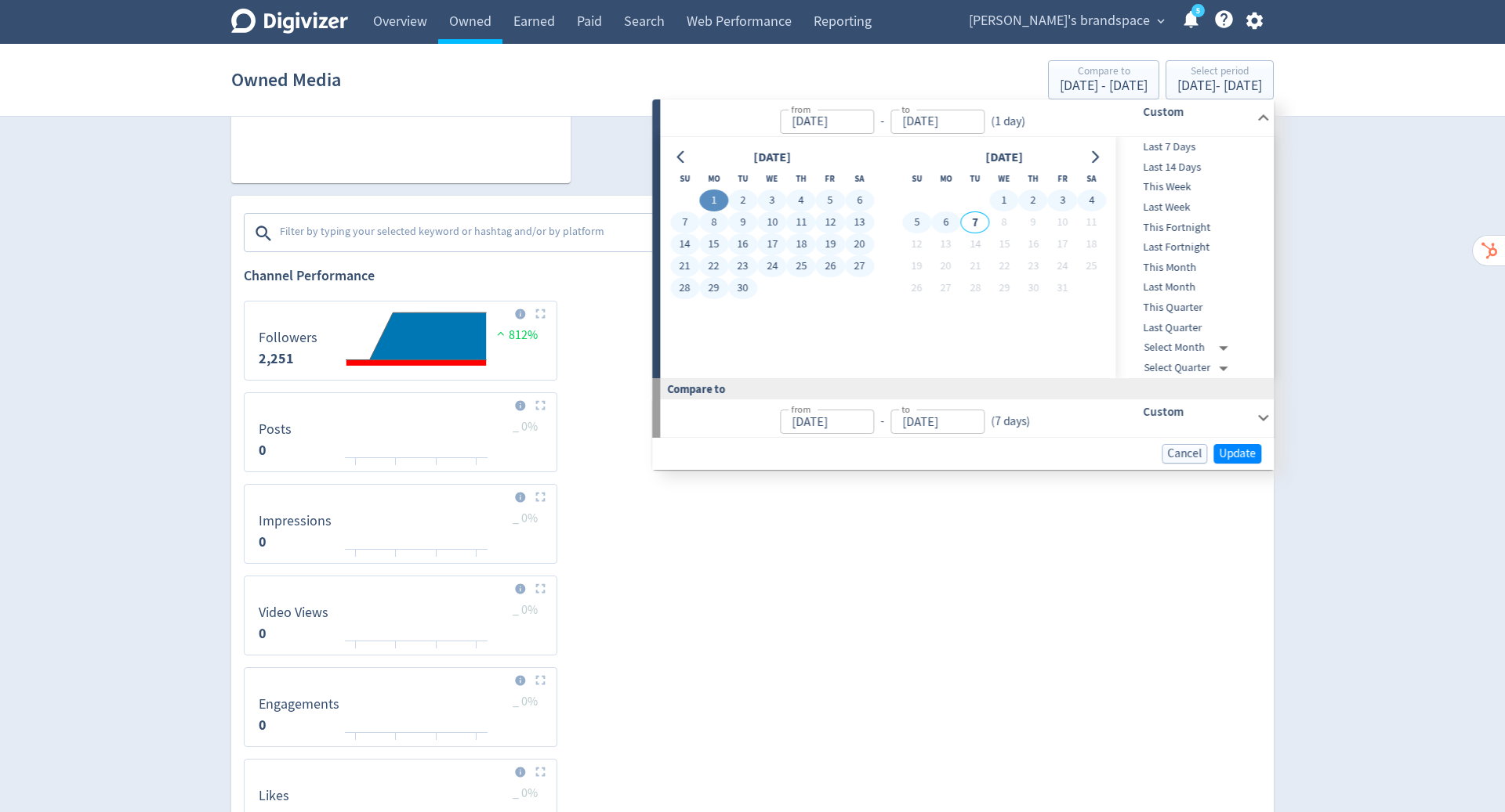
click at [949, 226] on button "6" at bounding box center [945, 222] width 29 height 22
type input "[DATE]"
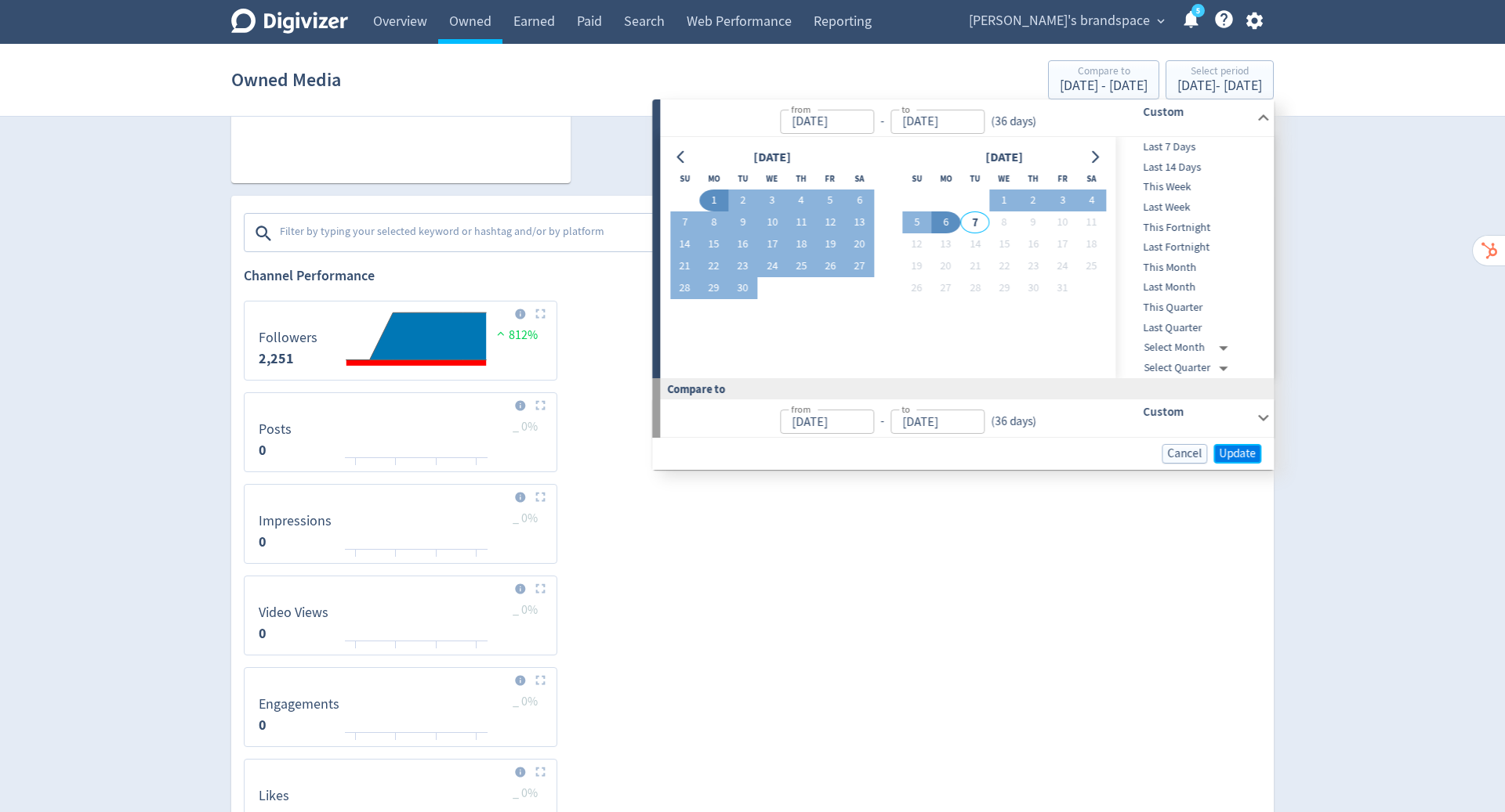
click at [1228, 448] on span "Update" at bounding box center [1237, 454] width 37 height 11
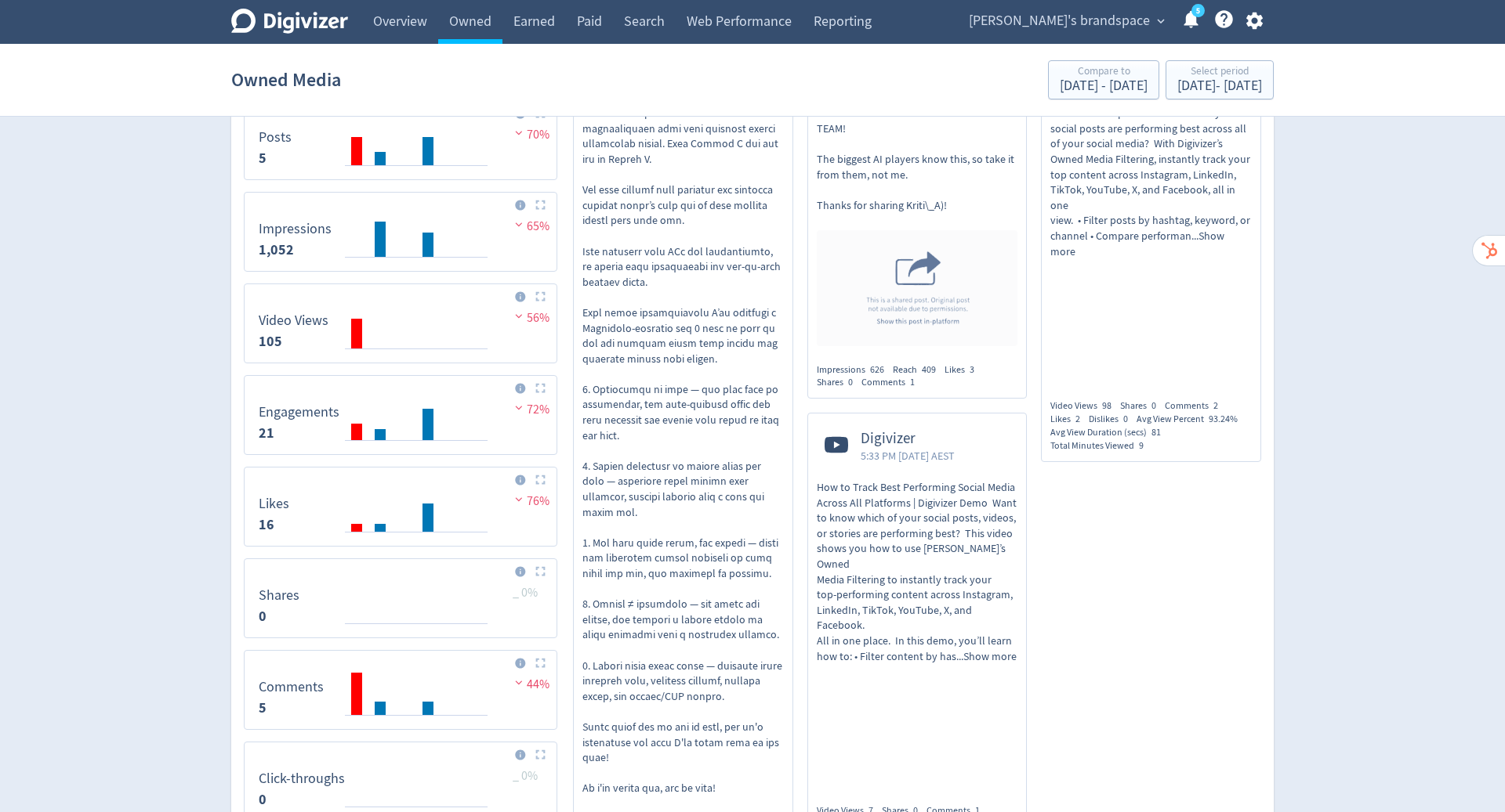
scroll to position [456, 0]
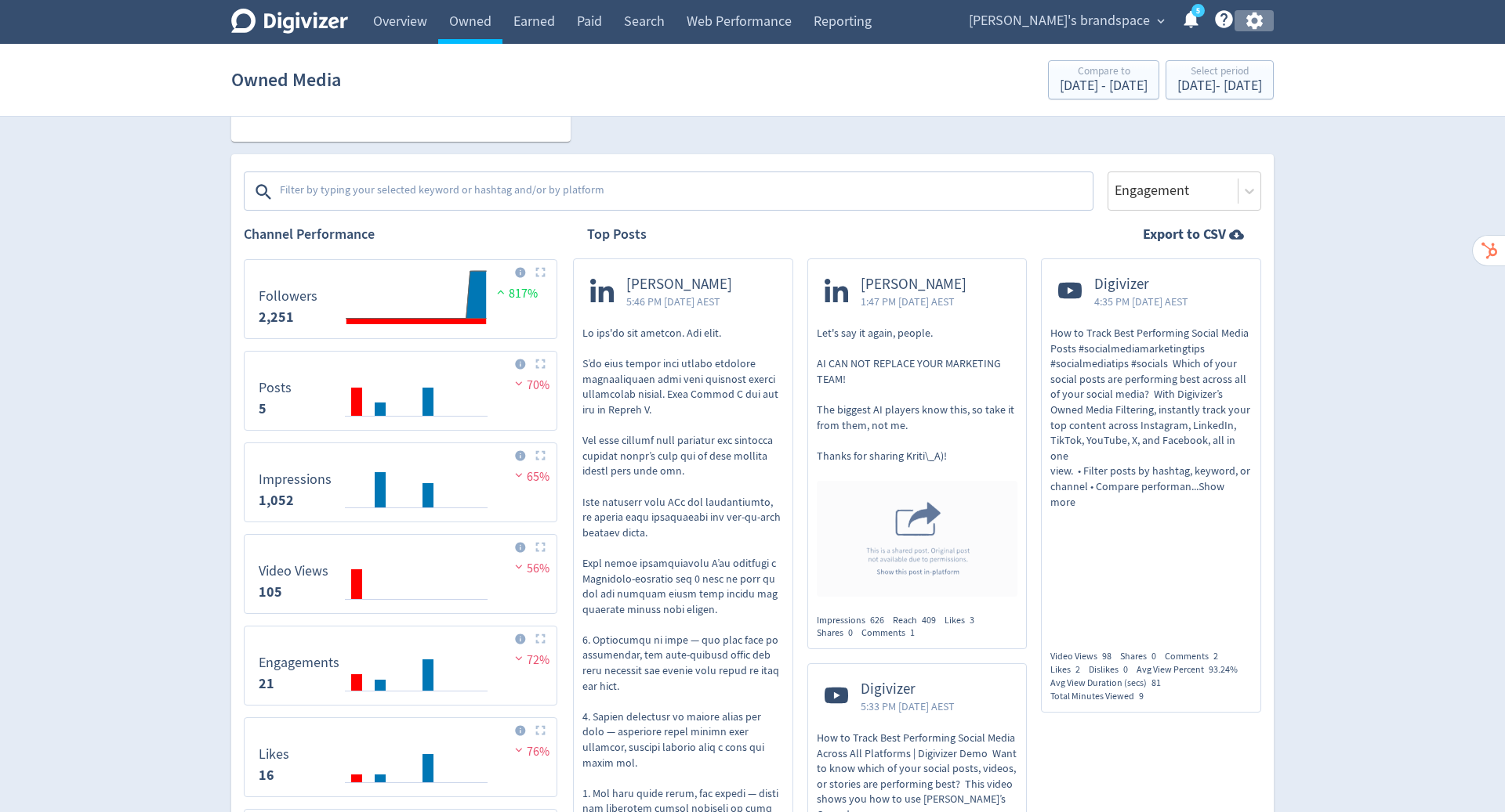
click at [1255, 17] on icon "button" at bounding box center [1255, 20] width 21 height 21
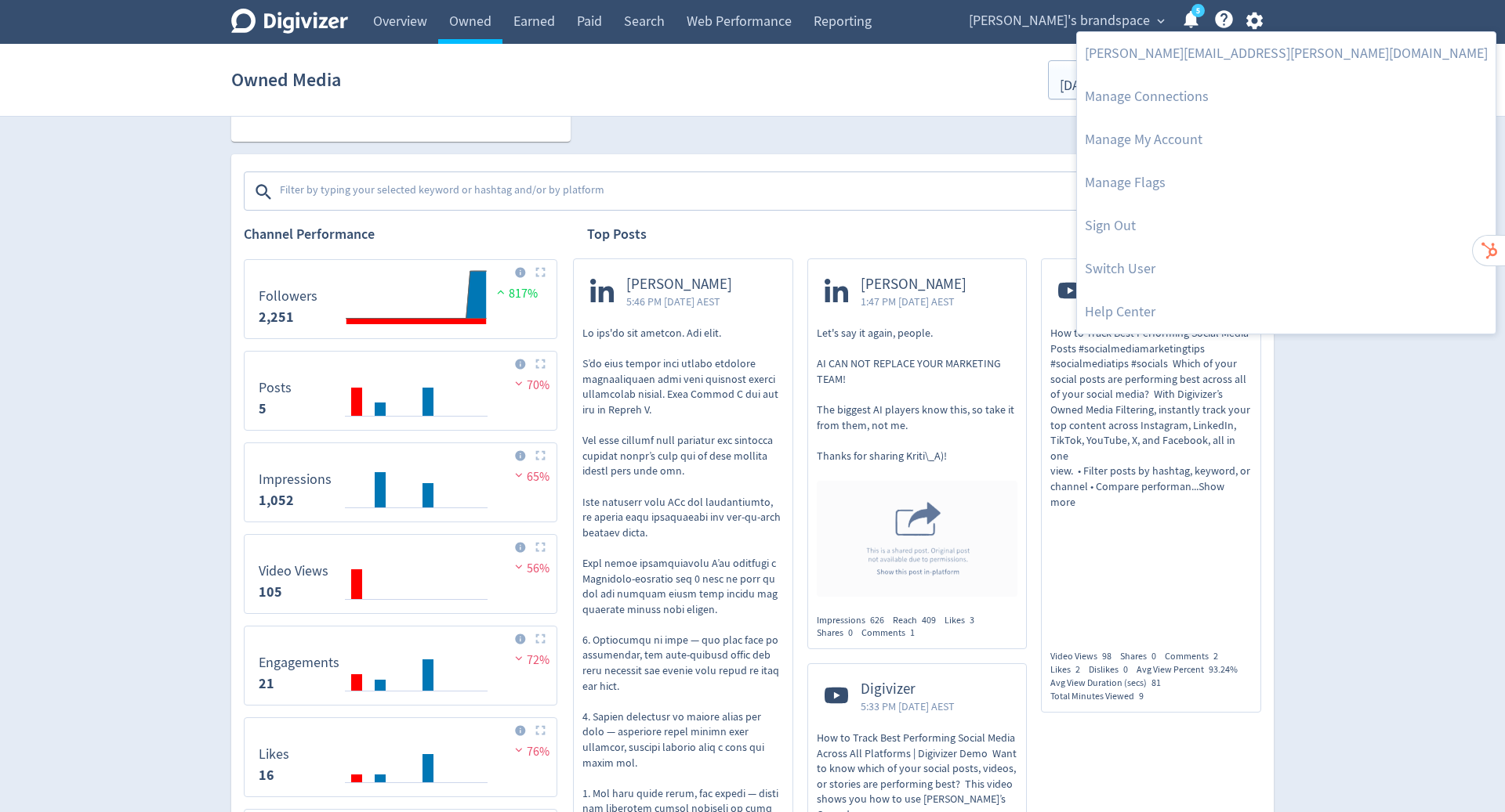
click at [923, 126] on div at bounding box center [752, 406] width 1505 height 812
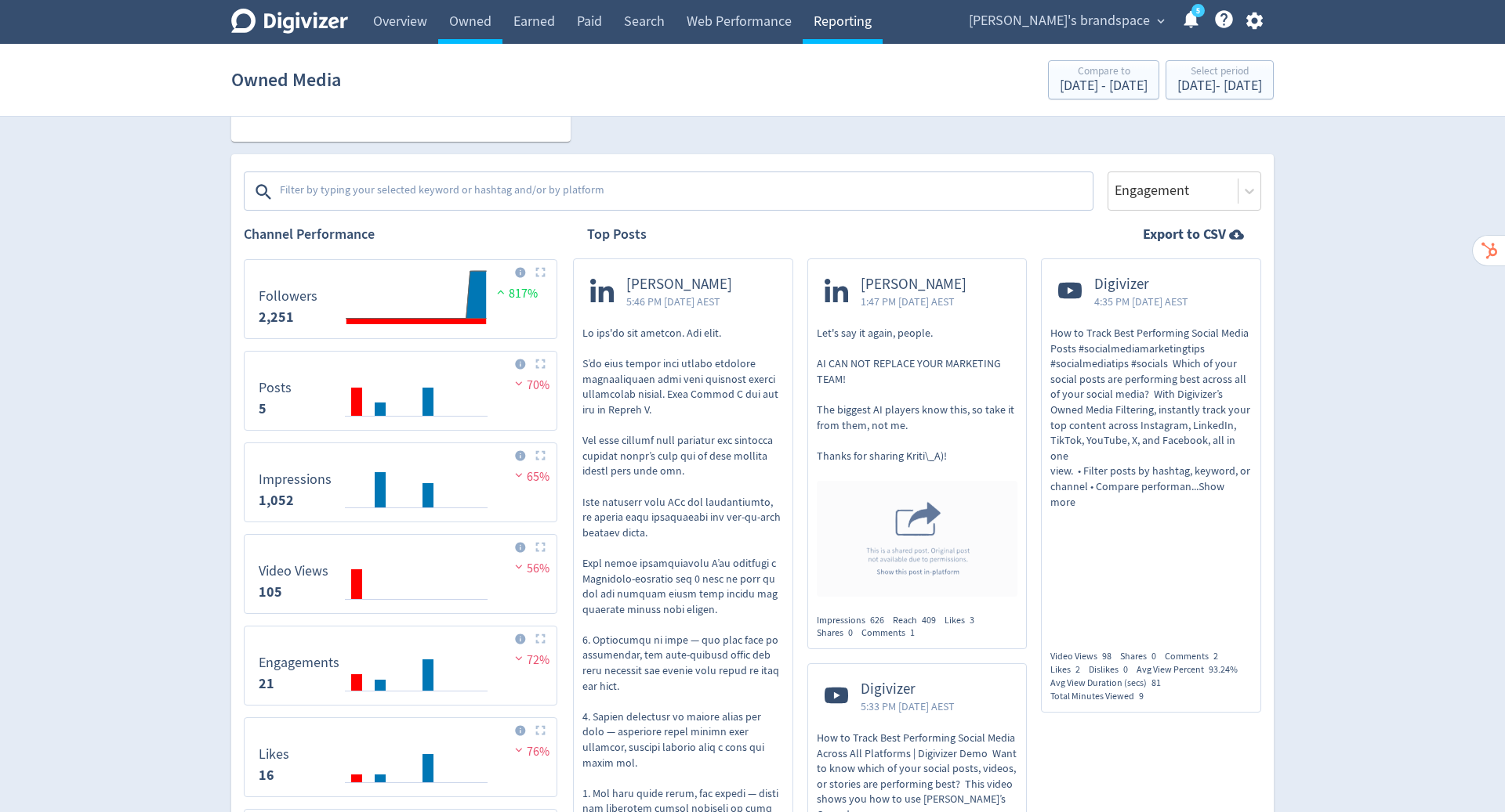
click at [842, 13] on link "Reporting" at bounding box center [843, 22] width 80 height 44
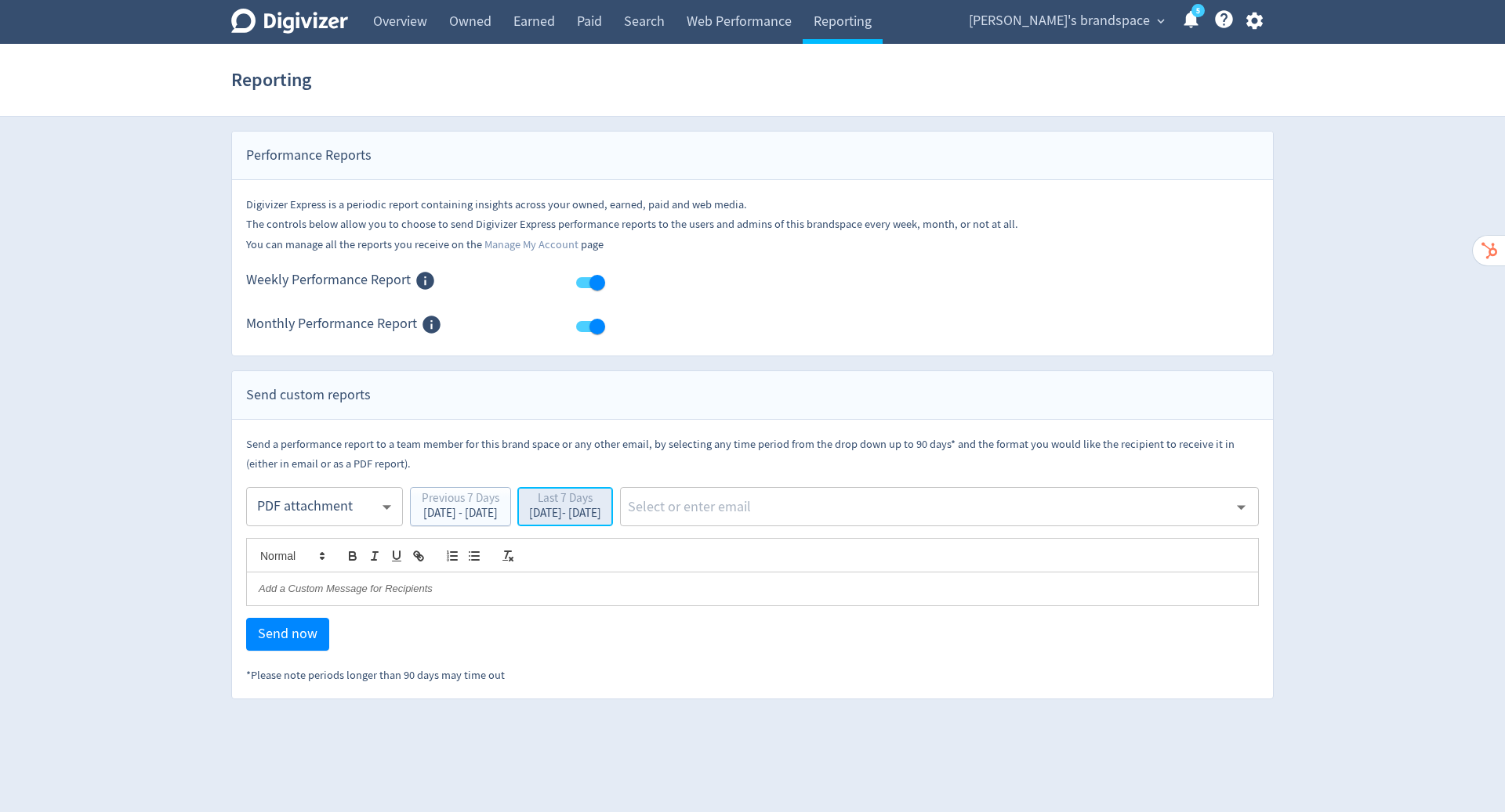
click at [601, 509] on div "[DATE] - [DATE]" at bounding box center [564, 514] width 72 height 11
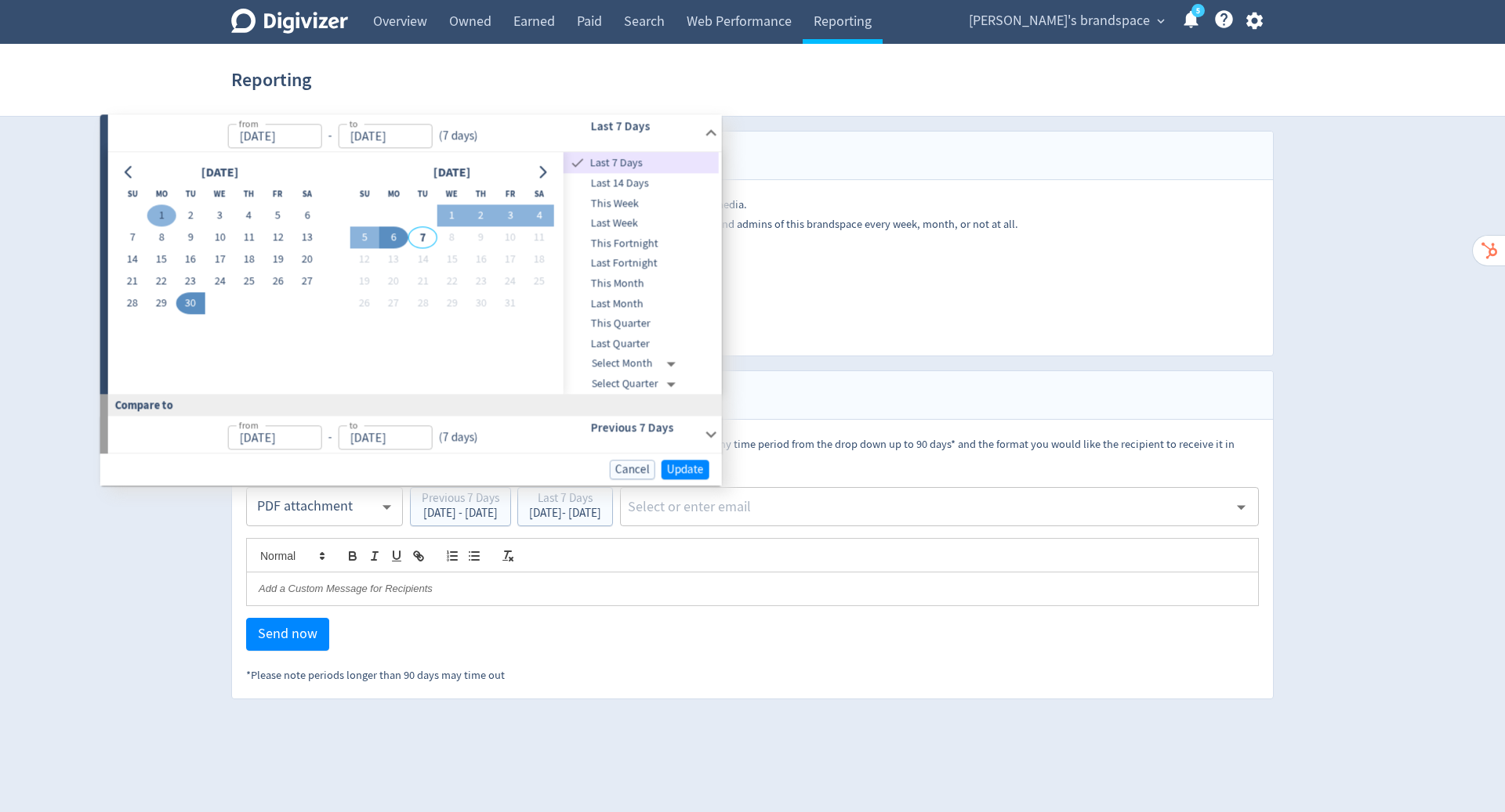
click at [163, 218] on button "1" at bounding box center [162, 216] width 29 height 22
type input "[DATE]"
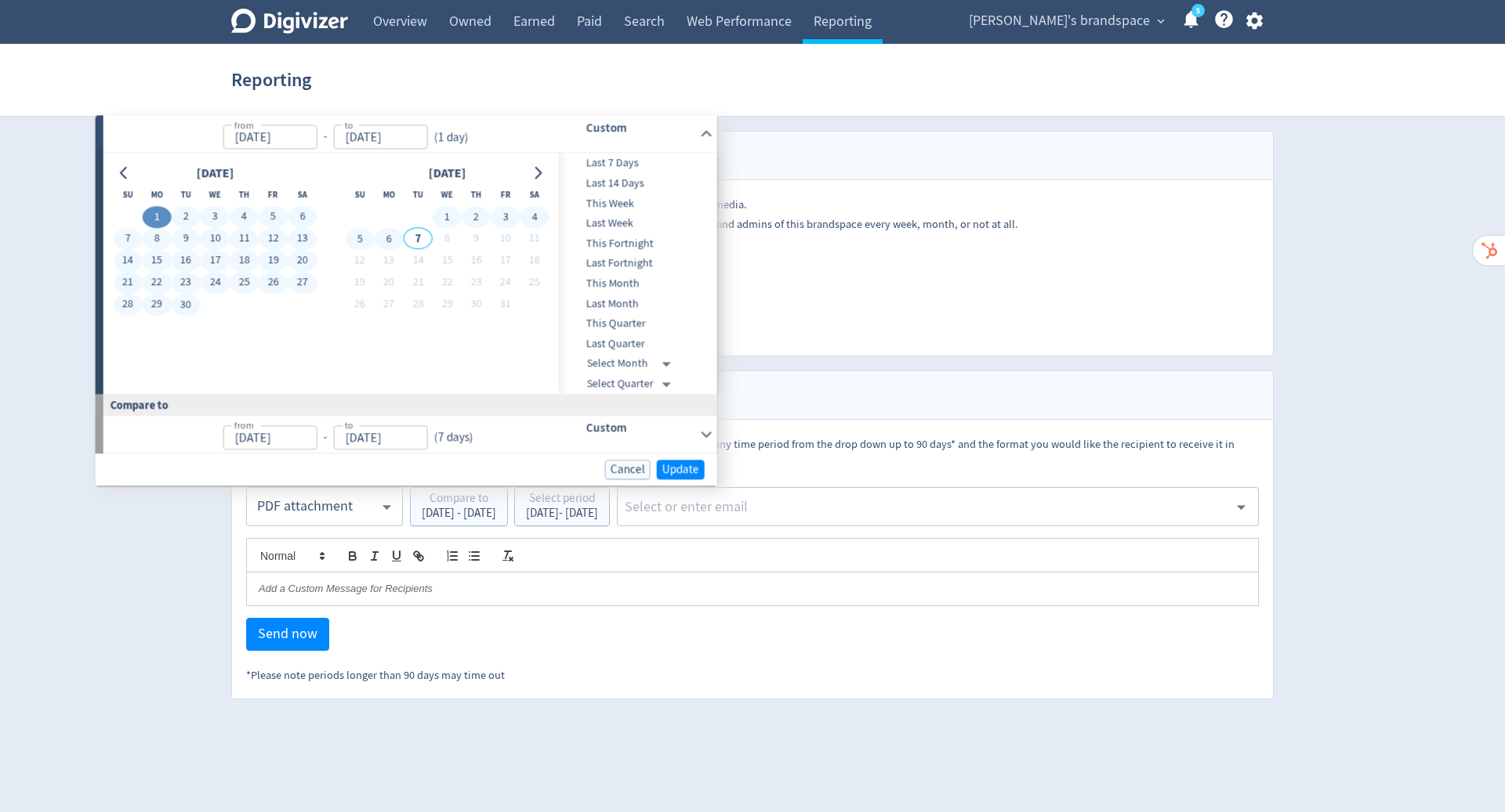
click at [385, 236] on button "6" at bounding box center [389, 239] width 29 height 22
type input "[DATE]"
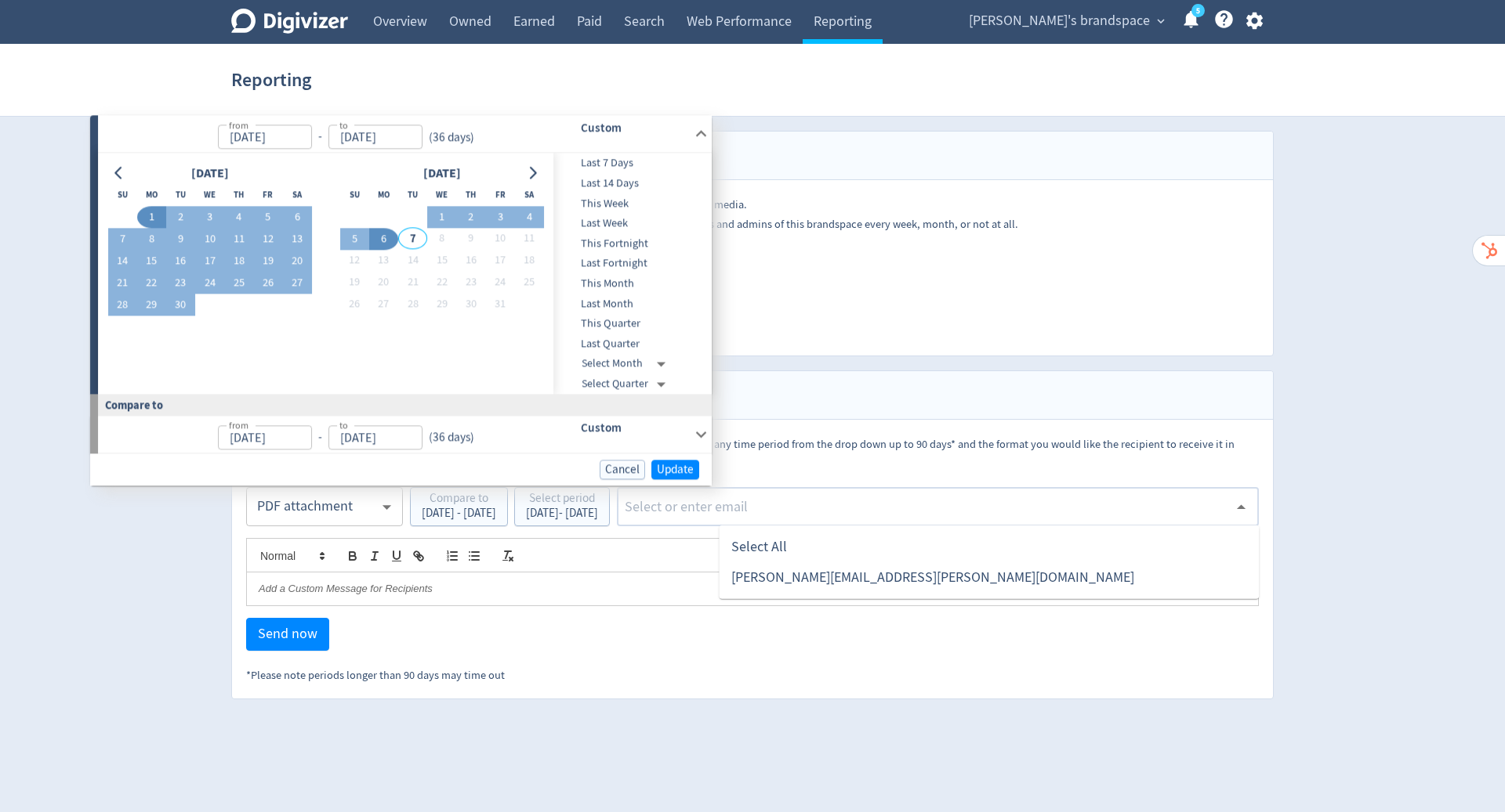
click at [943, 499] on input "text" at bounding box center [926, 506] width 605 height 24
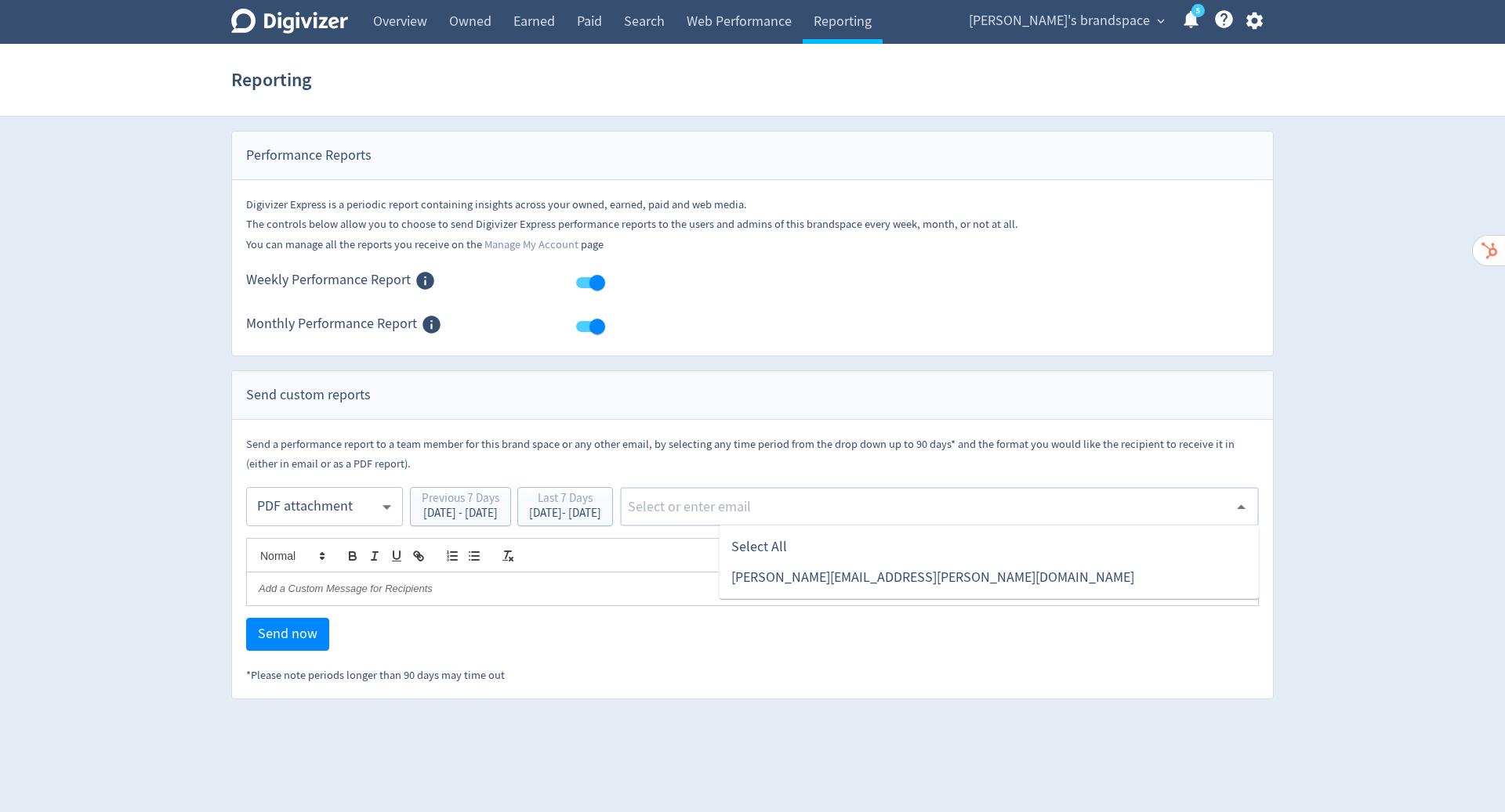
click at [918, 568] on li "[PERSON_NAME][EMAIL_ADDRESS][PERSON_NAME][DOMAIN_NAME]" at bounding box center [989, 577] width 540 height 30
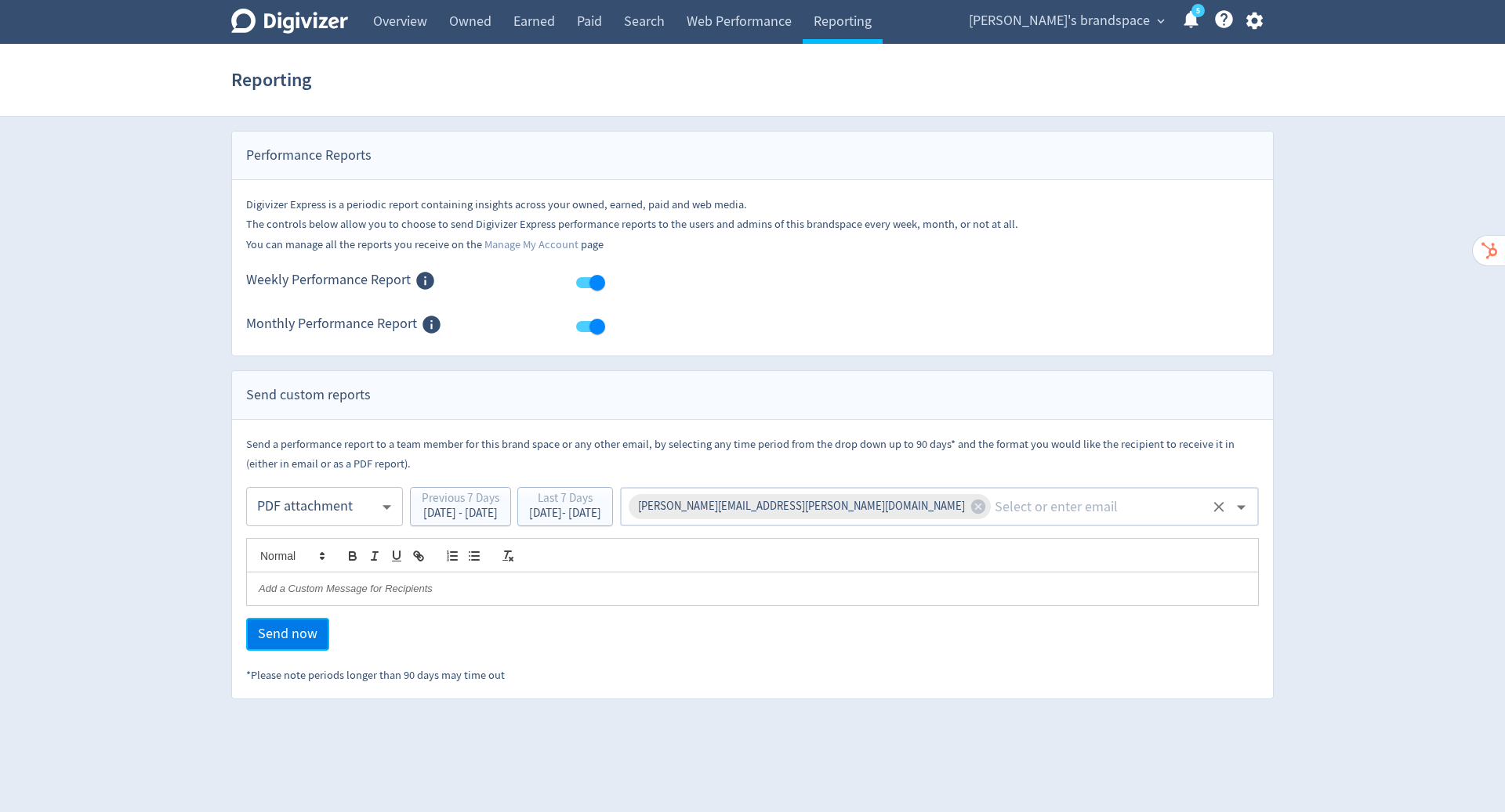
click at [295, 639] on span "Send now" at bounding box center [287, 634] width 60 height 14
